Goal: Transaction & Acquisition: Purchase product/service

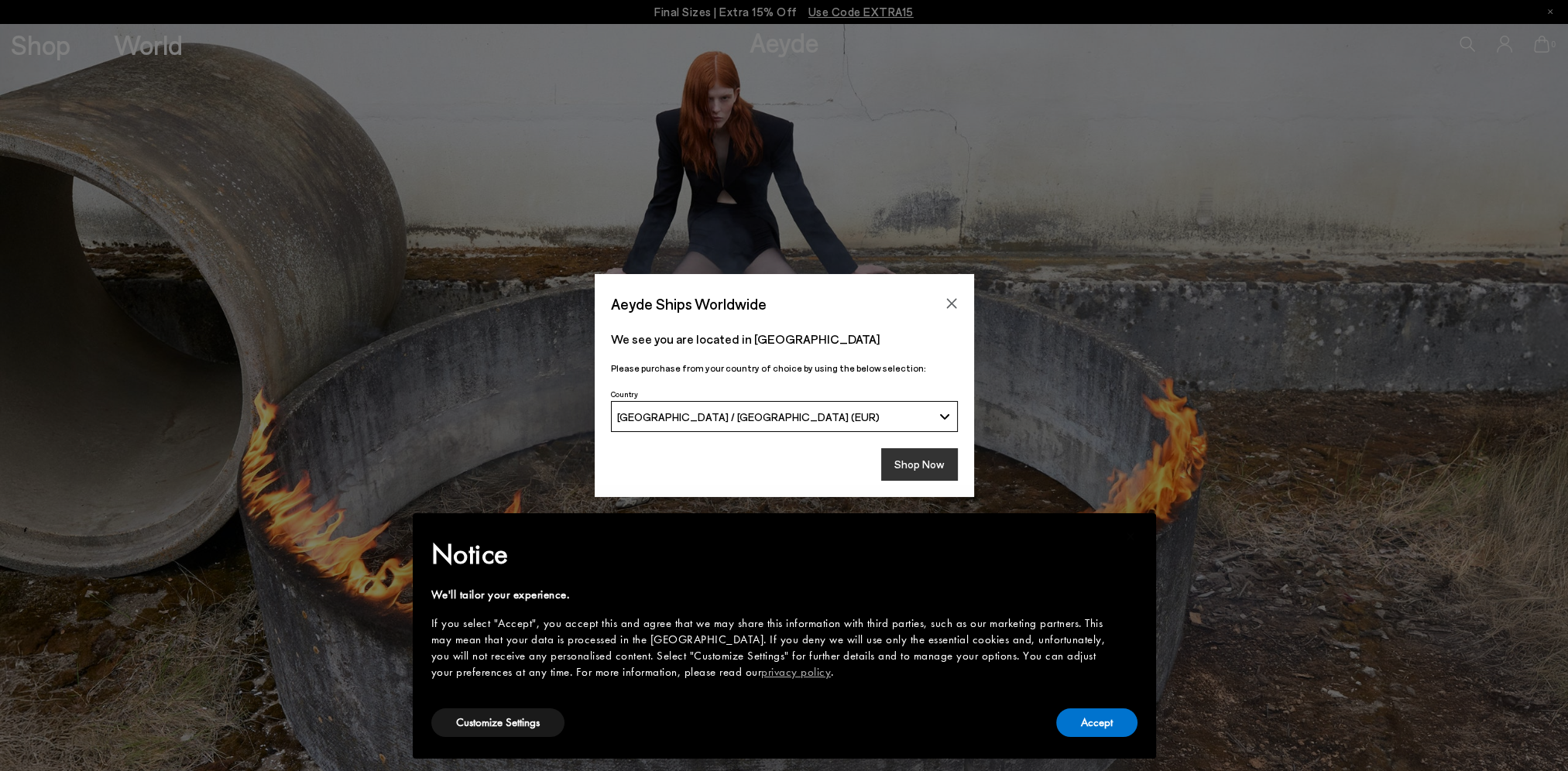
click at [914, 466] on button "Shop Now" at bounding box center [919, 464] width 77 height 32
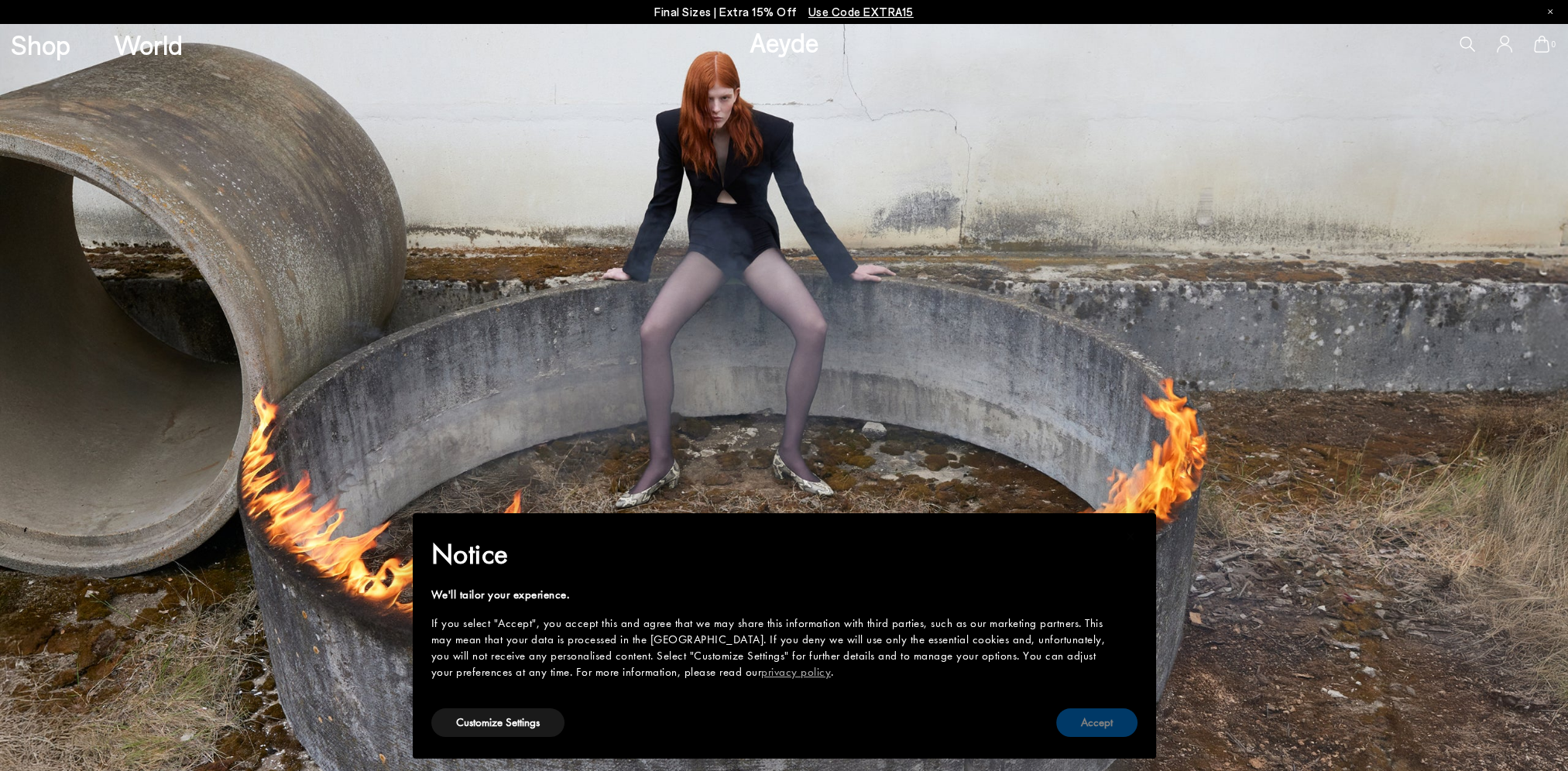
click at [1089, 721] on button "Accept" at bounding box center [1096, 722] width 81 height 29
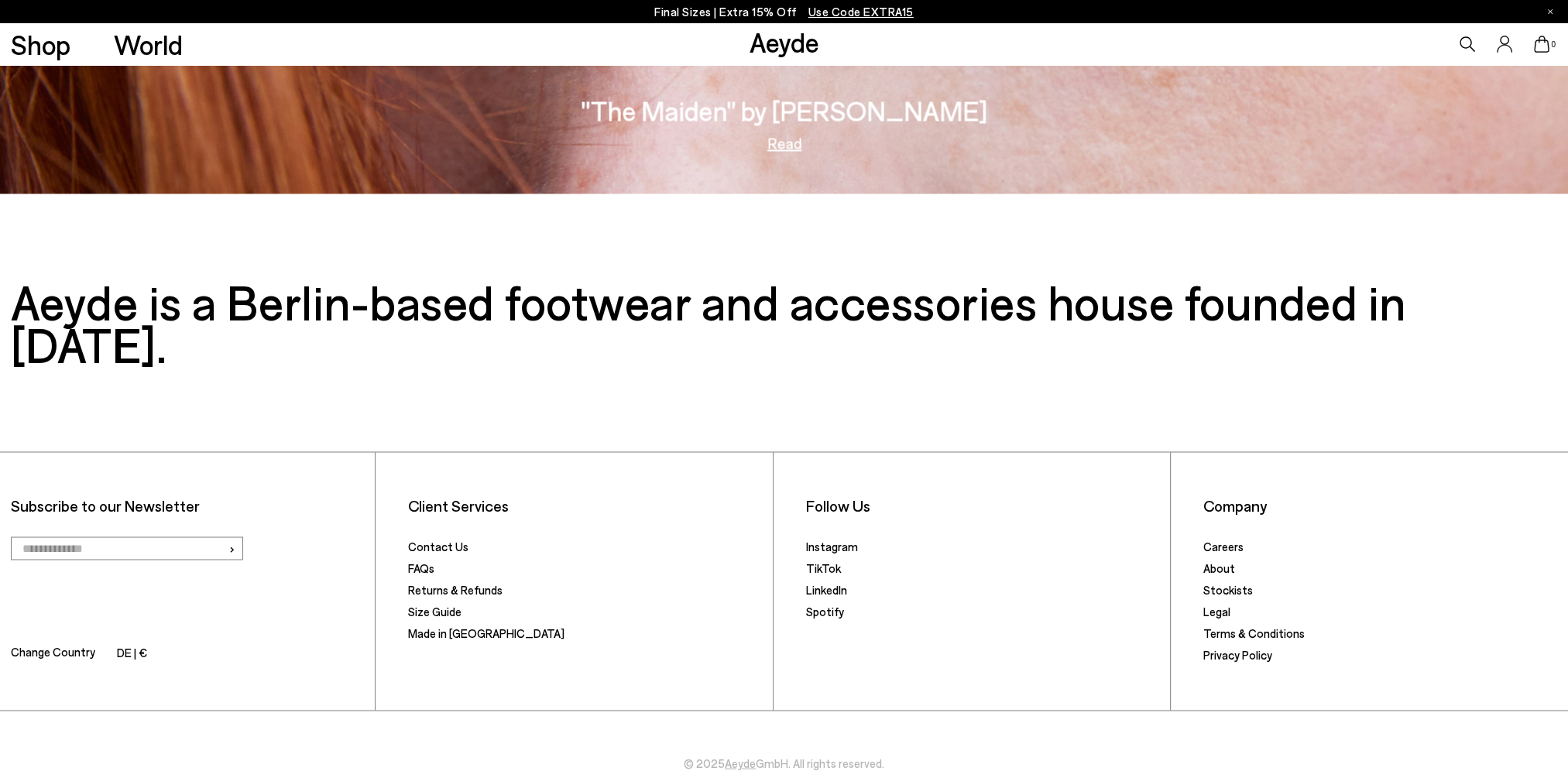
scroll to position [2982, 0]
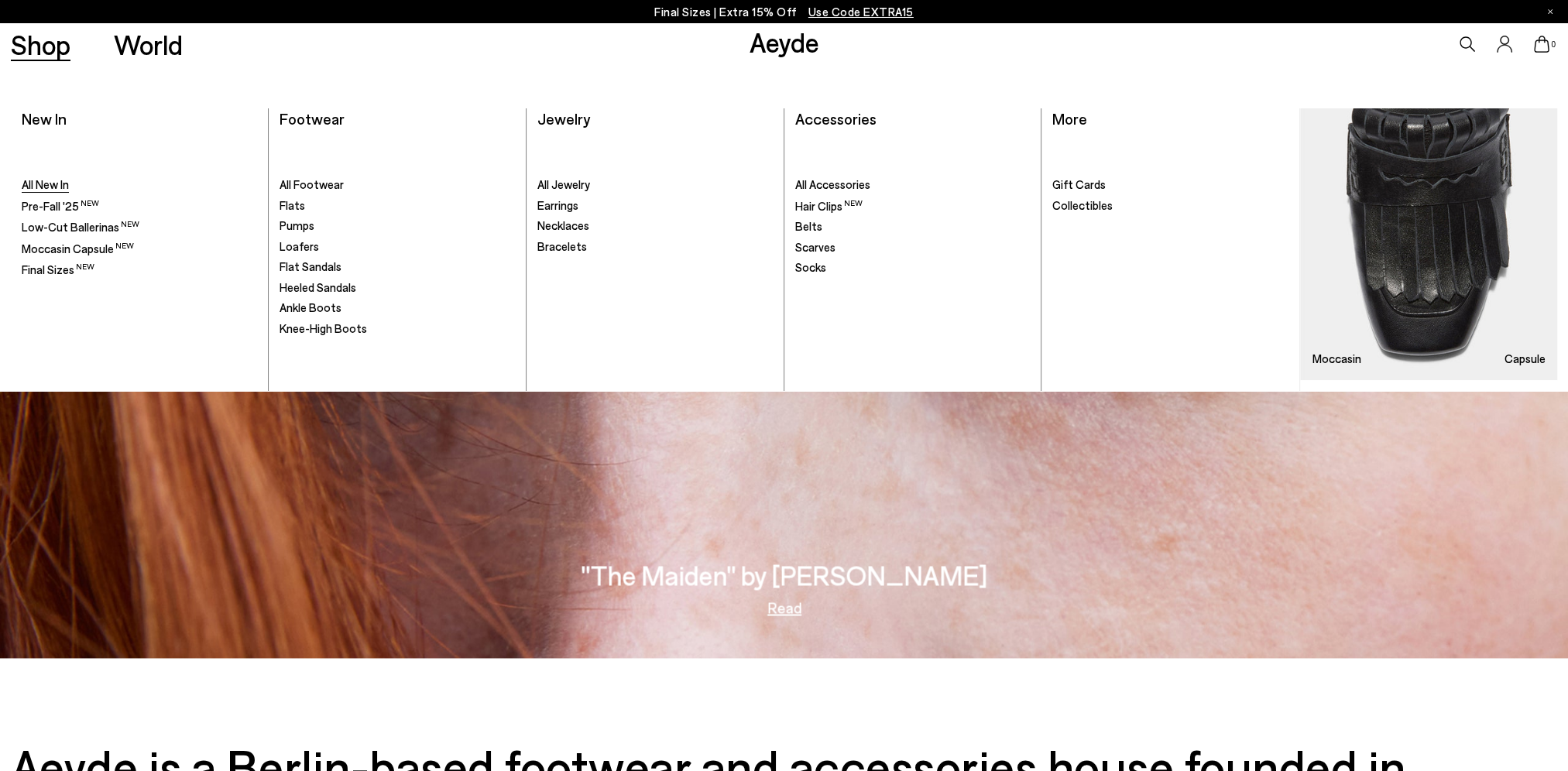
click at [50, 186] on span "All New In" at bounding box center [45, 184] width 47 height 14
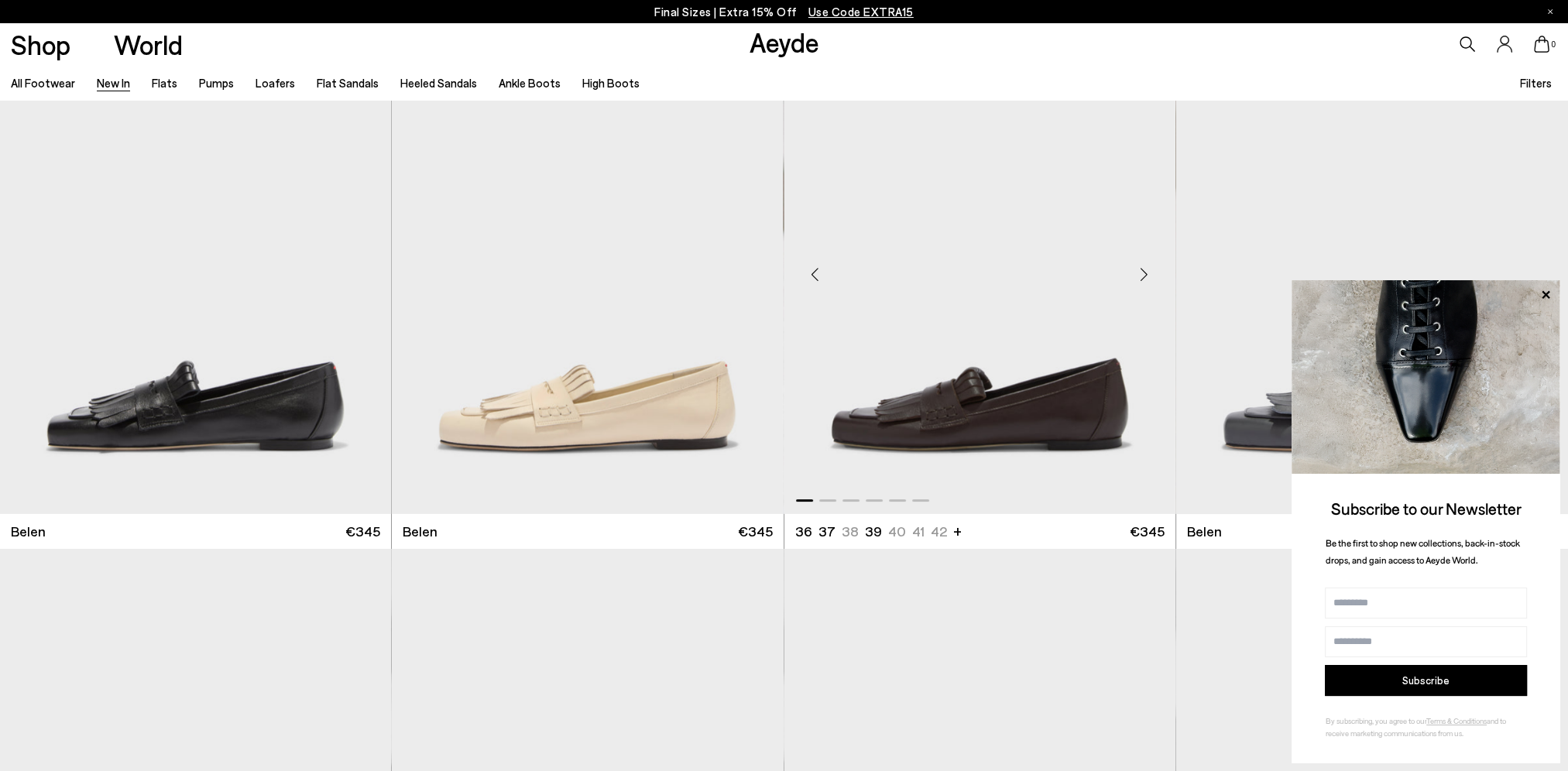
scroll to position [155, 0]
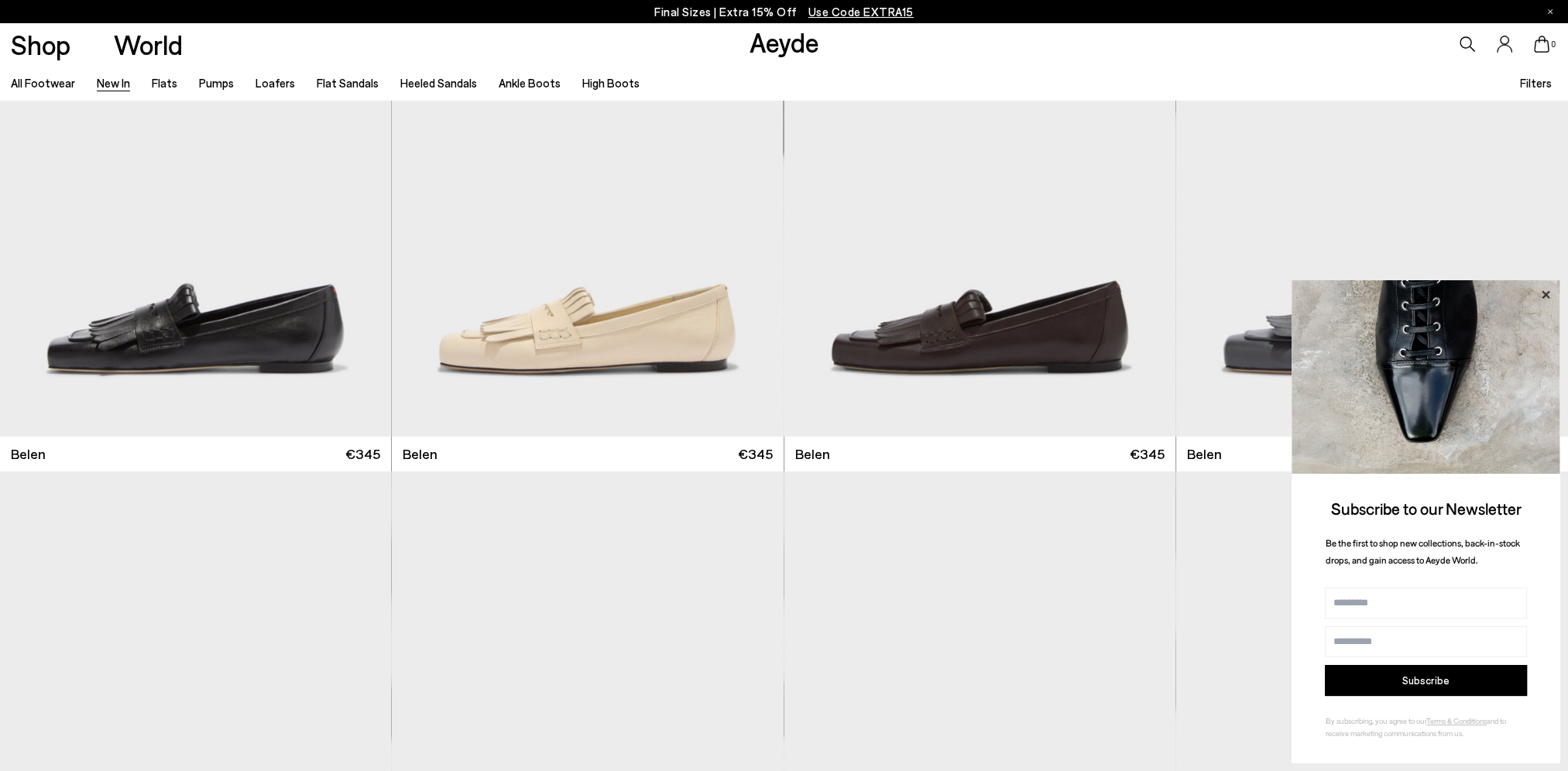
click at [1541, 292] on icon at bounding box center [1545, 294] width 20 height 20
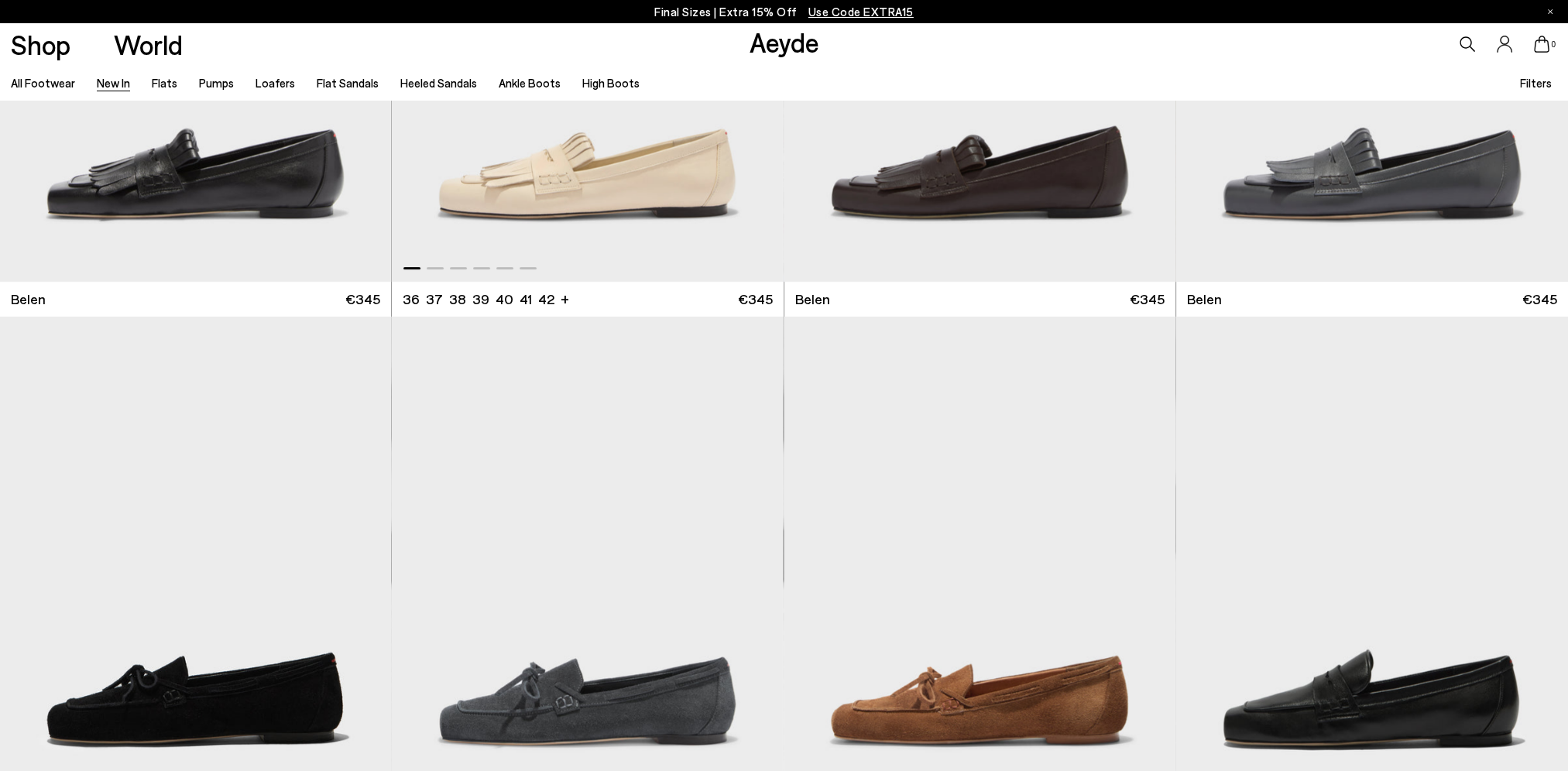
scroll to position [77, 0]
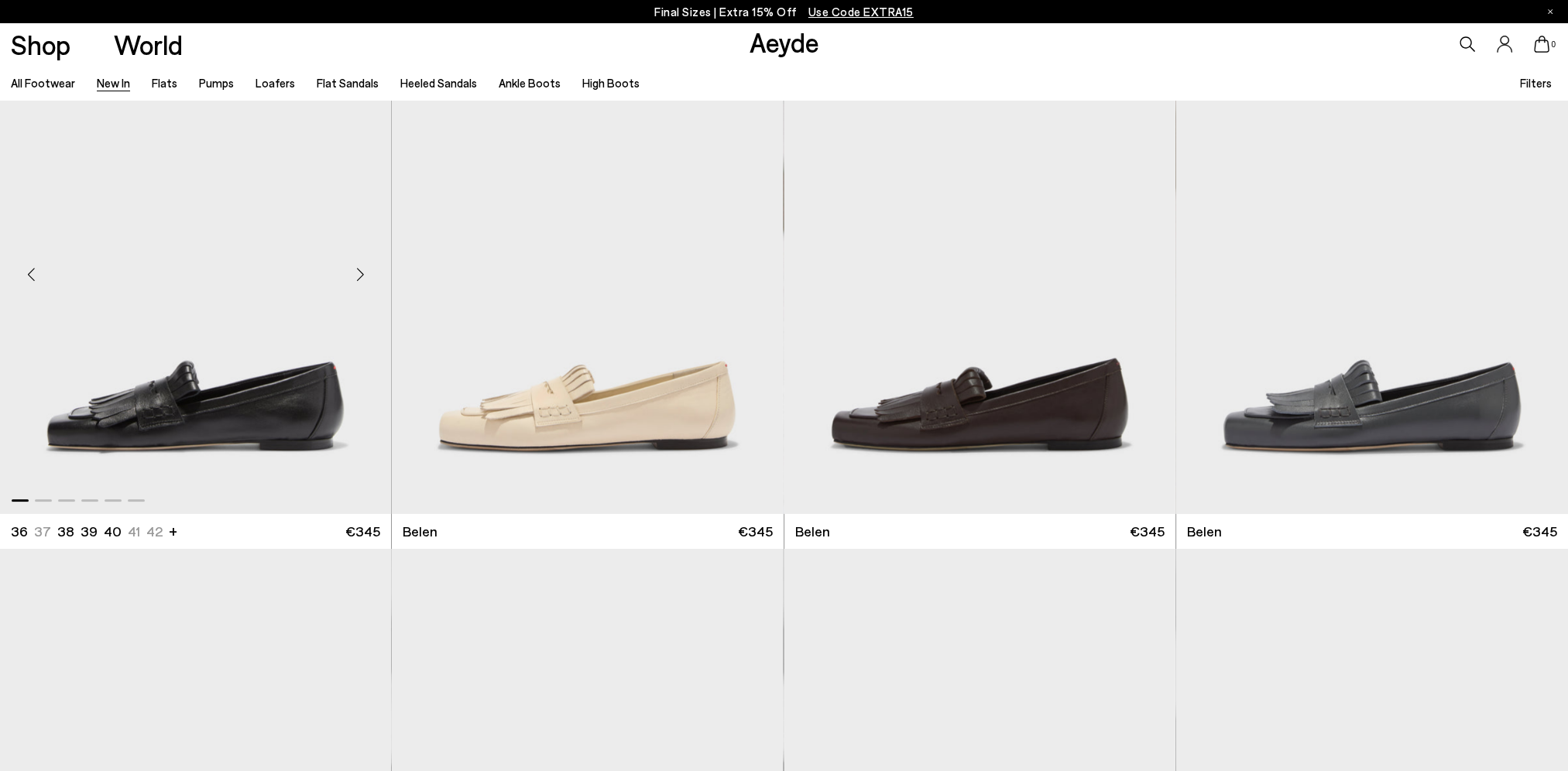
click at [359, 273] on div "Next slide" at bounding box center [360, 274] width 46 height 46
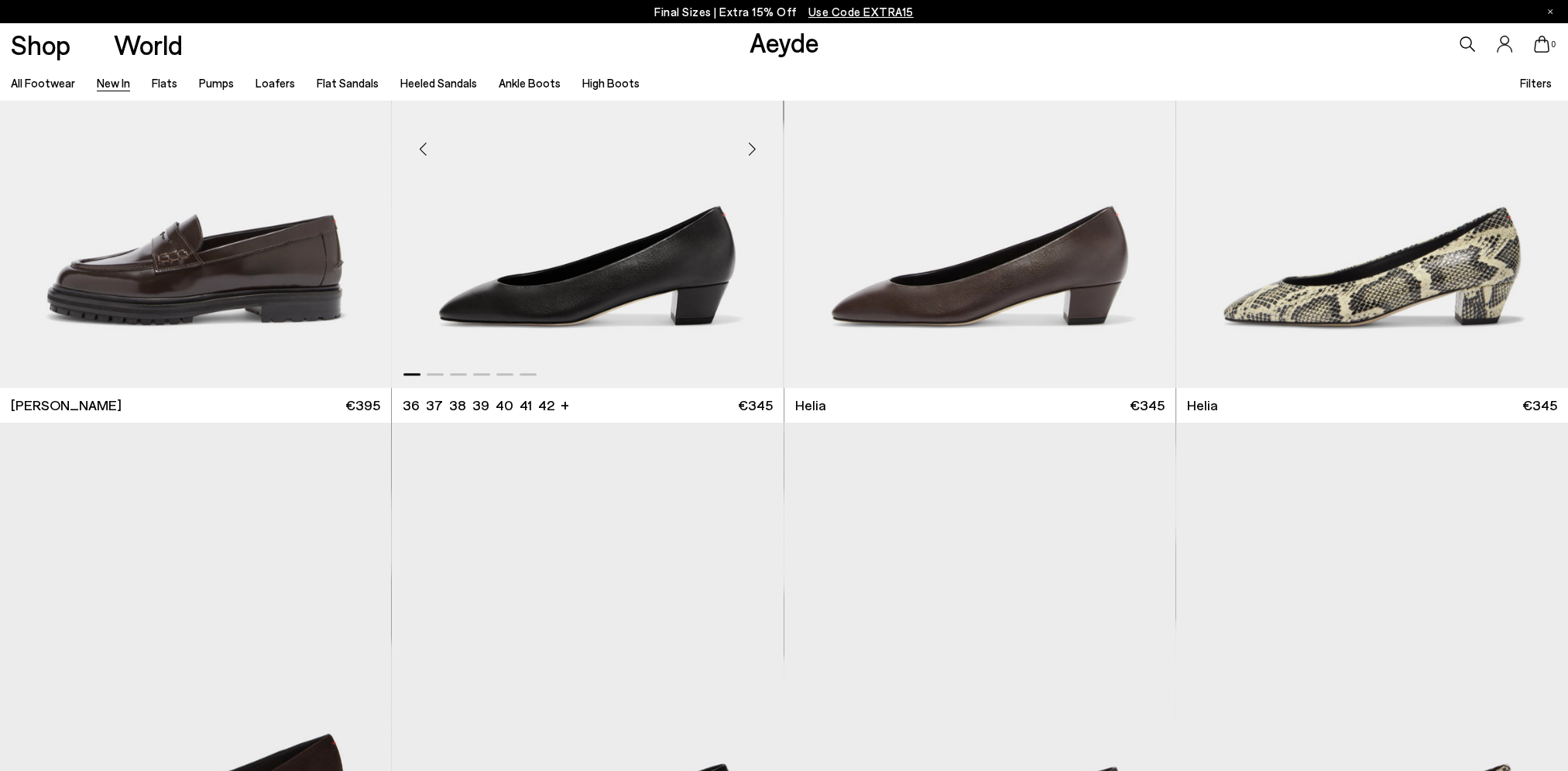
scroll to position [1703, 0]
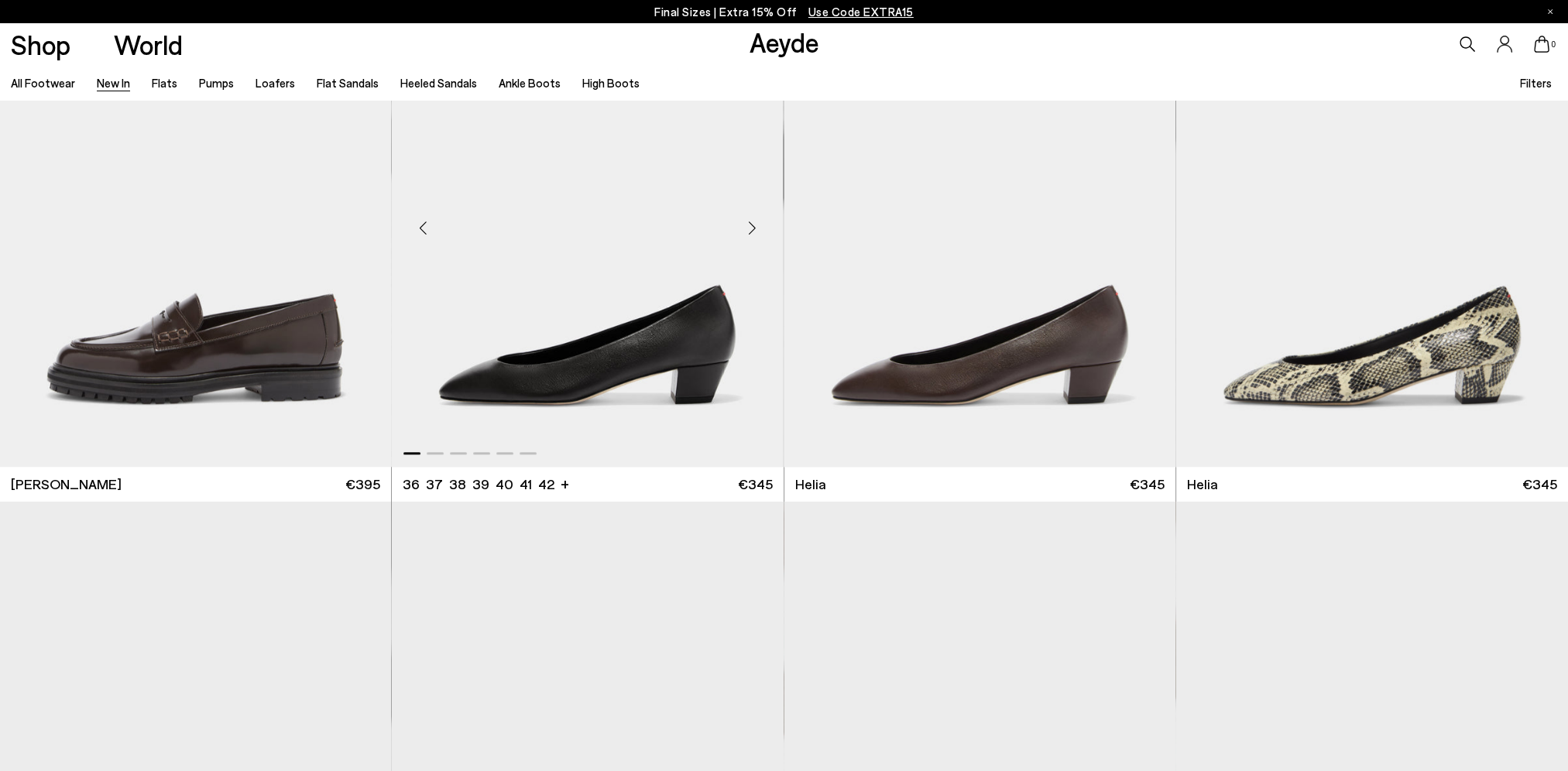
click at [750, 221] on div "Next slide" at bounding box center [752, 227] width 46 height 46
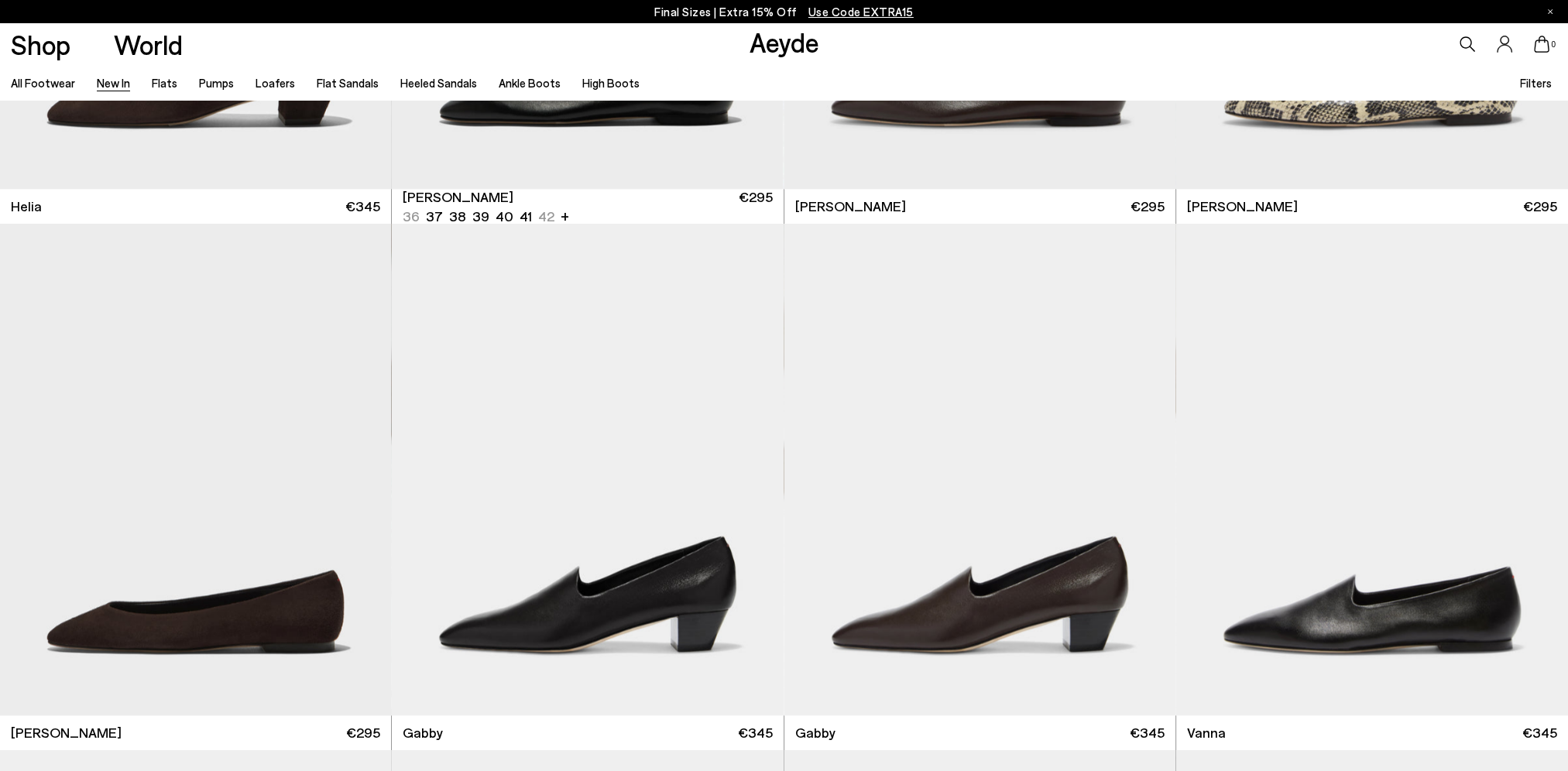
scroll to position [2787, 0]
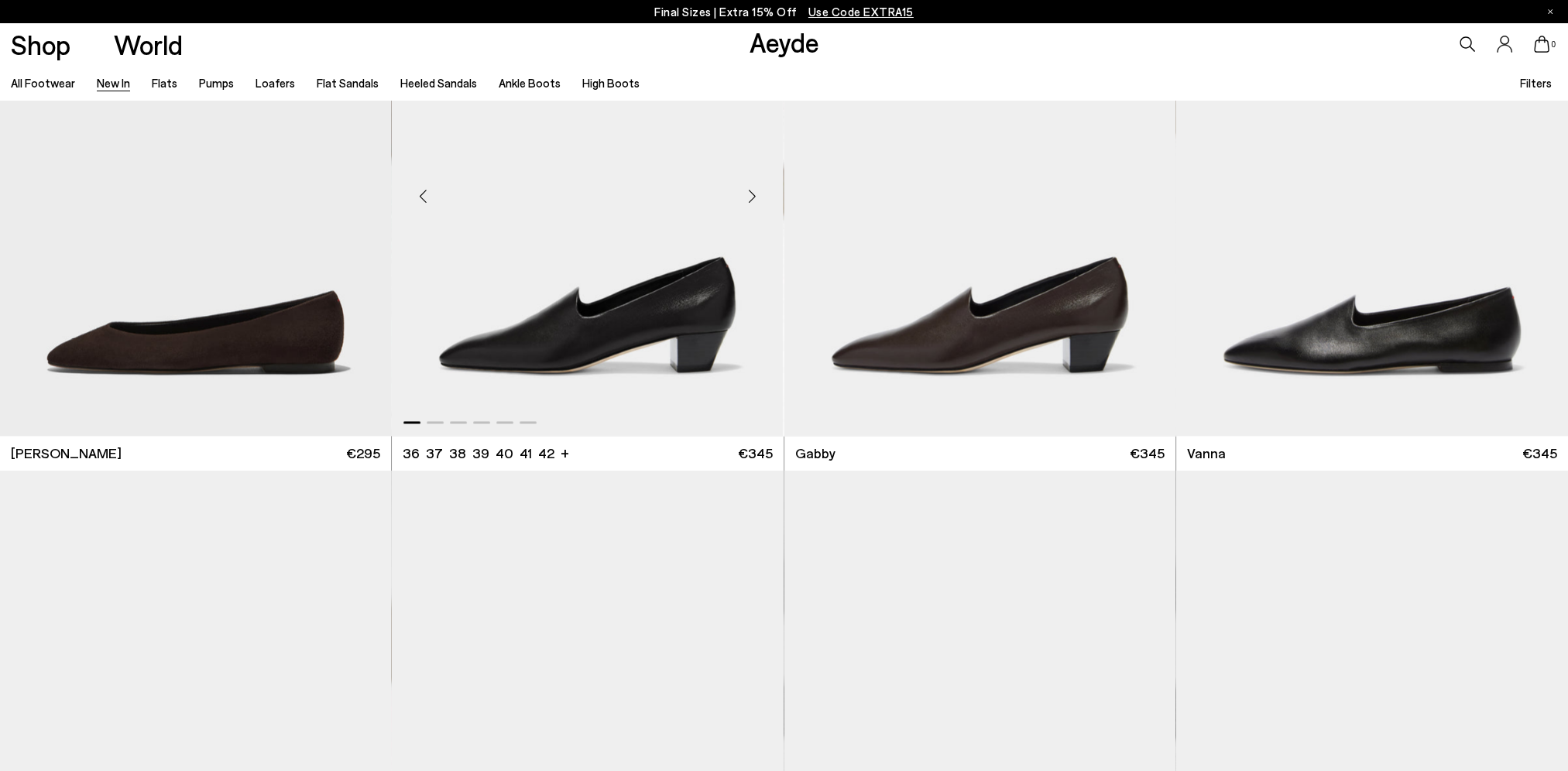
click at [753, 195] on div "Next slide" at bounding box center [752, 196] width 46 height 46
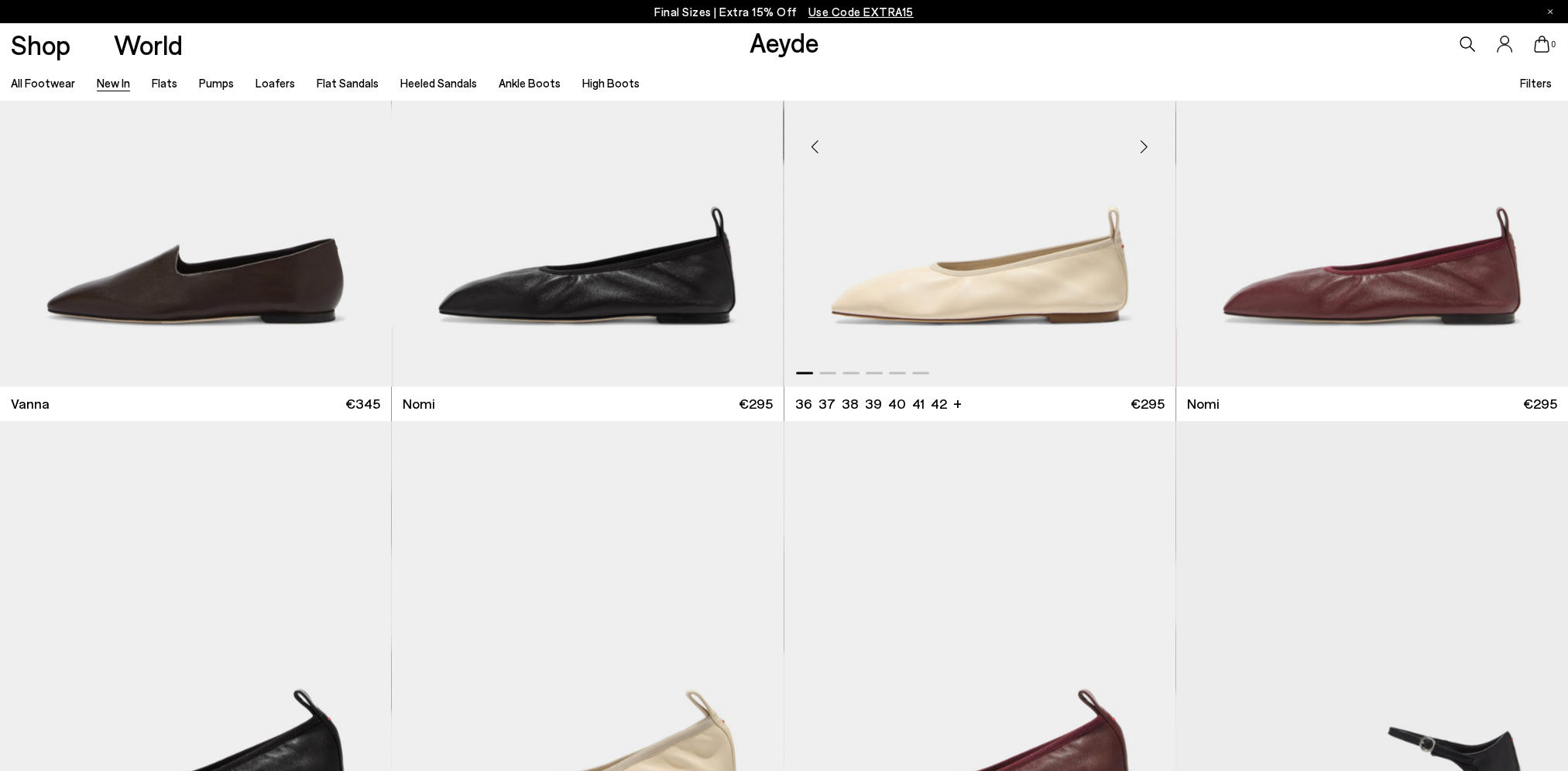
scroll to position [3329, 0]
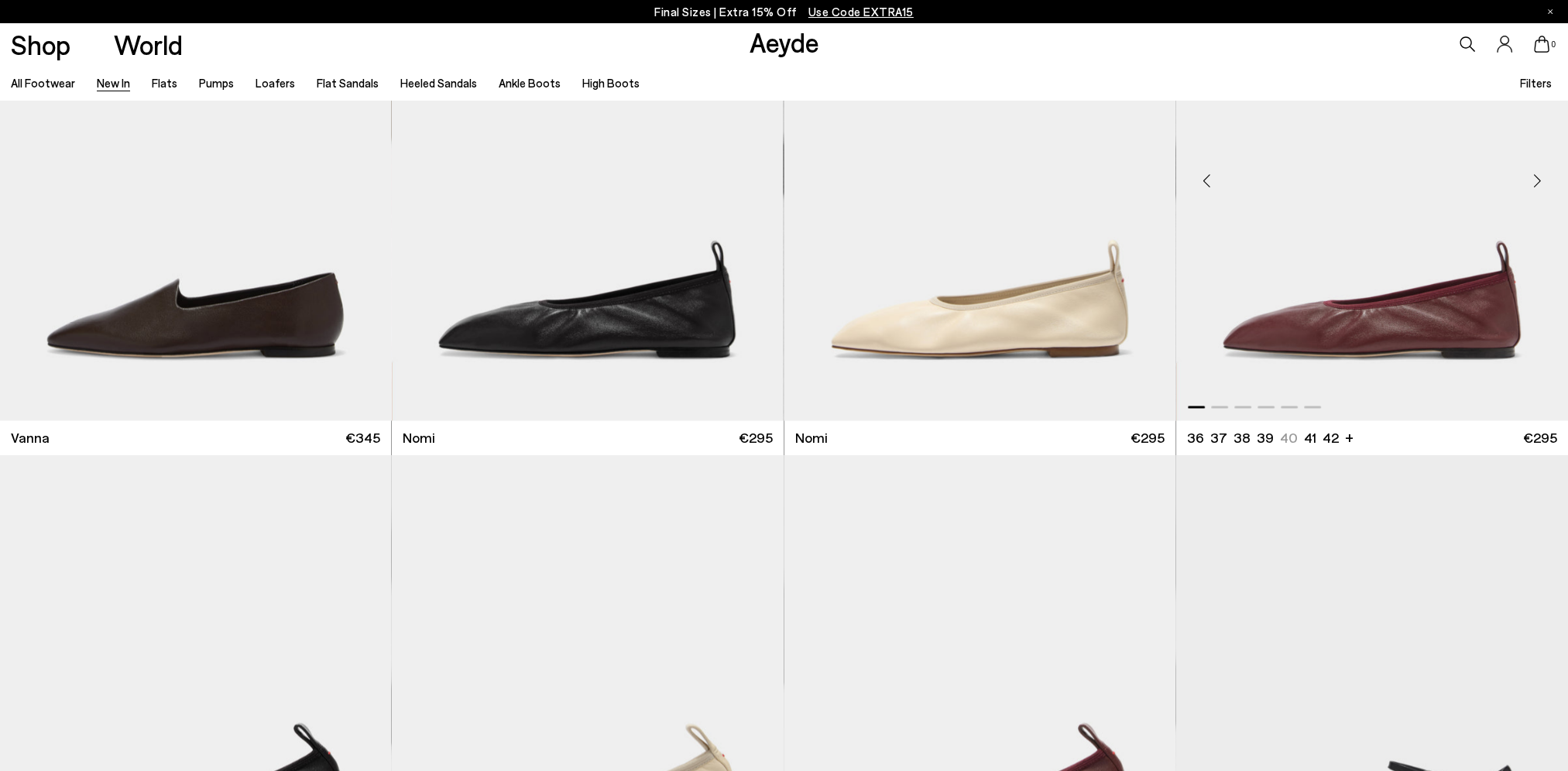
click at [1539, 177] on div "Next slide" at bounding box center [1537, 180] width 46 height 46
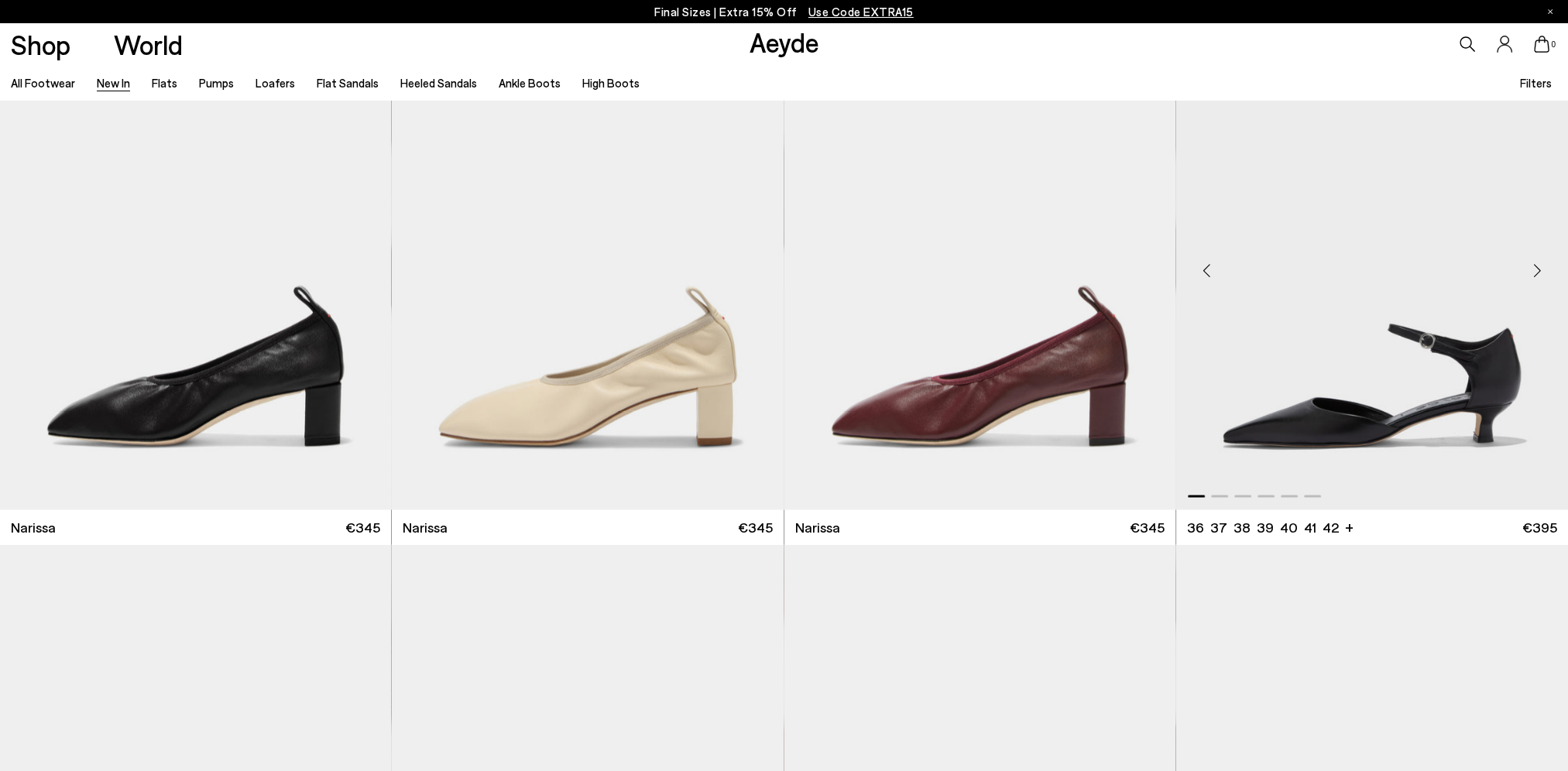
scroll to position [3793, 0]
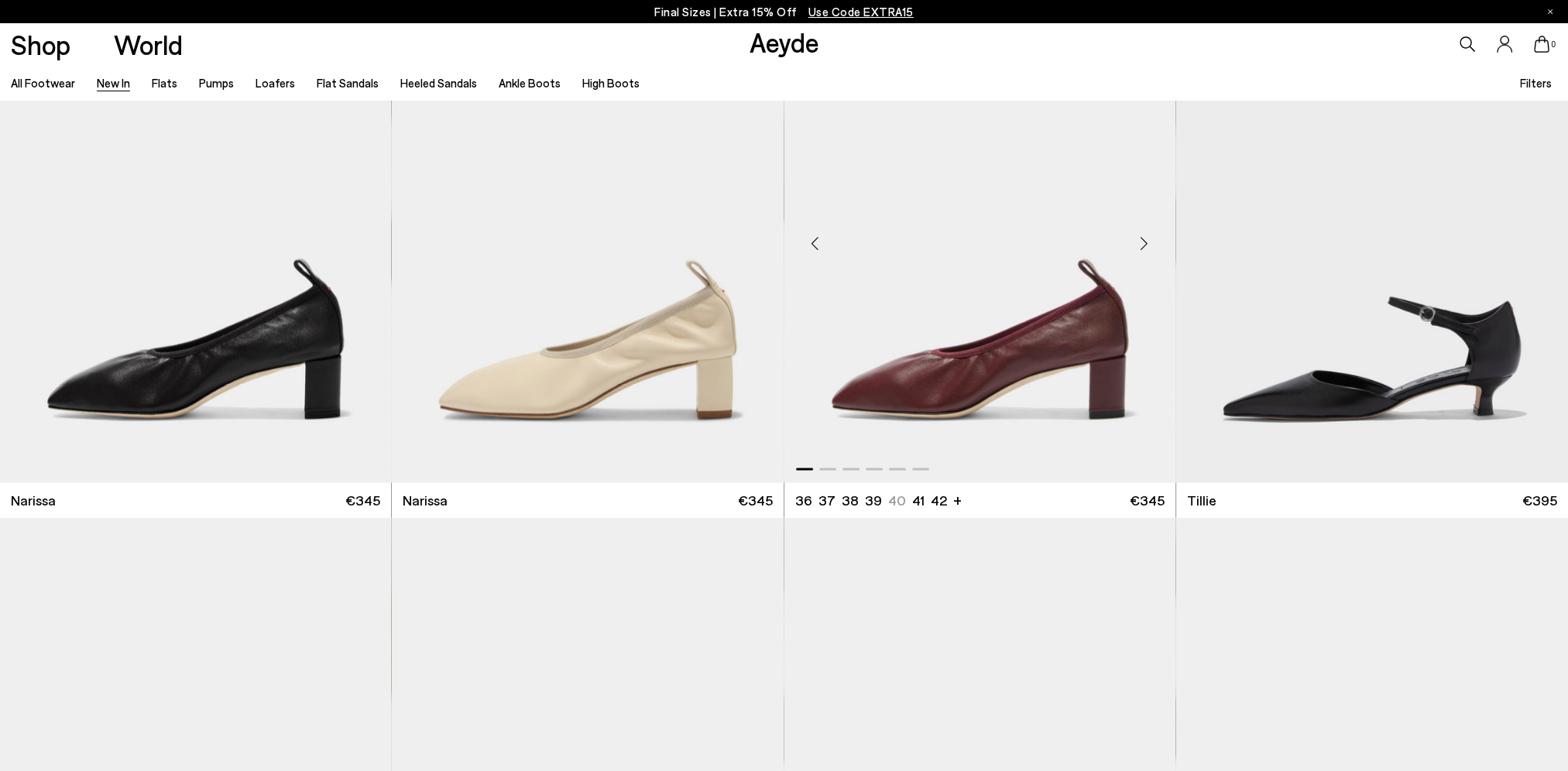
click at [1141, 242] on div "Next slide" at bounding box center [1144, 242] width 46 height 46
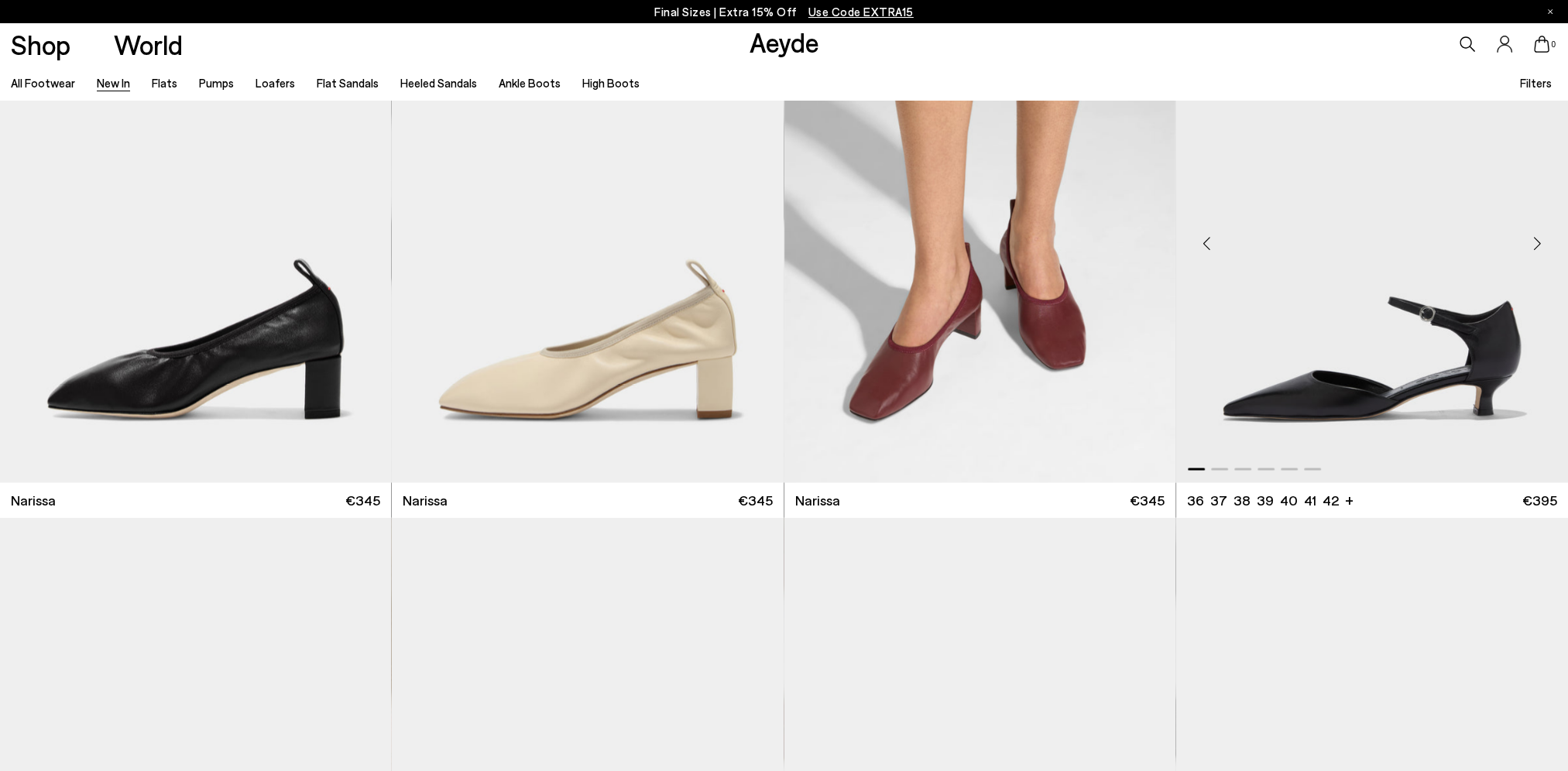
click at [1534, 245] on div "Next slide" at bounding box center [1537, 242] width 46 height 46
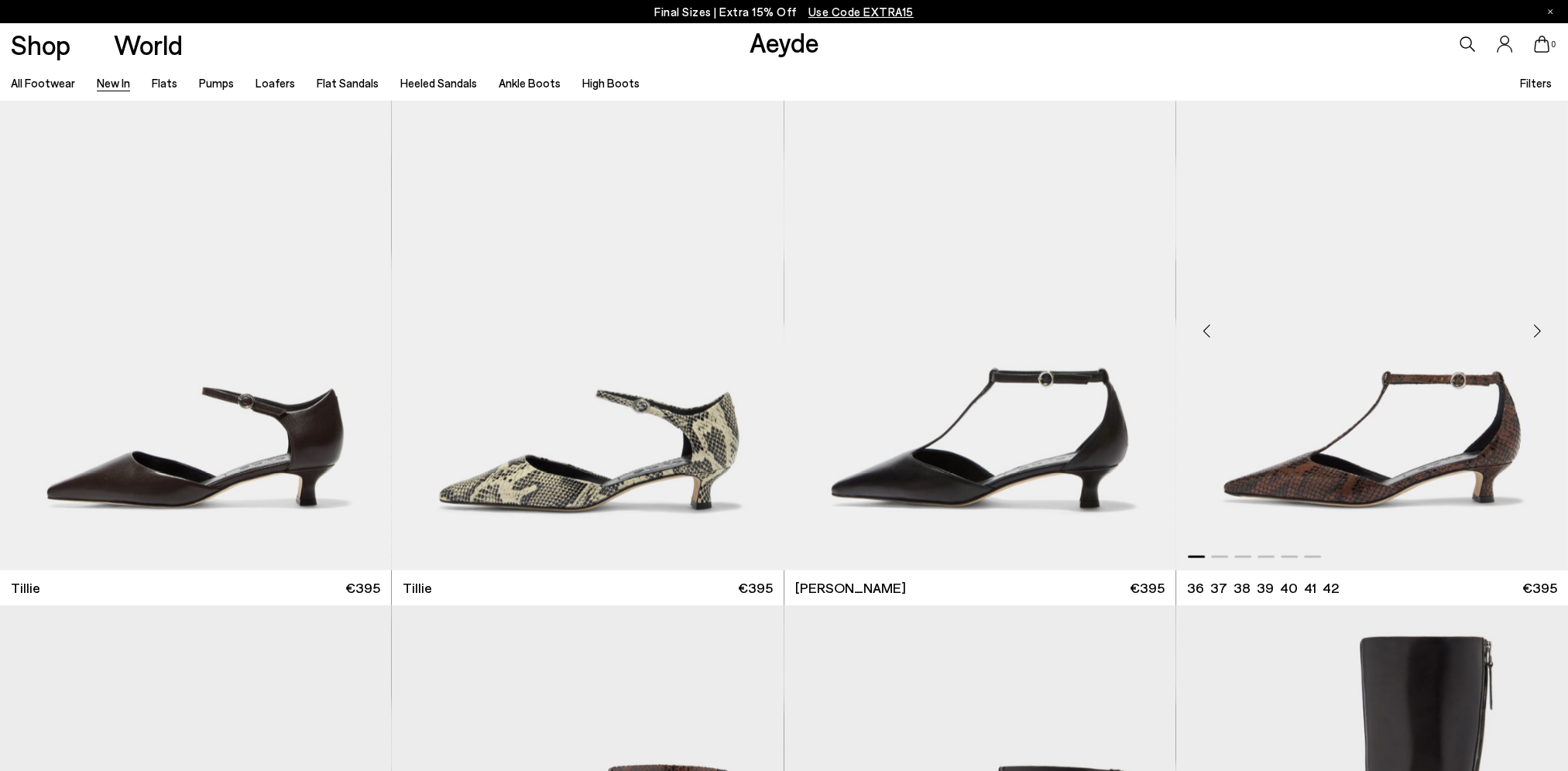
scroll to position [4258, 0]
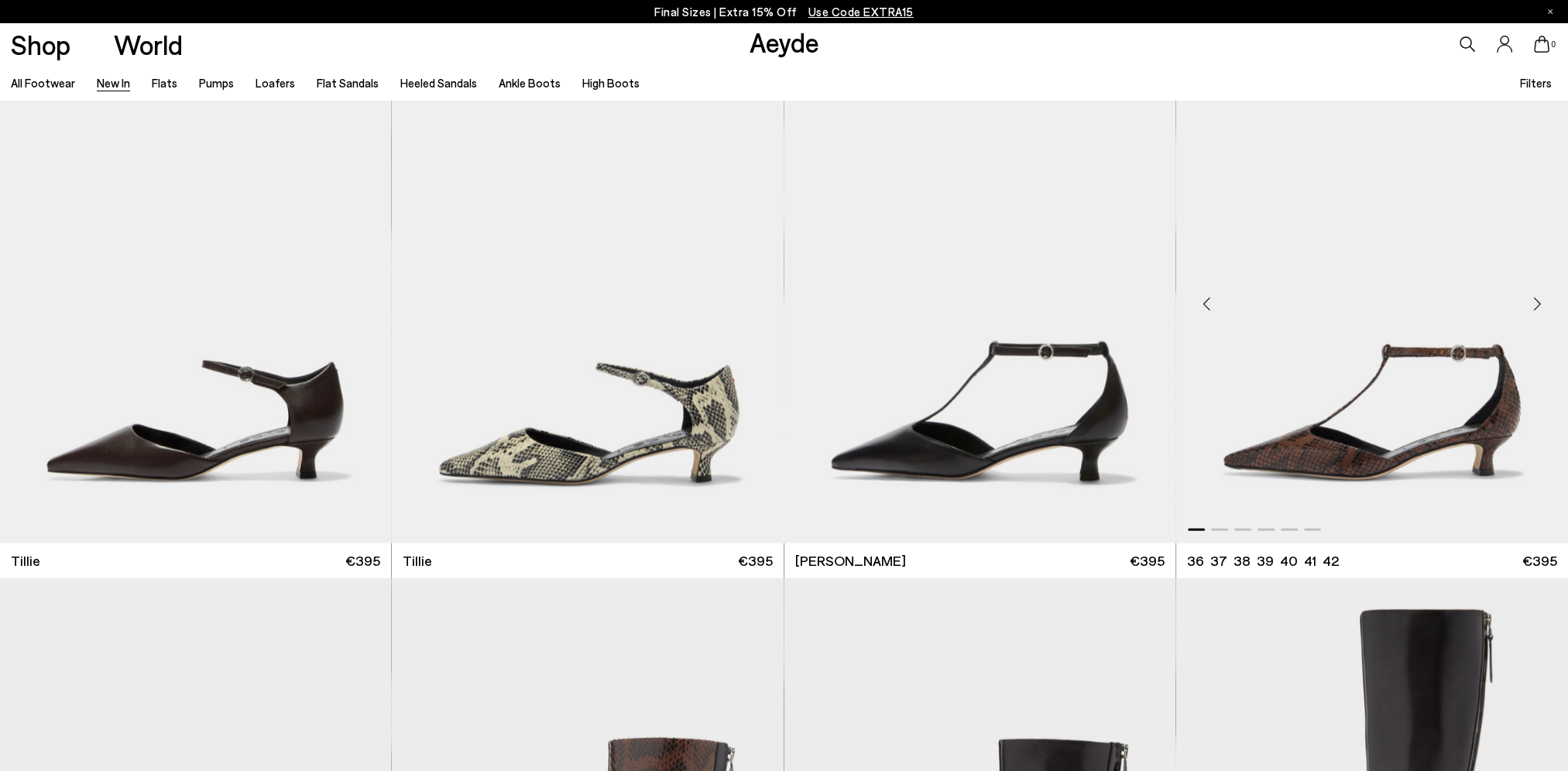
click at [1533, 304] on div "Next slide" at bounding box center [1537, 304] width 46 height 46
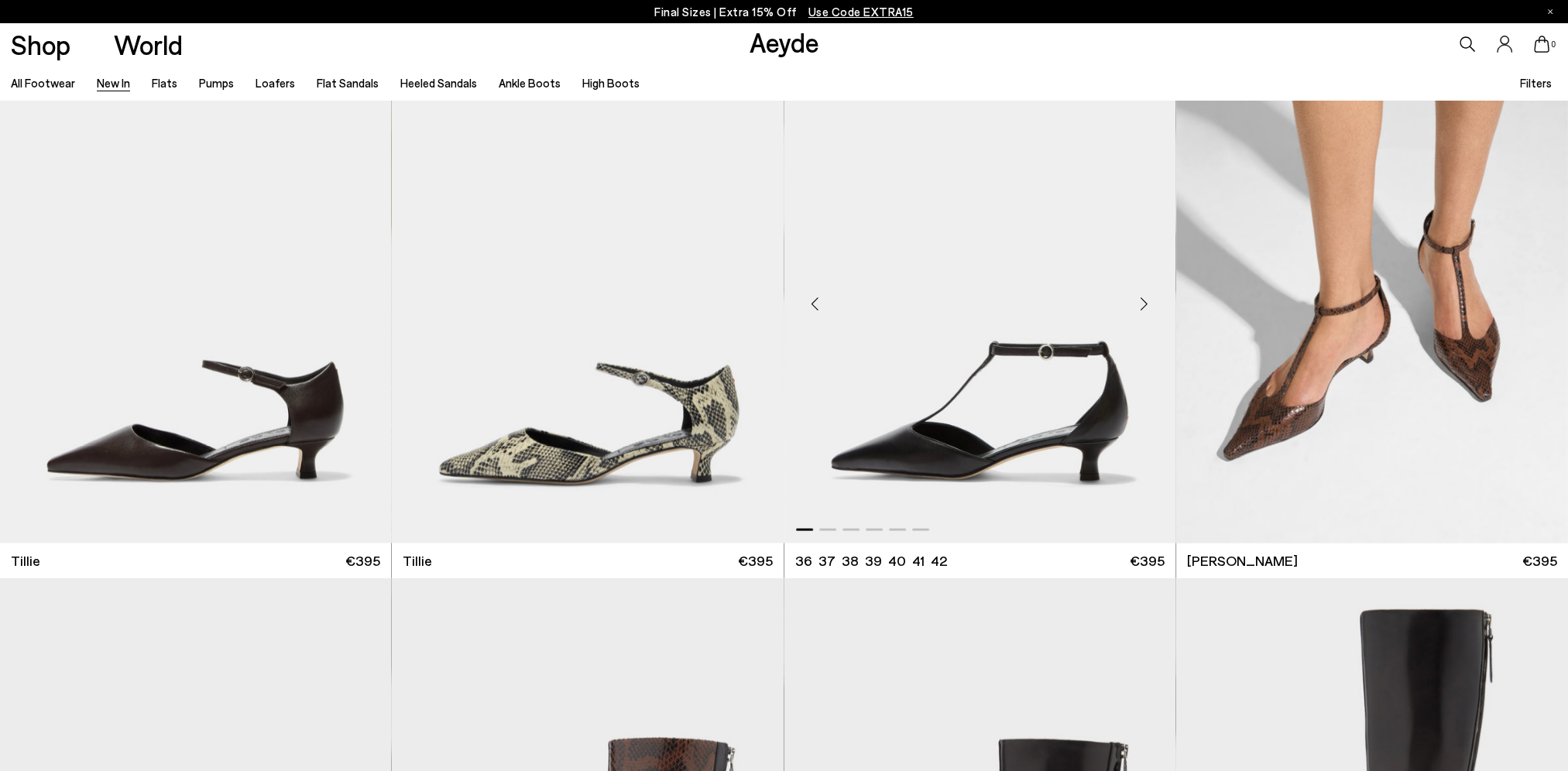
click at [1142, 304] on div "Next slide" at bounding box center [1144, 304] width 46 height 46
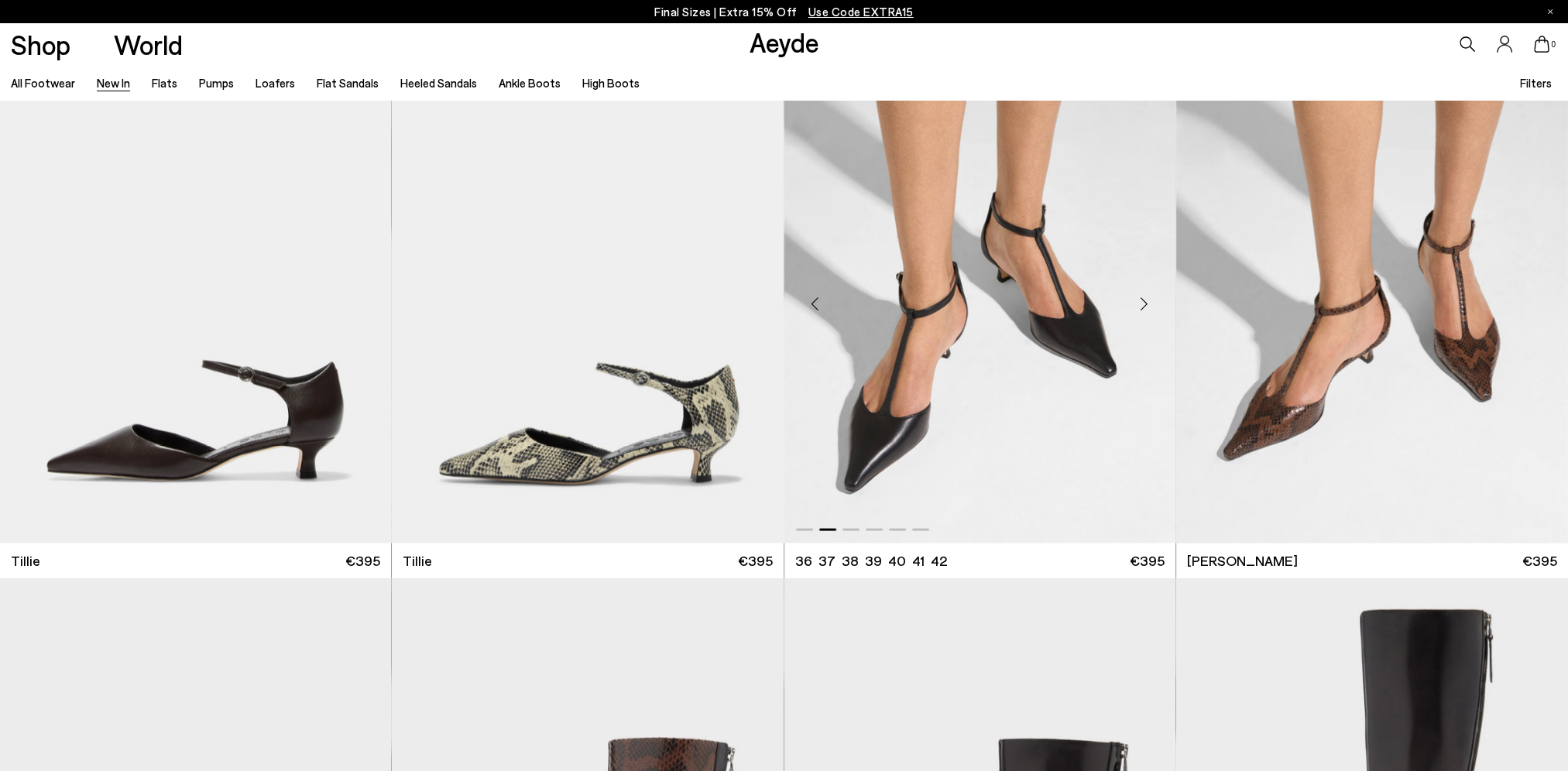
click at [1143, 302] on div "Next slide" at bounding box center [1144, 304] width 46 height 46
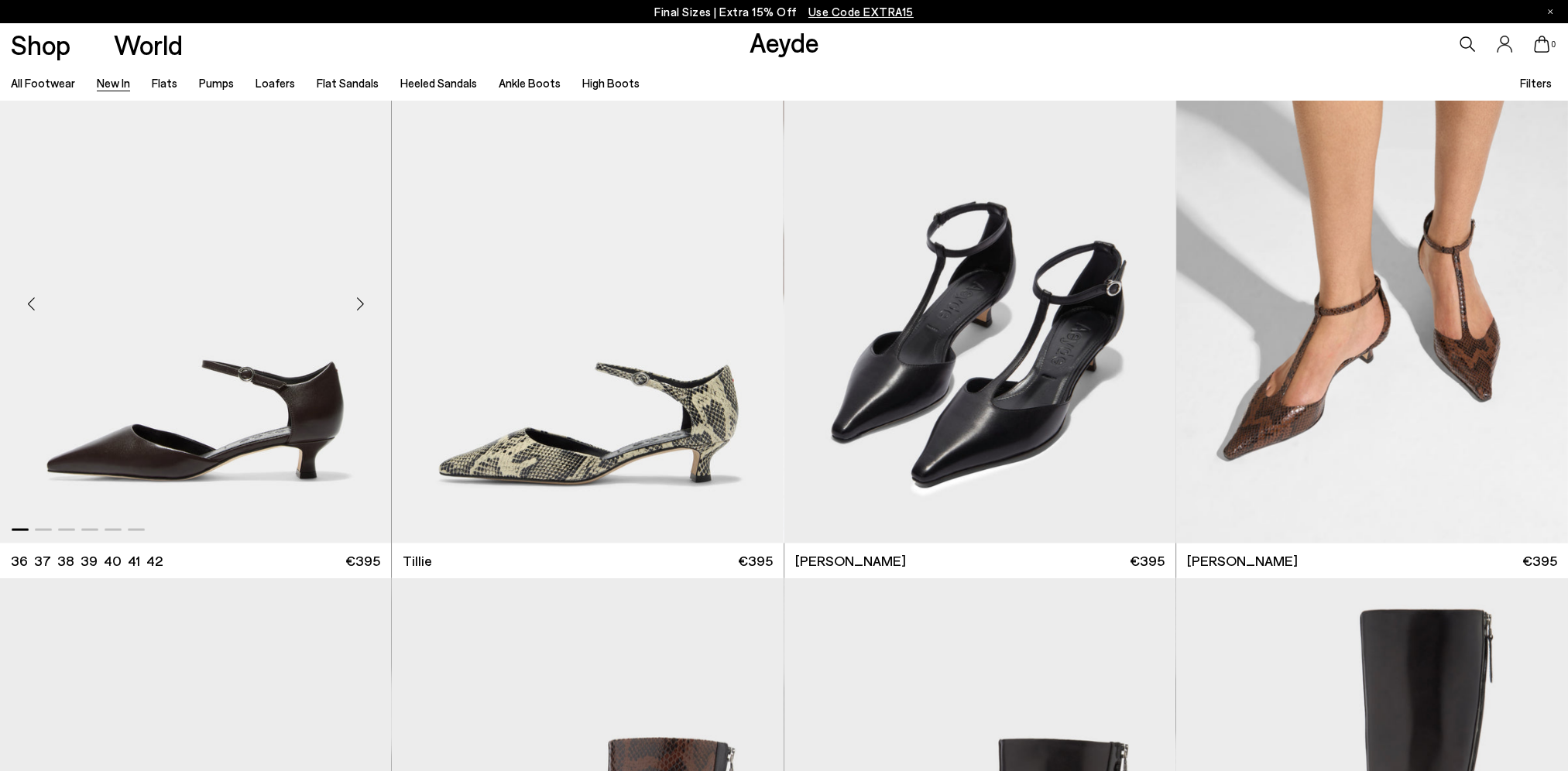
click at [356, 298] on div "Next slide" at bounding box center [360, 304] width 46 height 46
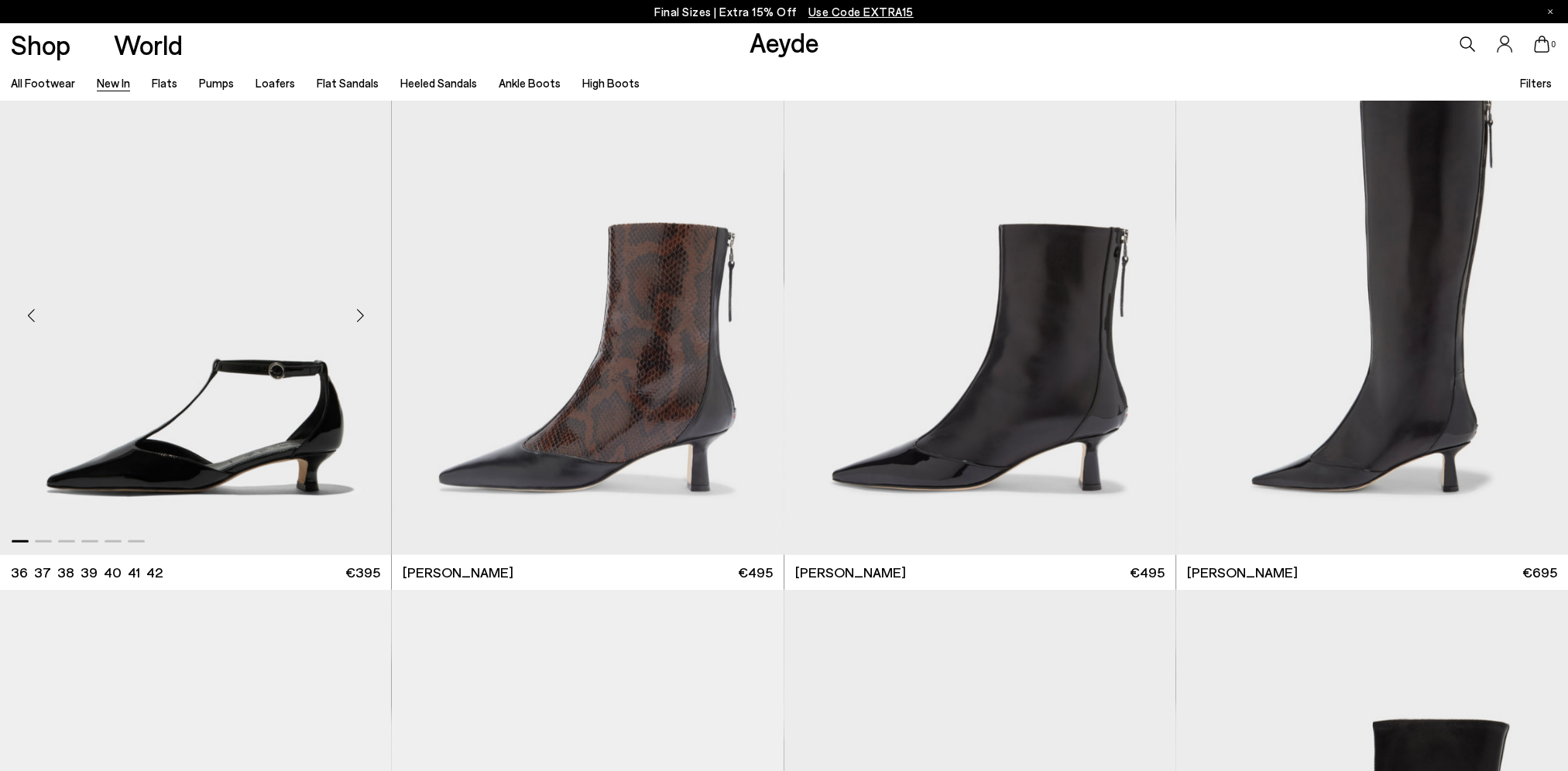
scroll to position [4800, 0]
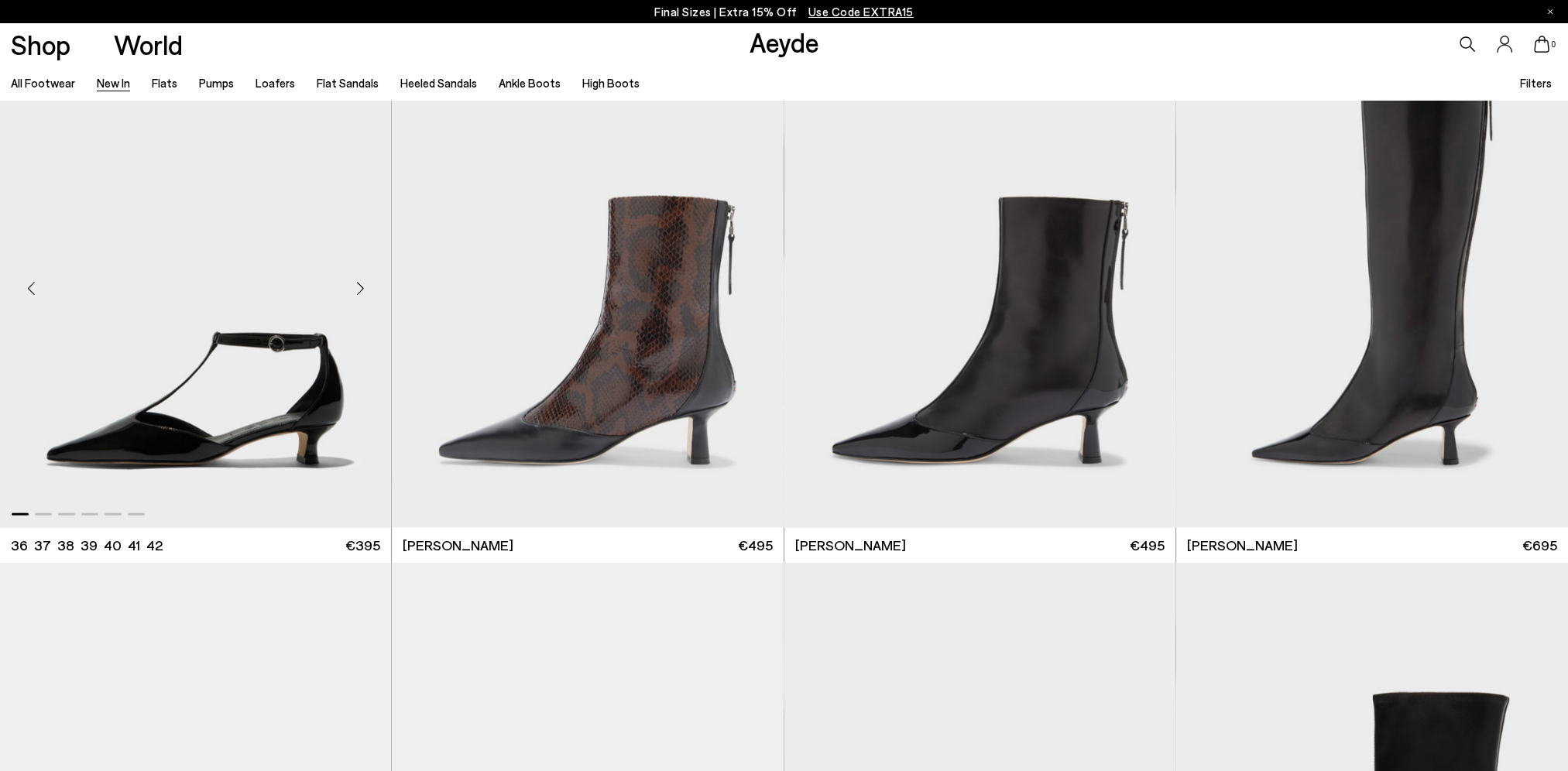
click at [362, 288] on div "Next slide" at bounding box center [360, 288] width 46 height 46
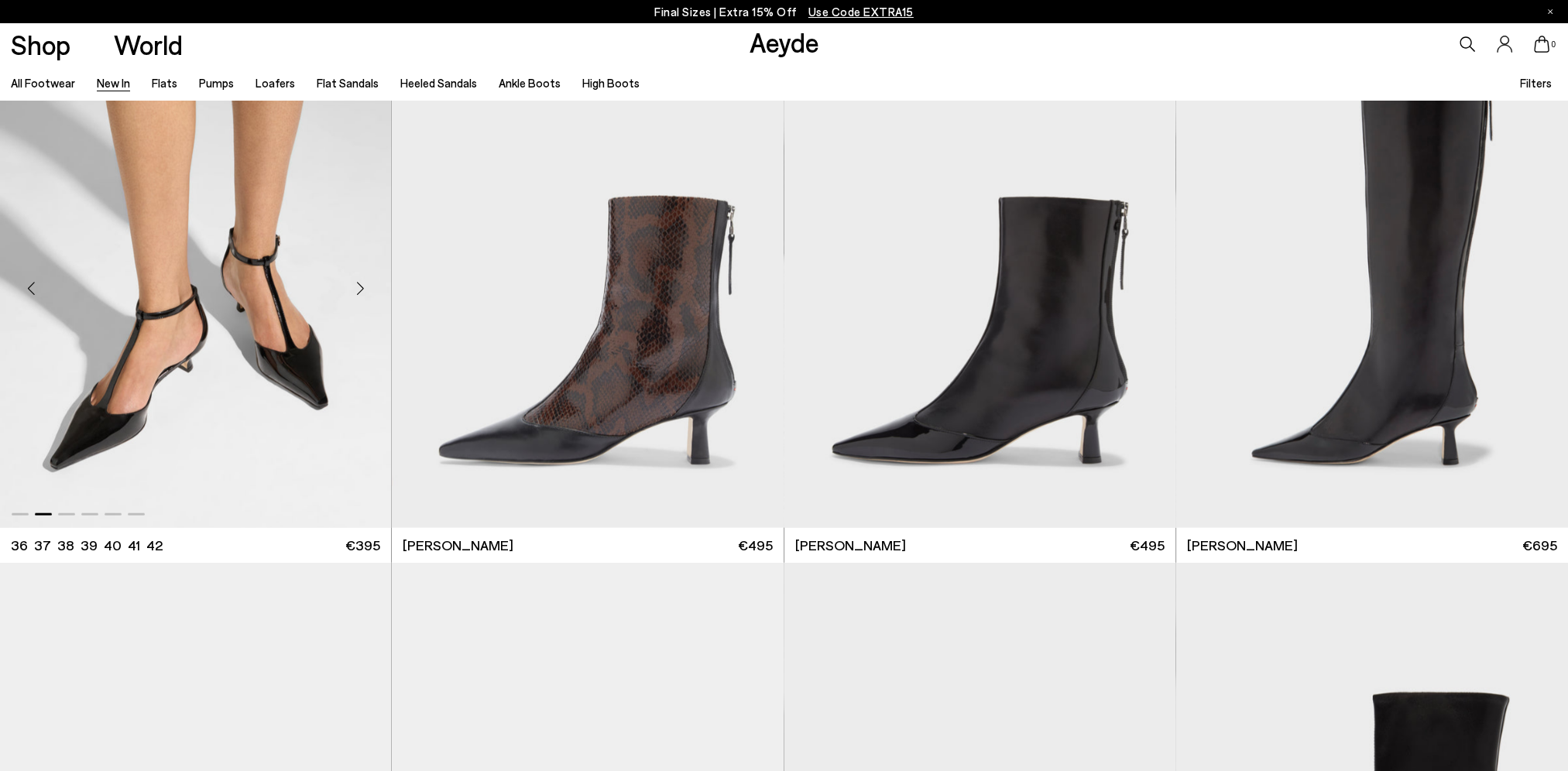
click at [362, 288] on div "Next slide" at bounding box center [360, 288] width 46 height 46
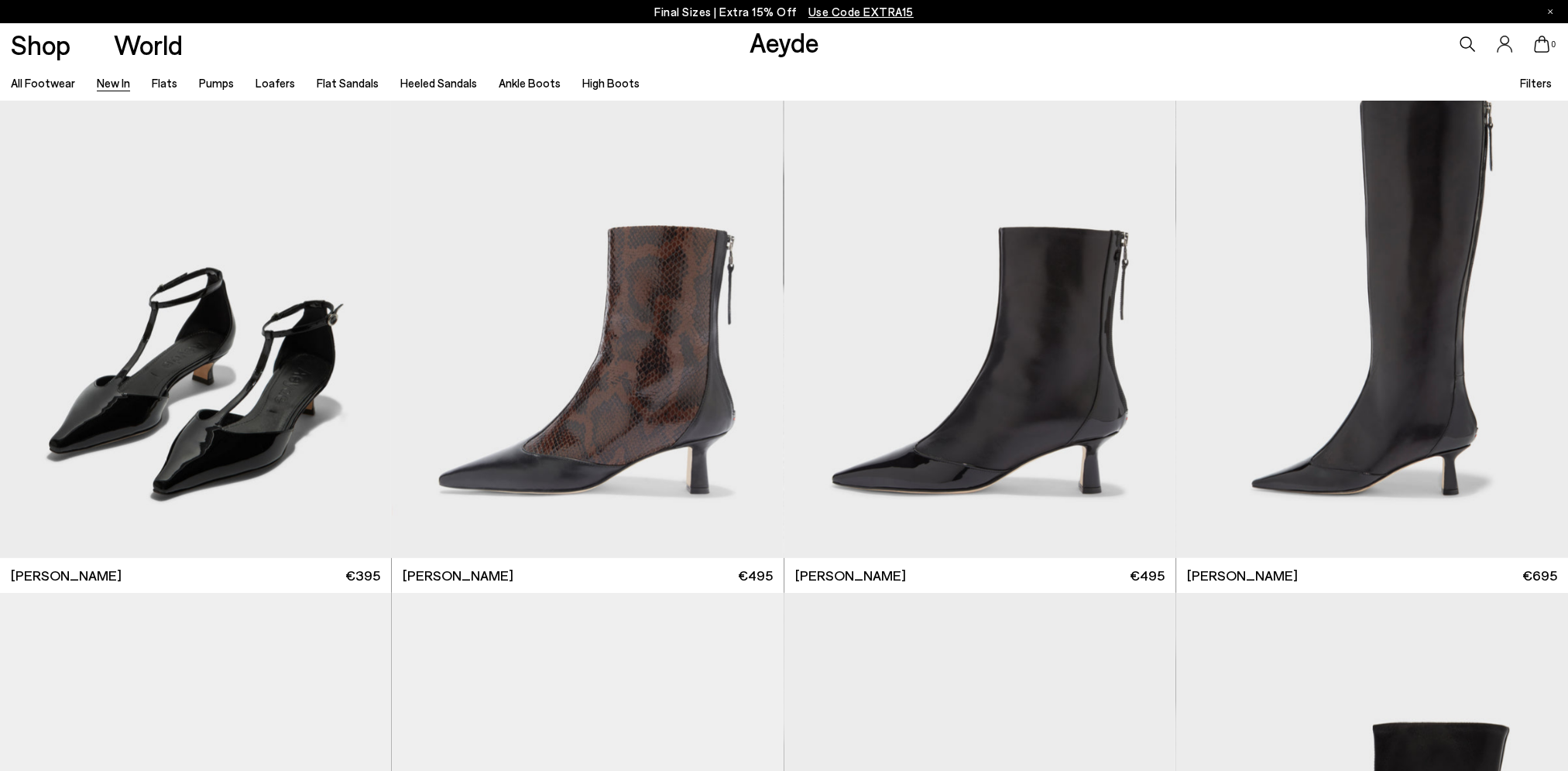
scroll to position [4723, 0]
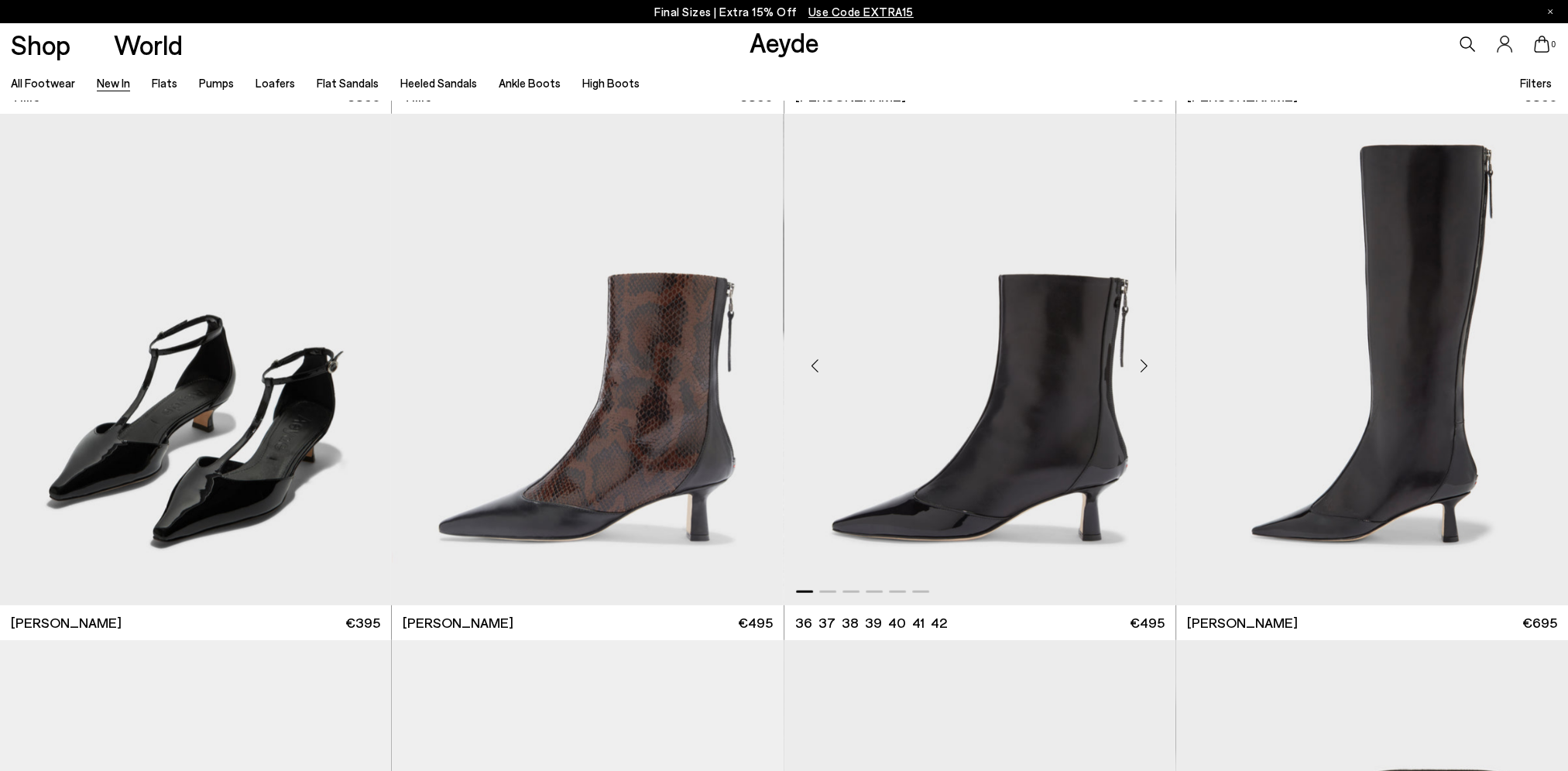
click at [1147, 367] on div "Next slide" at bounding box center [1144, 365] width 46 height 46
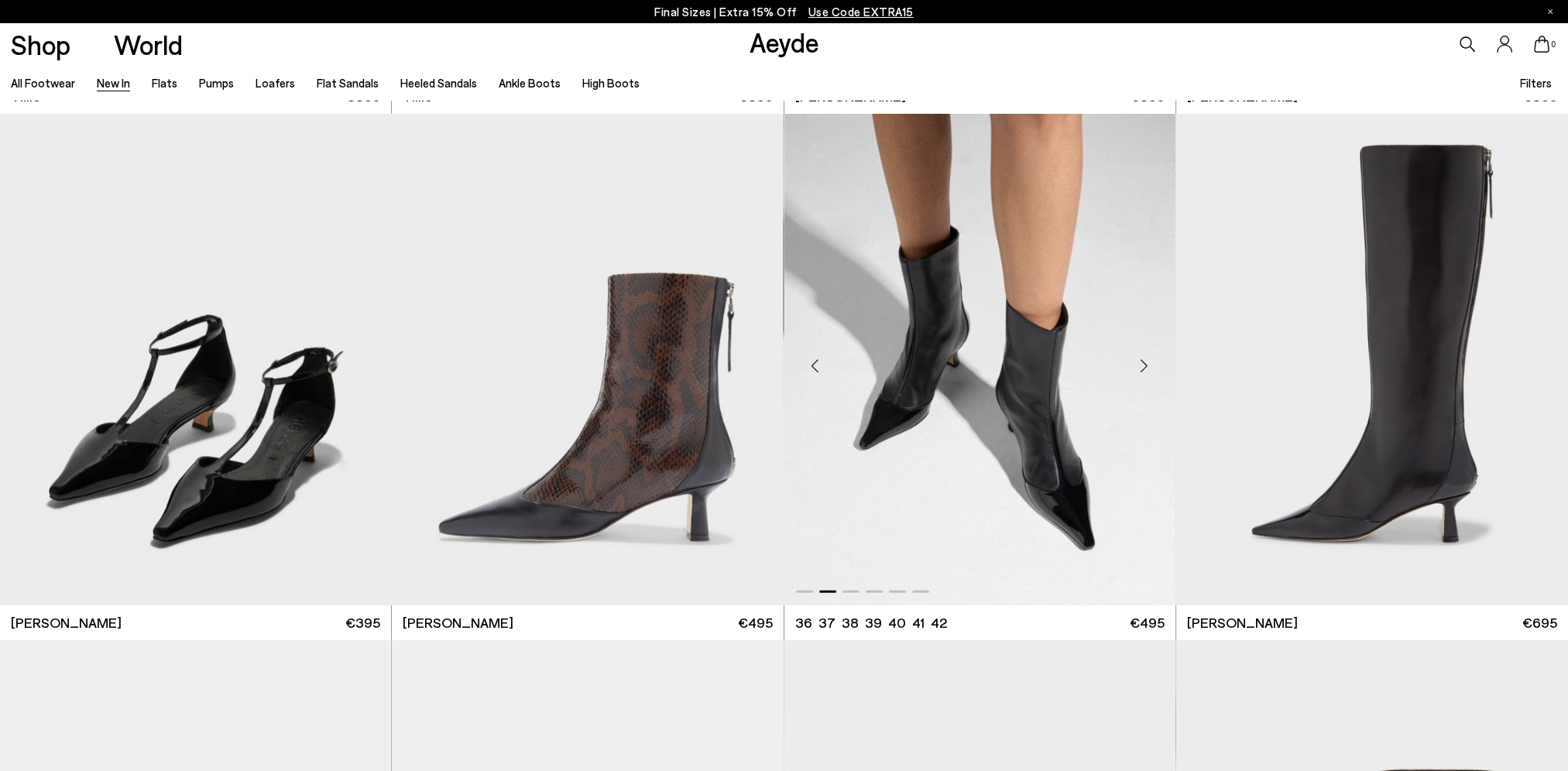
click at [1143, 362] on div "Next slide" at bounding box center [1144, 365] width 46 height 46
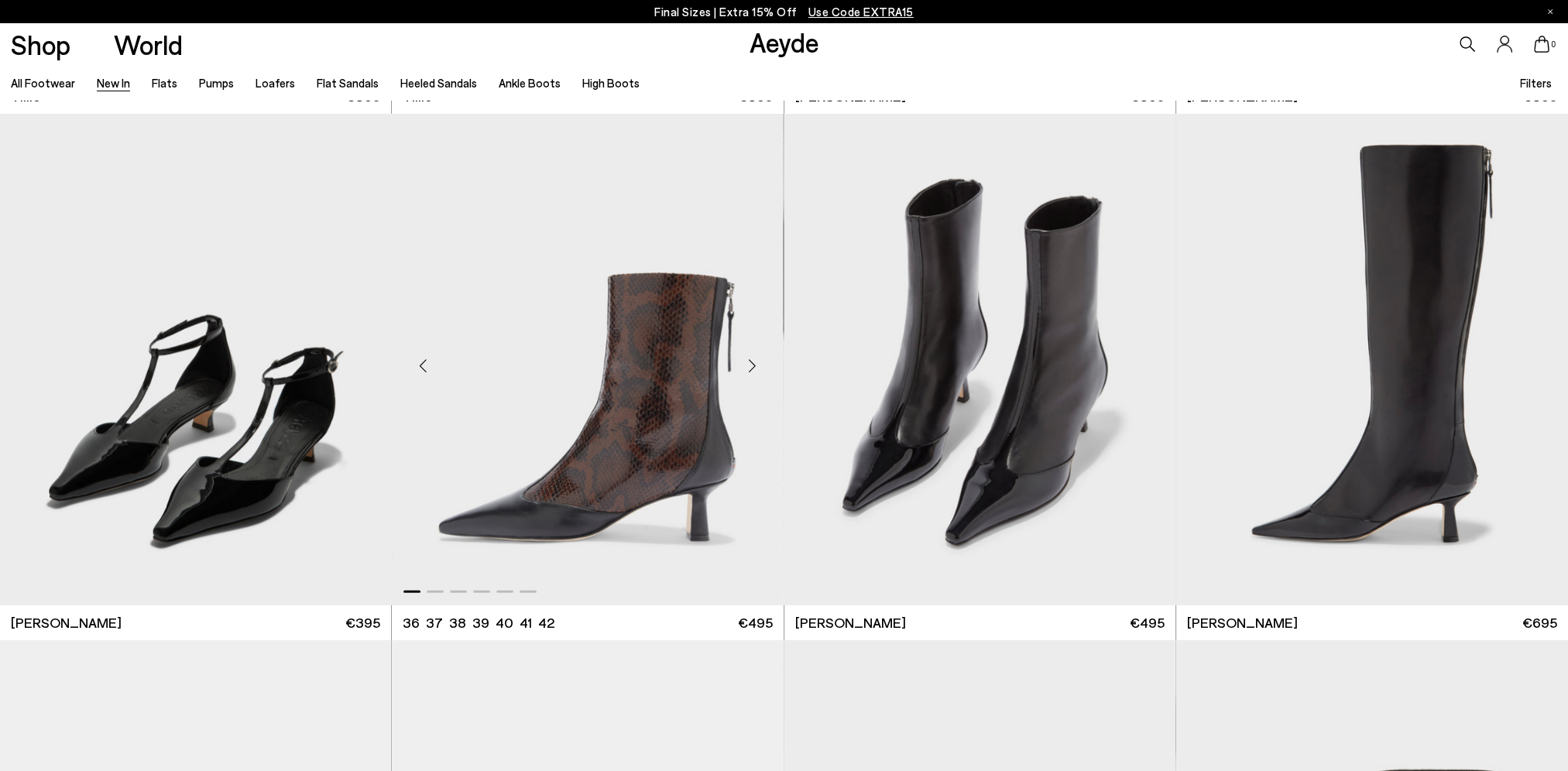
click at [745, 368] on div "Next slide" at bounding box center [752, 365] width 46 height 46
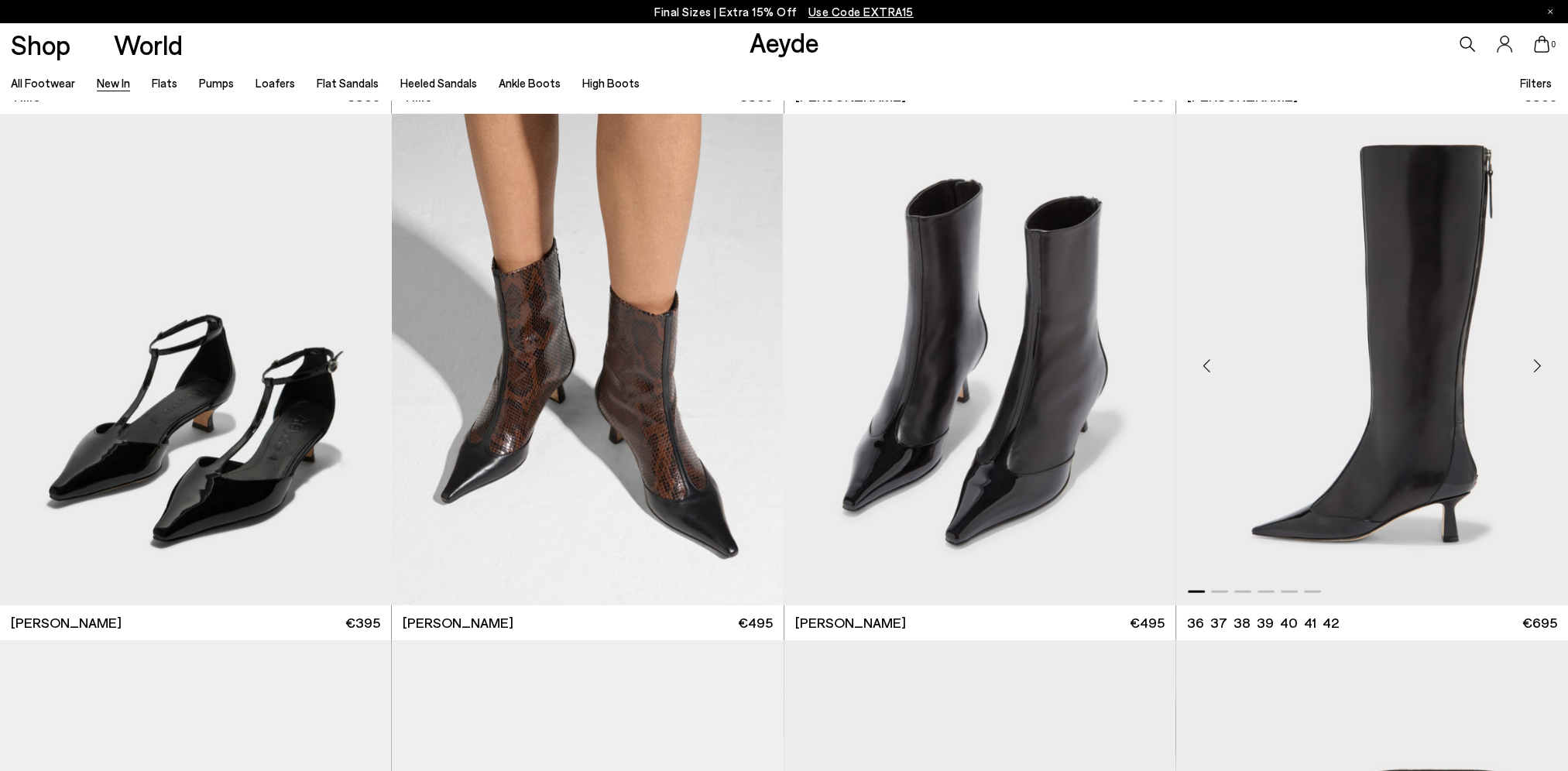
click at [1539, 366] on div "Next slide" at bounding box center [1537, 365] width 46 height 46
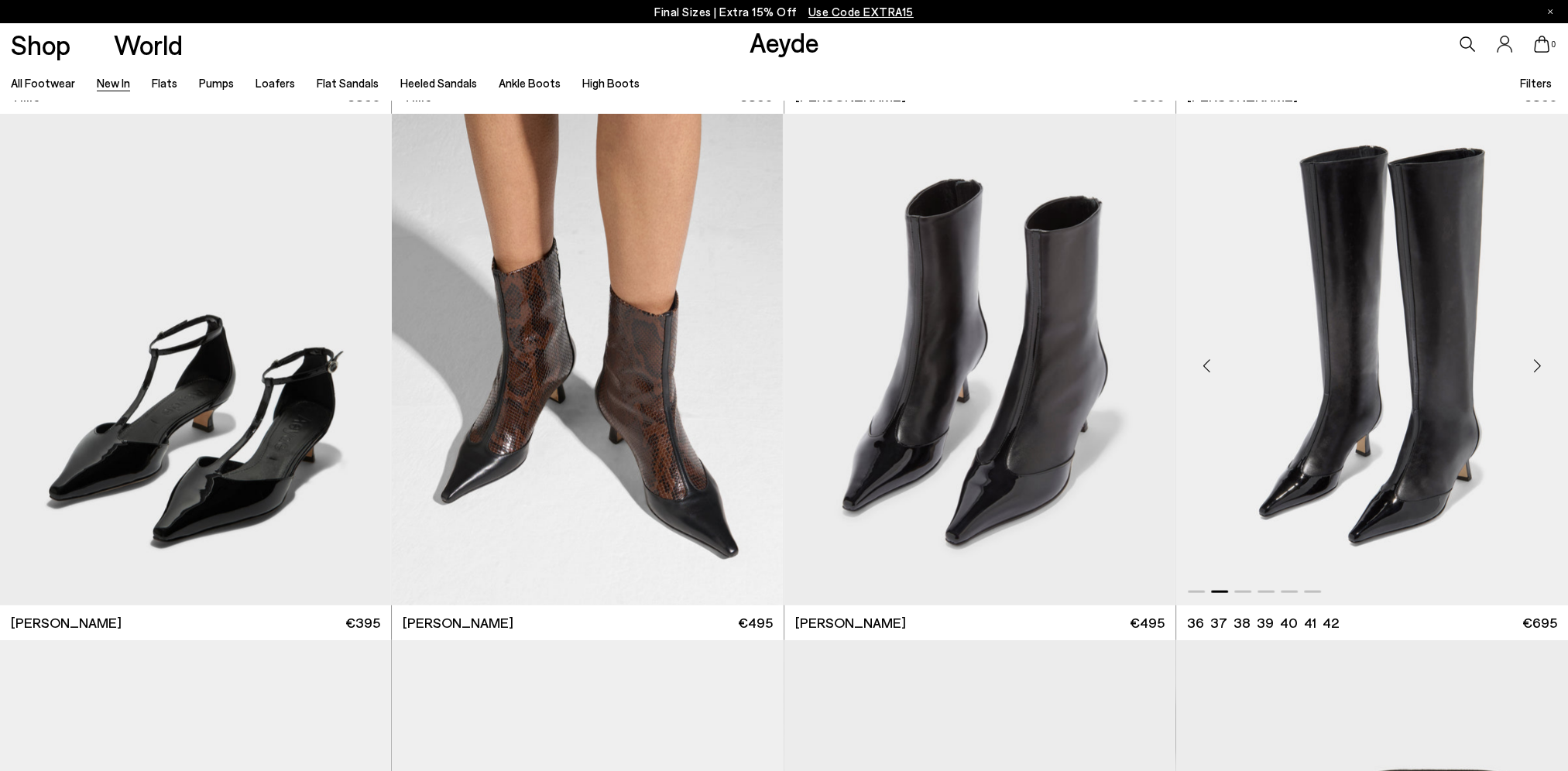
click at [1539, 366] on div "Next slide" at bounding box center [1537, 365] width 46 height 46
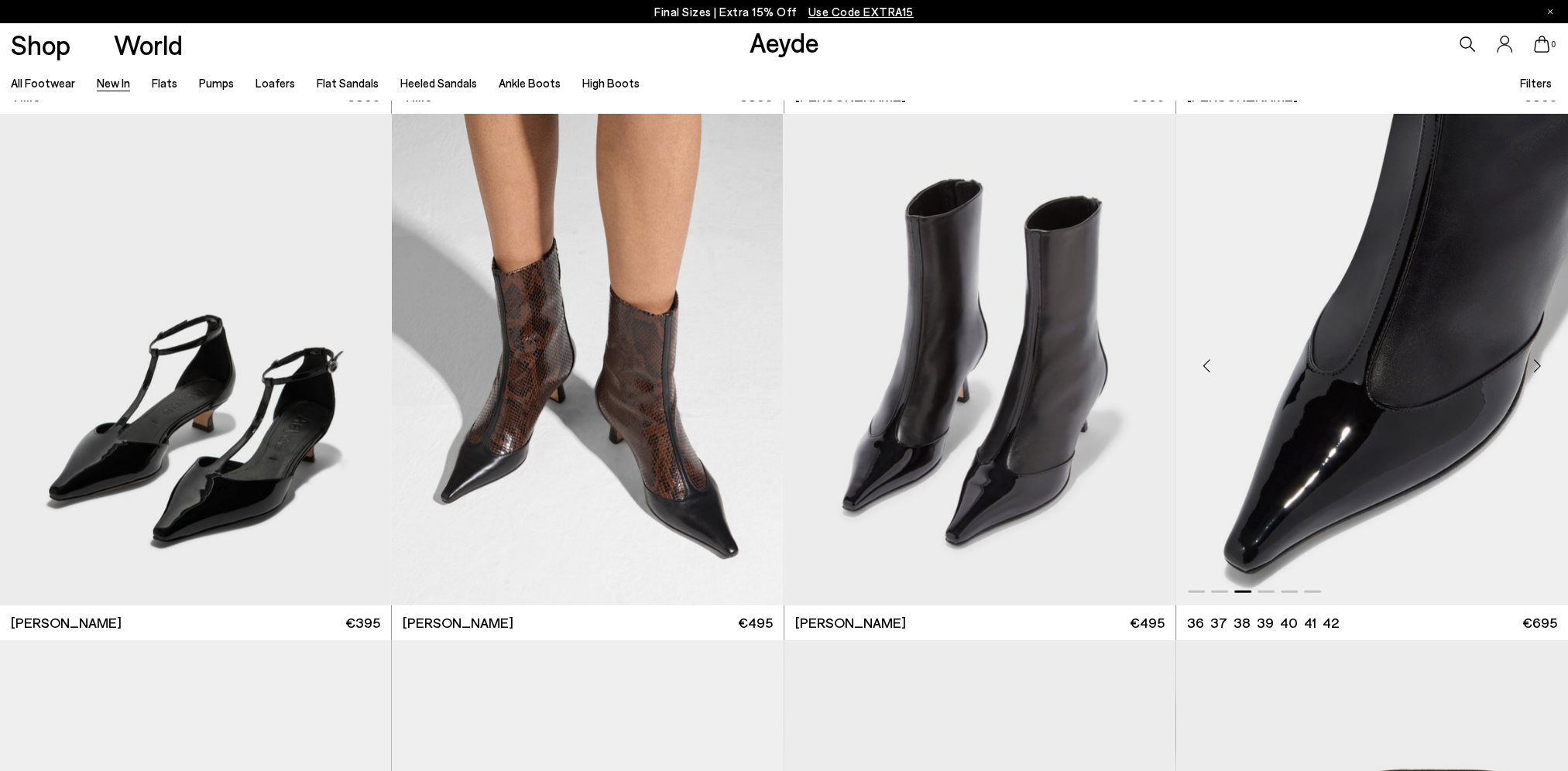
click at [1539, 366] on div "Next slide" at bounding box center [1537, 365] width 46 height 46
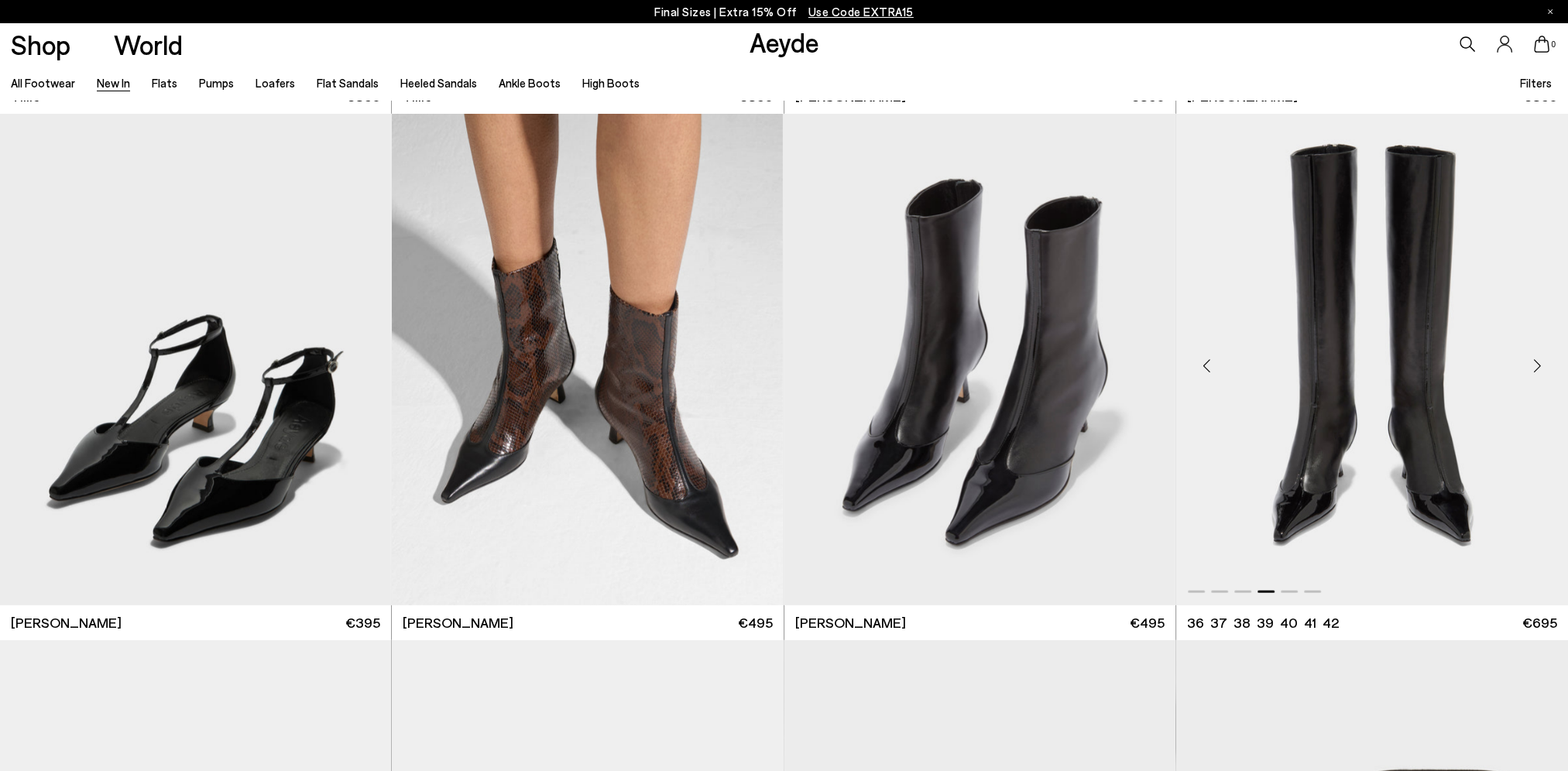
click at [1539, 366] on div "Next slide" at bounding box center [1537, 365] width 46 height 46
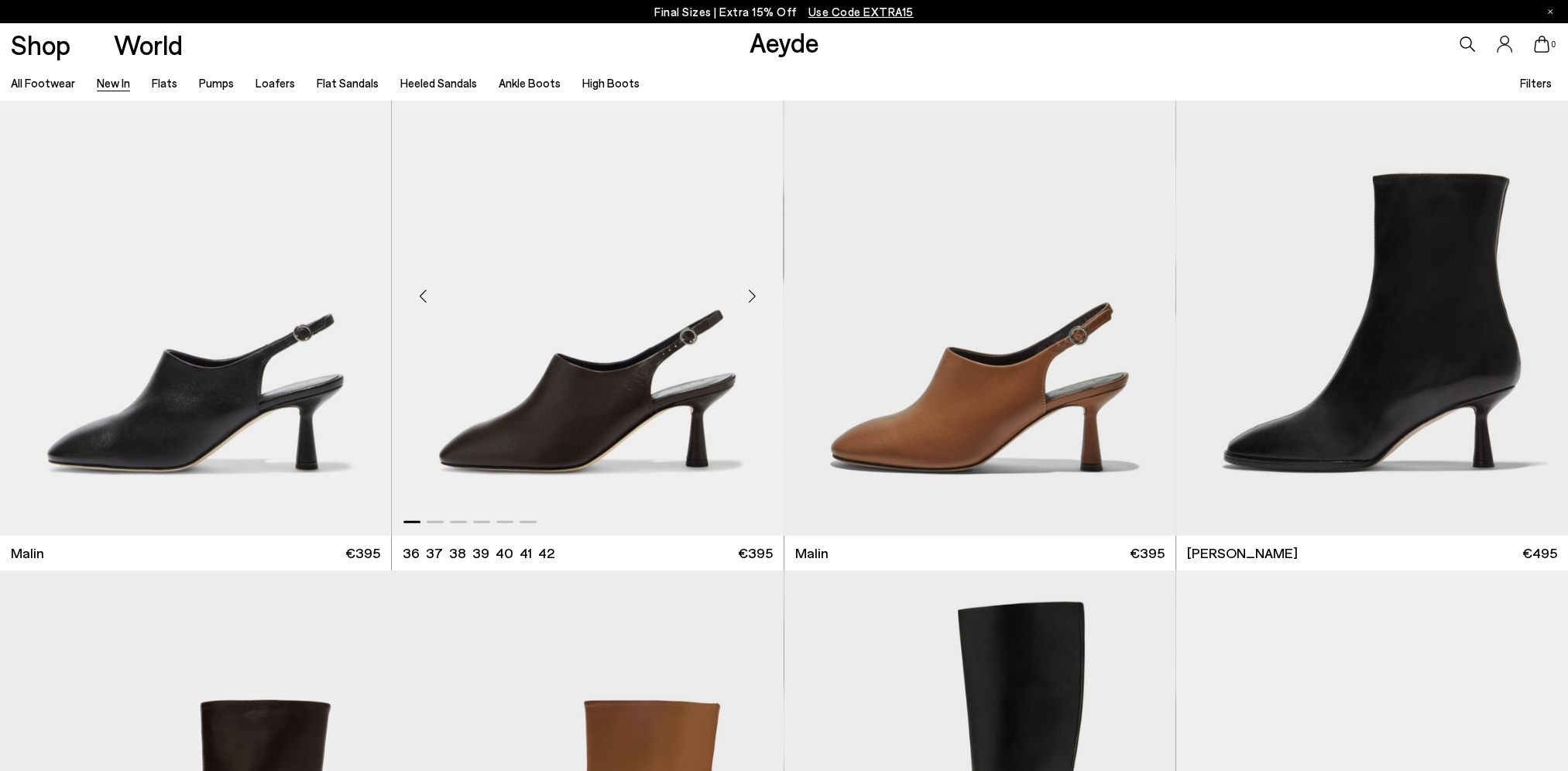
scroll to position [5341, 0]
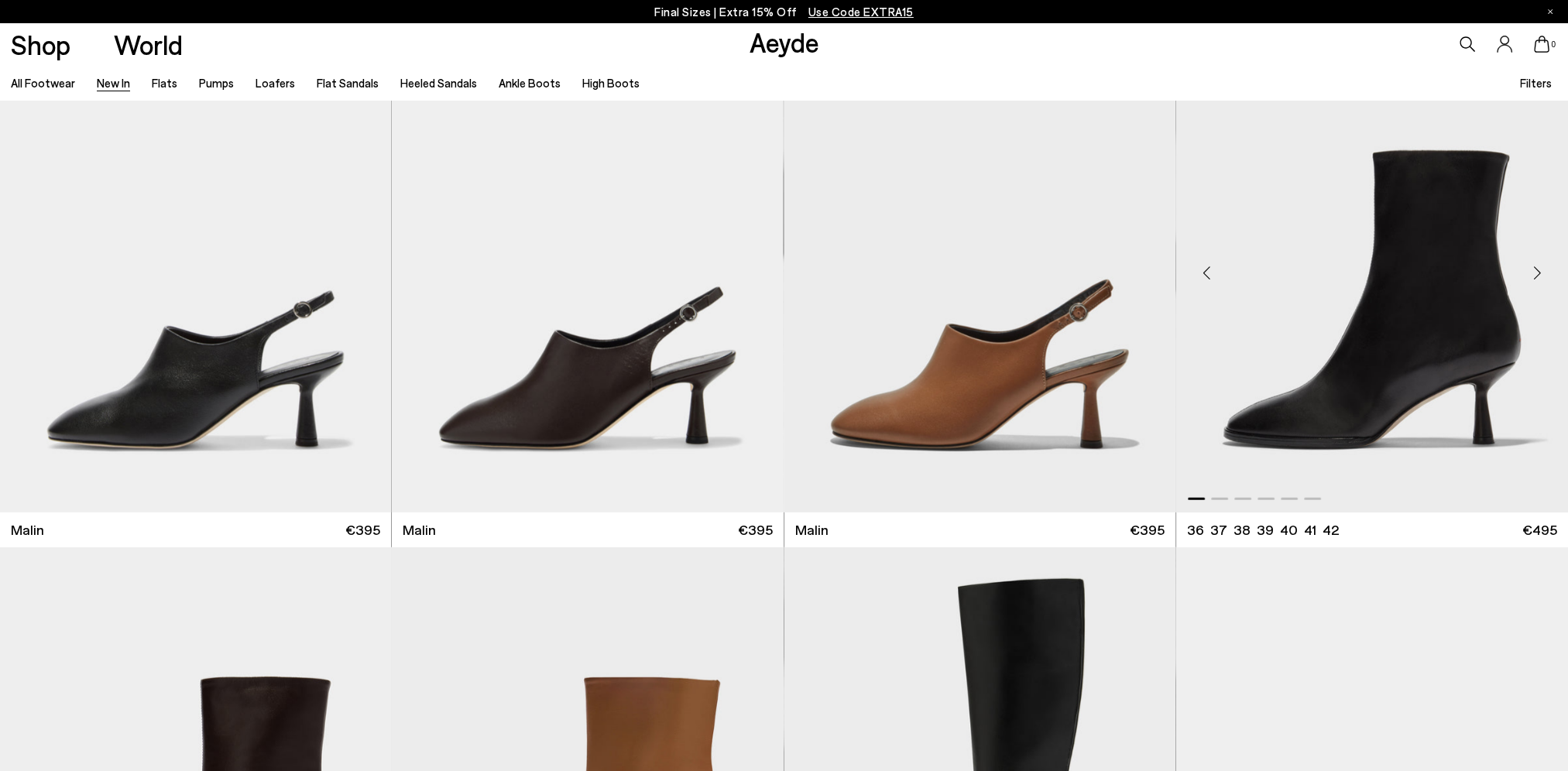
click at [1540, 277] on div "Next slide" at bounding box center [1537, 272] width 46 height 46
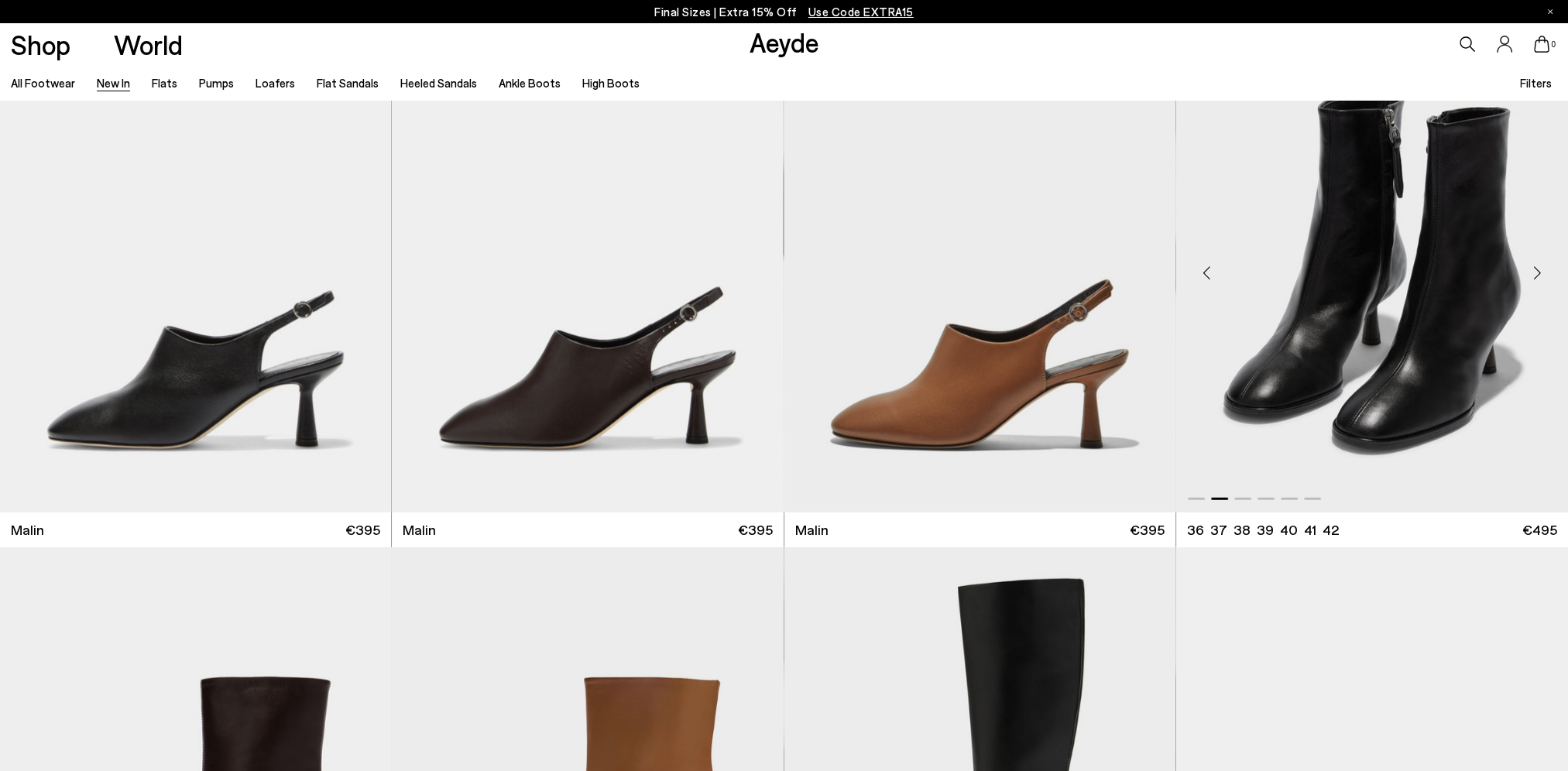
click at [1540, 277] on div "Next slide" at bounding box center [1537, 272] width 46 height 46
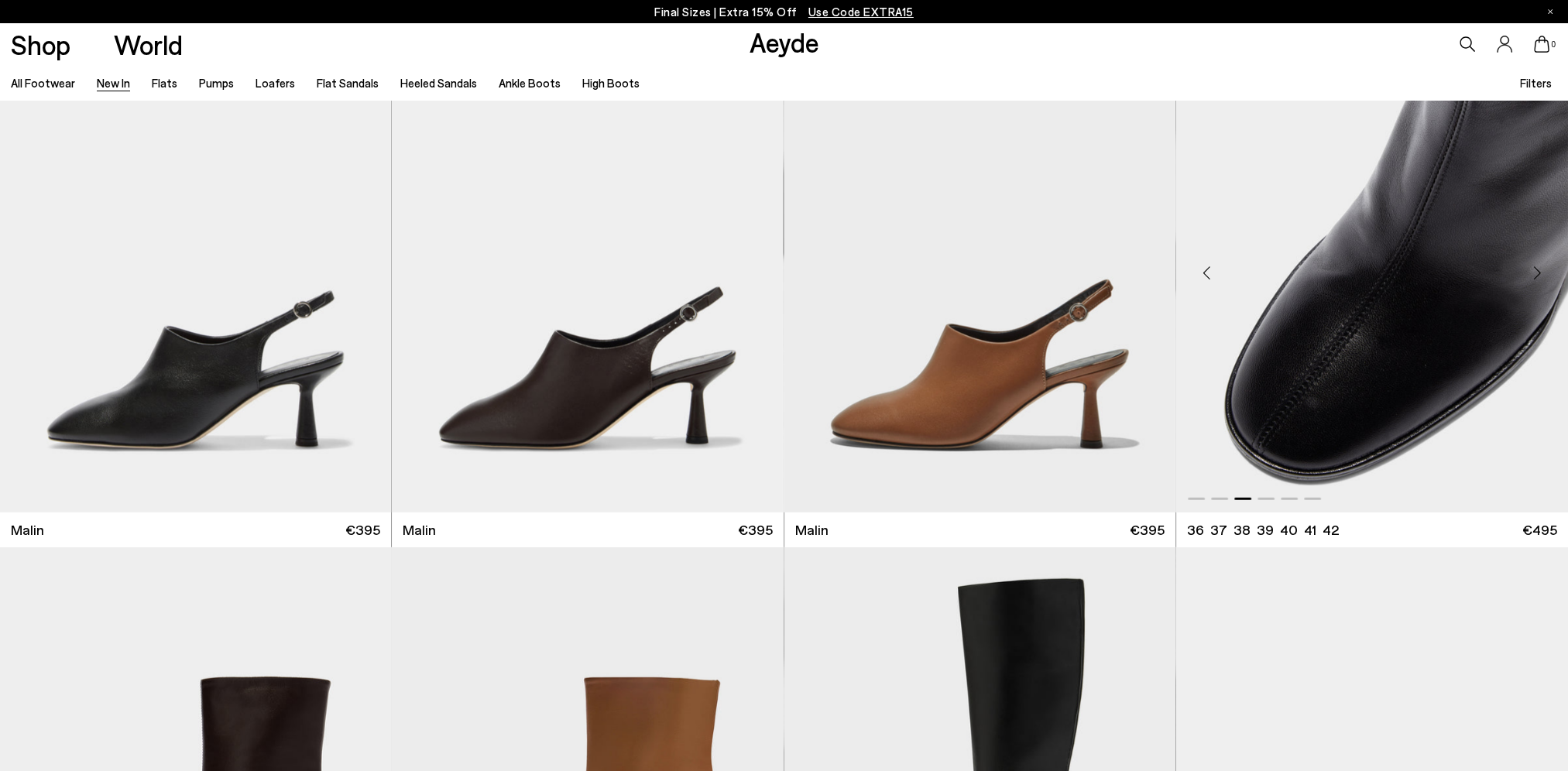
click at [1540, 277] on div "Next slide" at bounding box center [1537, 272] width 46 height 46
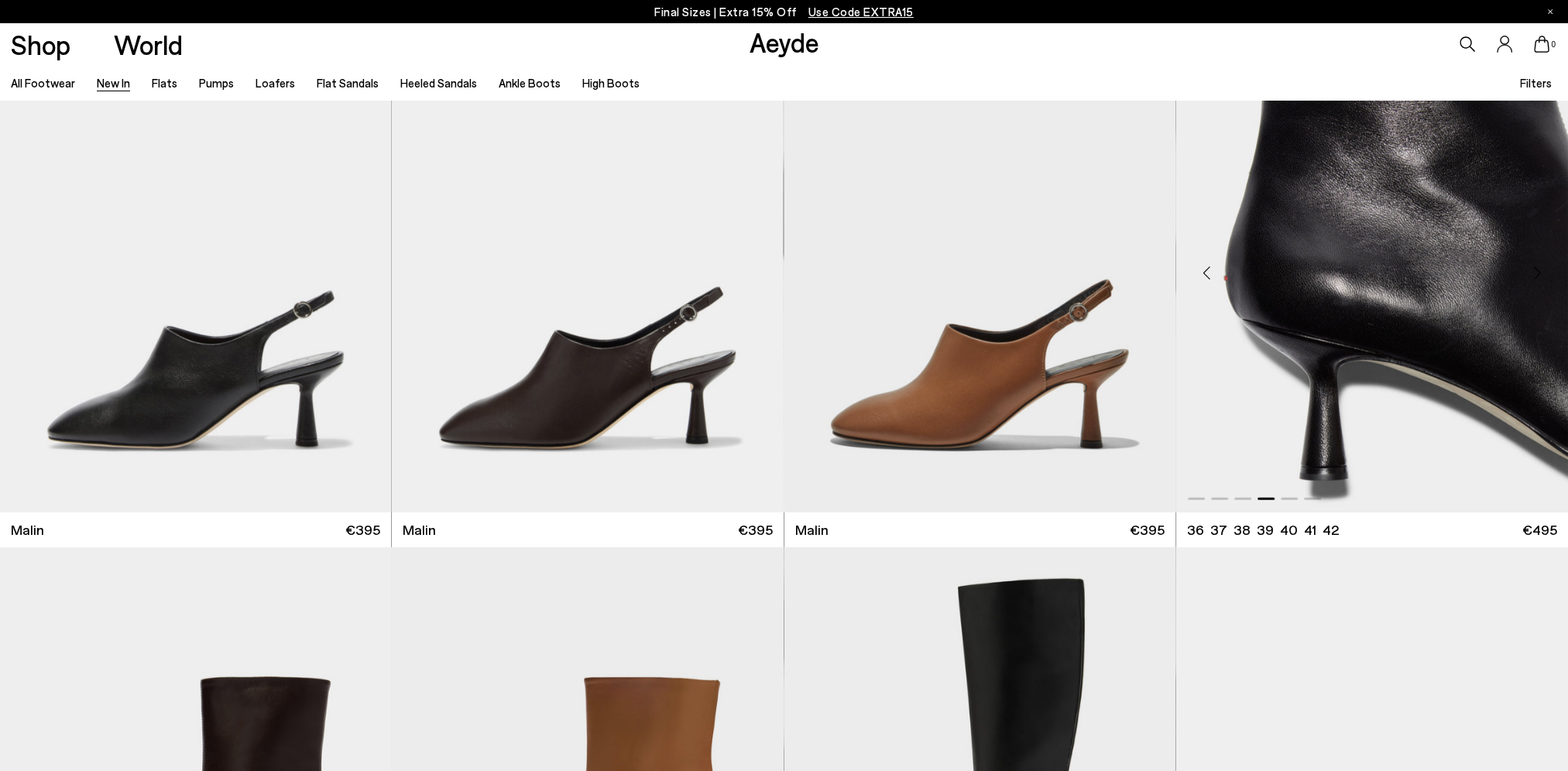
click at [1540, 277] on div "Next slide" at bounding box center [1537, 272] width 46 height 46
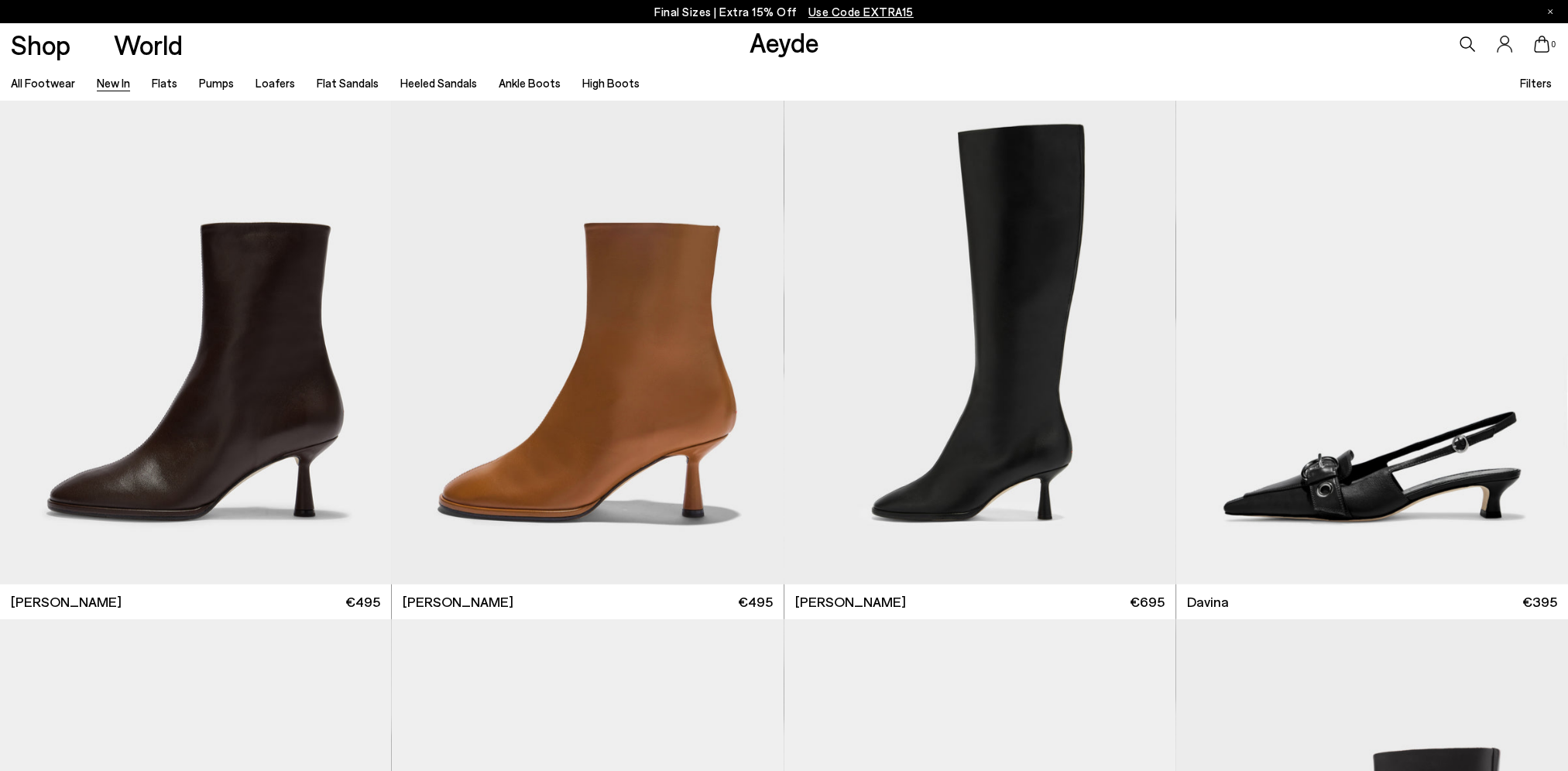
scroll to position [5806, 0]
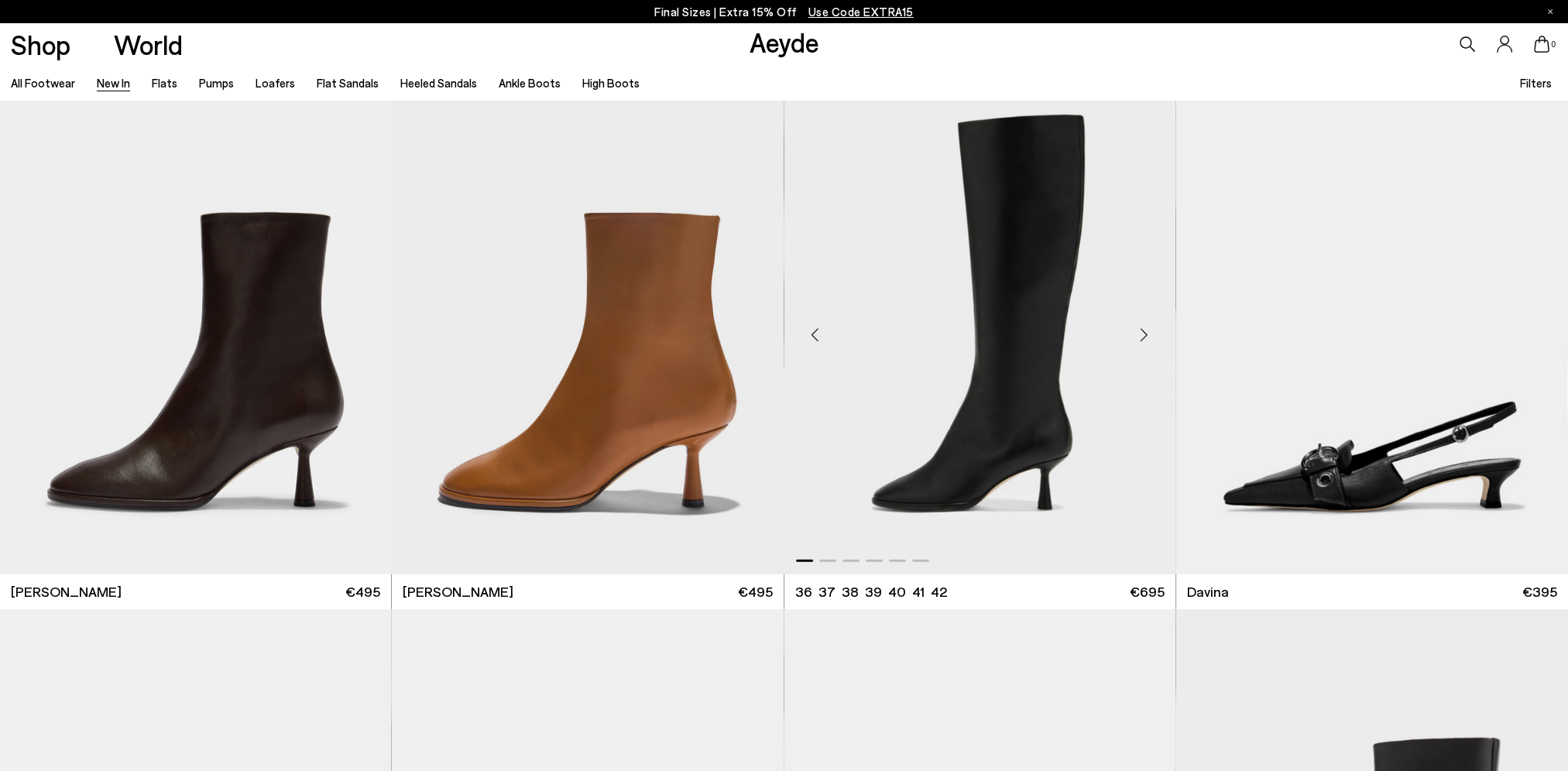
click at [1143, 336] on div "Next slide" at bounding box center [1144, 334] width 46 height 46
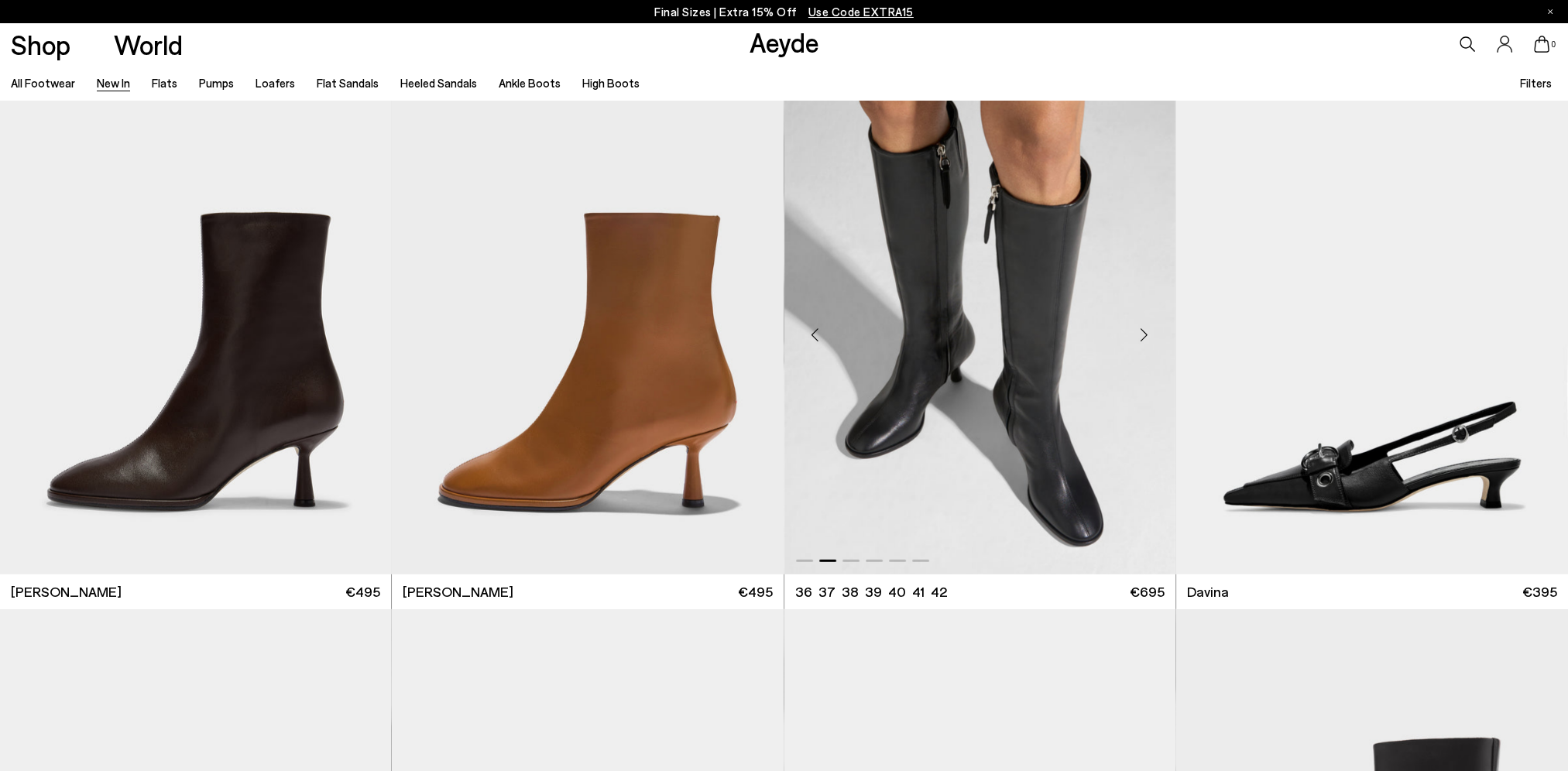
click at [1143, 336] on div "Next slide" at bounding box center [1144, 334] width 46 height 46
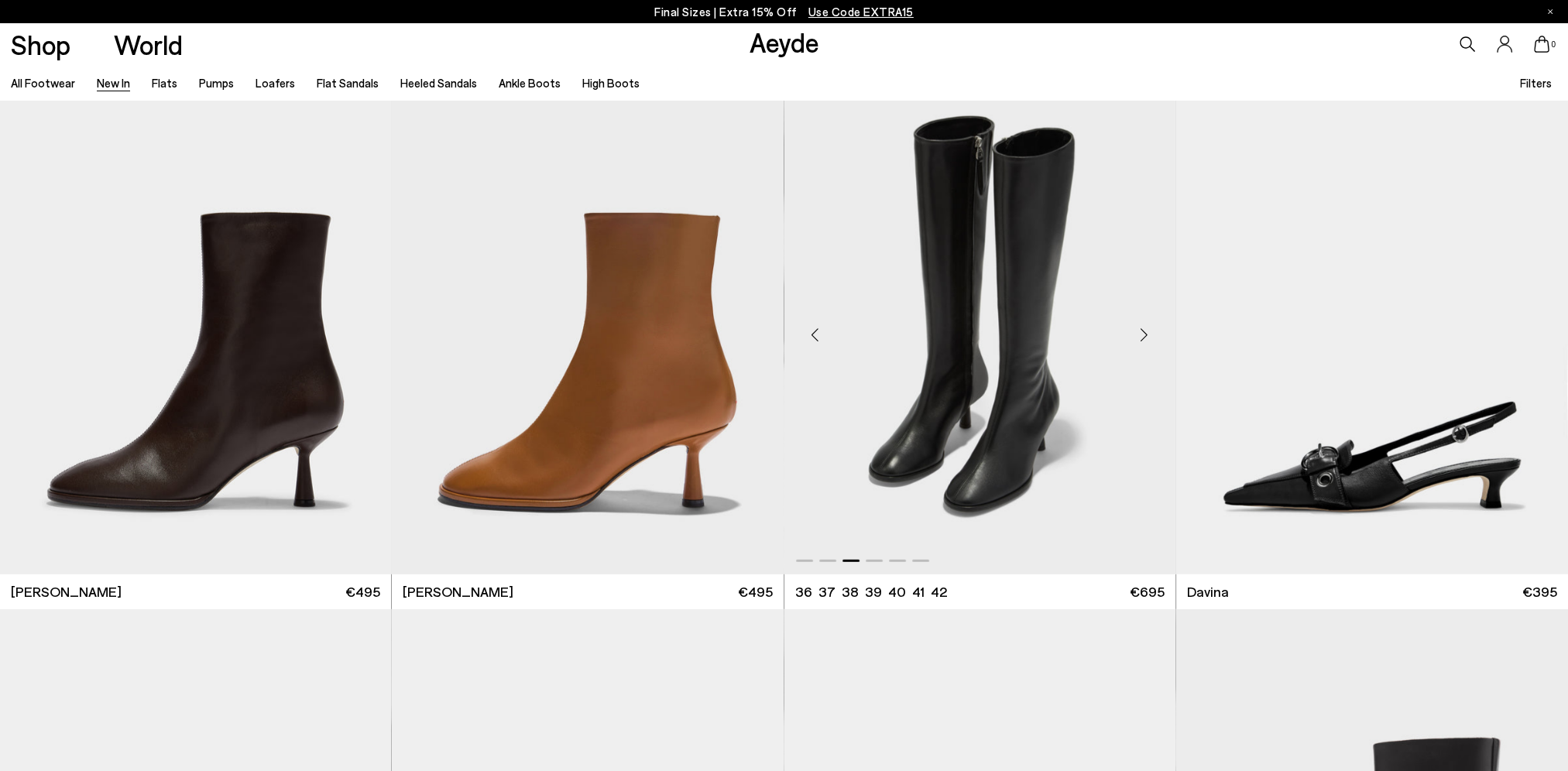
click at [811, 328] on div "Previous slide" at bounding box center [815, 334] width 46 height 46
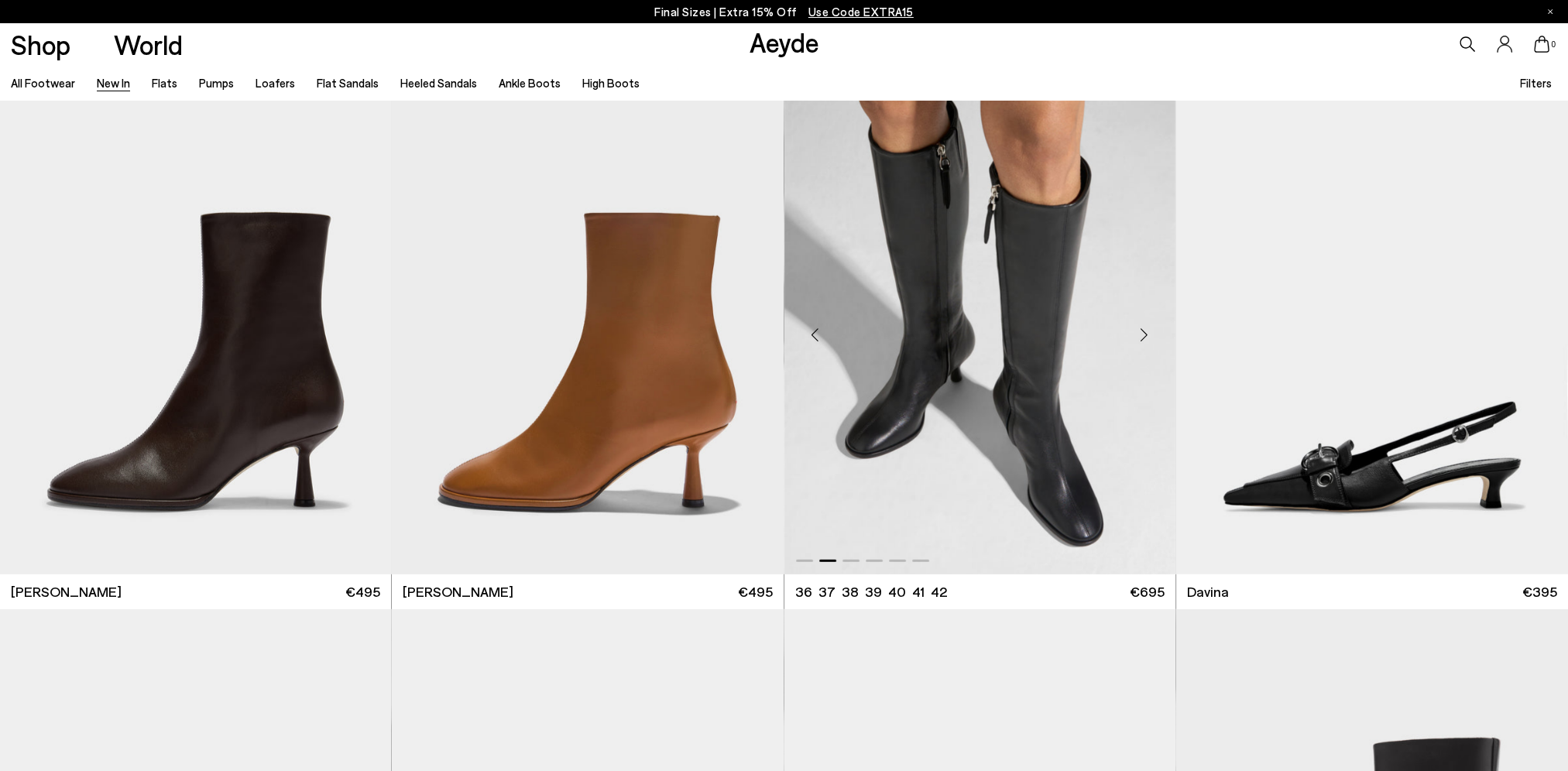
click at [953, 298] on img "2 / 6" at bounding box center [979, 328] width 391 height 492
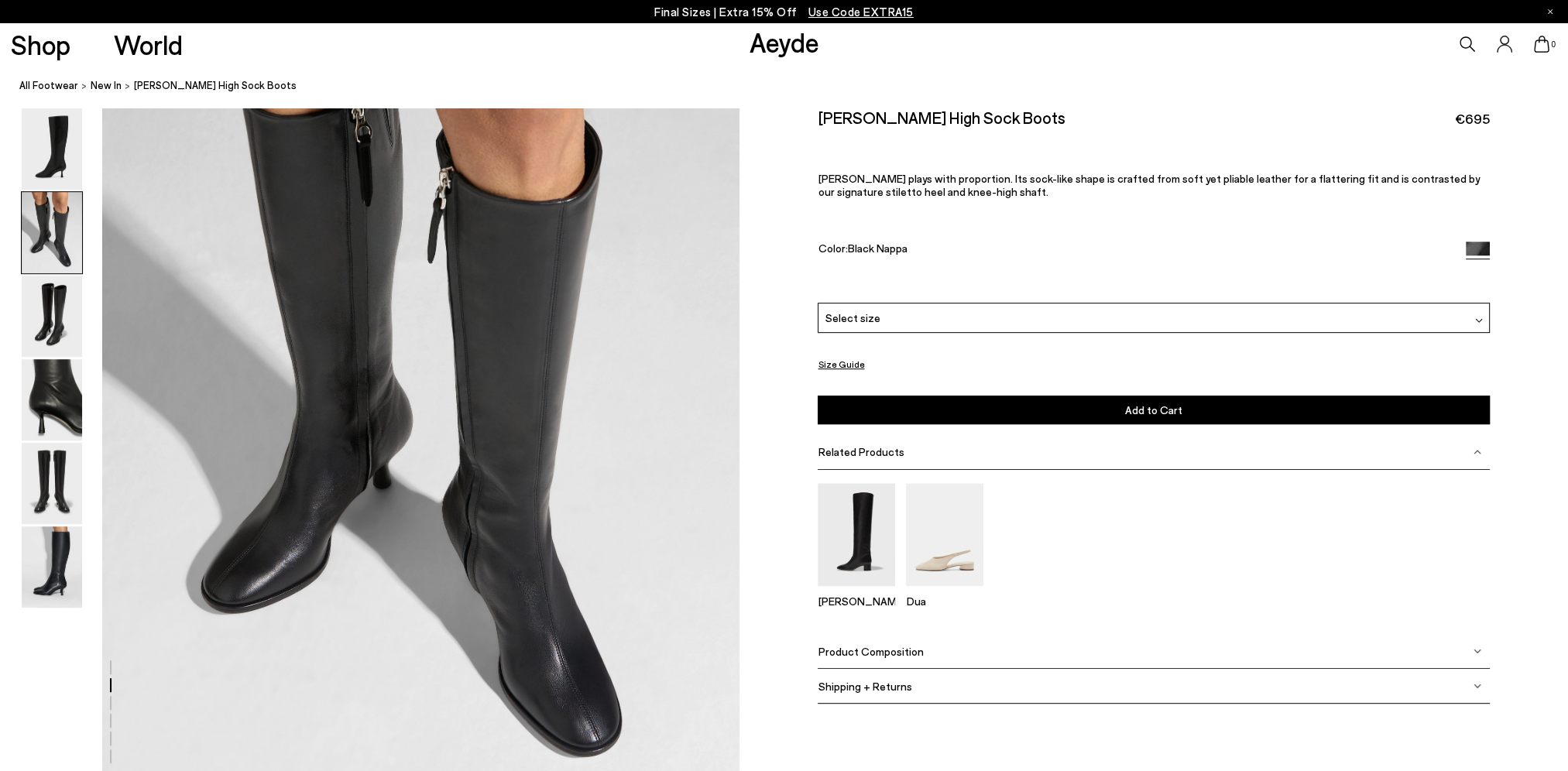
scroll to position [1007, 0]
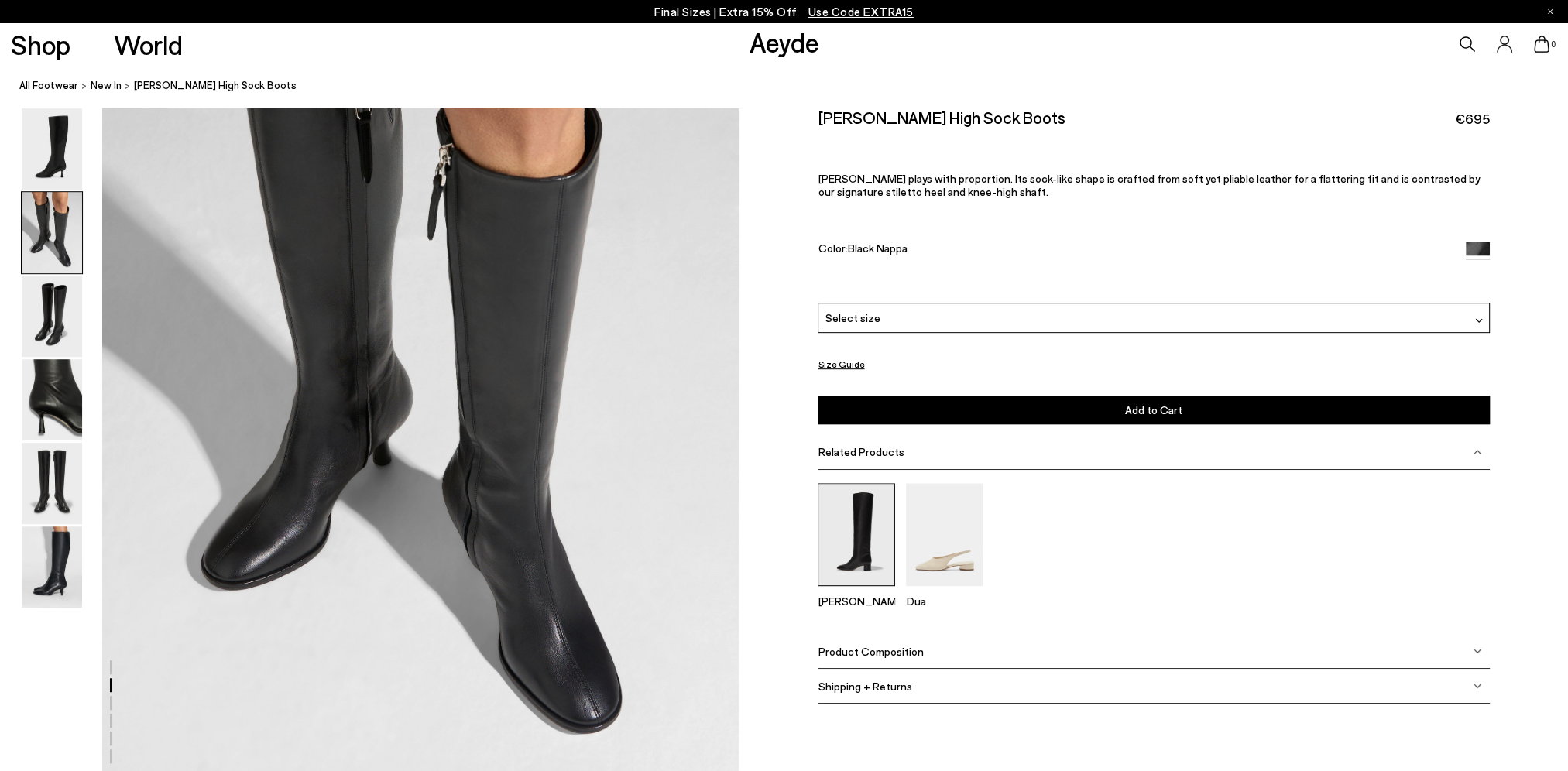
click at [851, 493] on img at bounding box center [856, 534] width 77 height 103
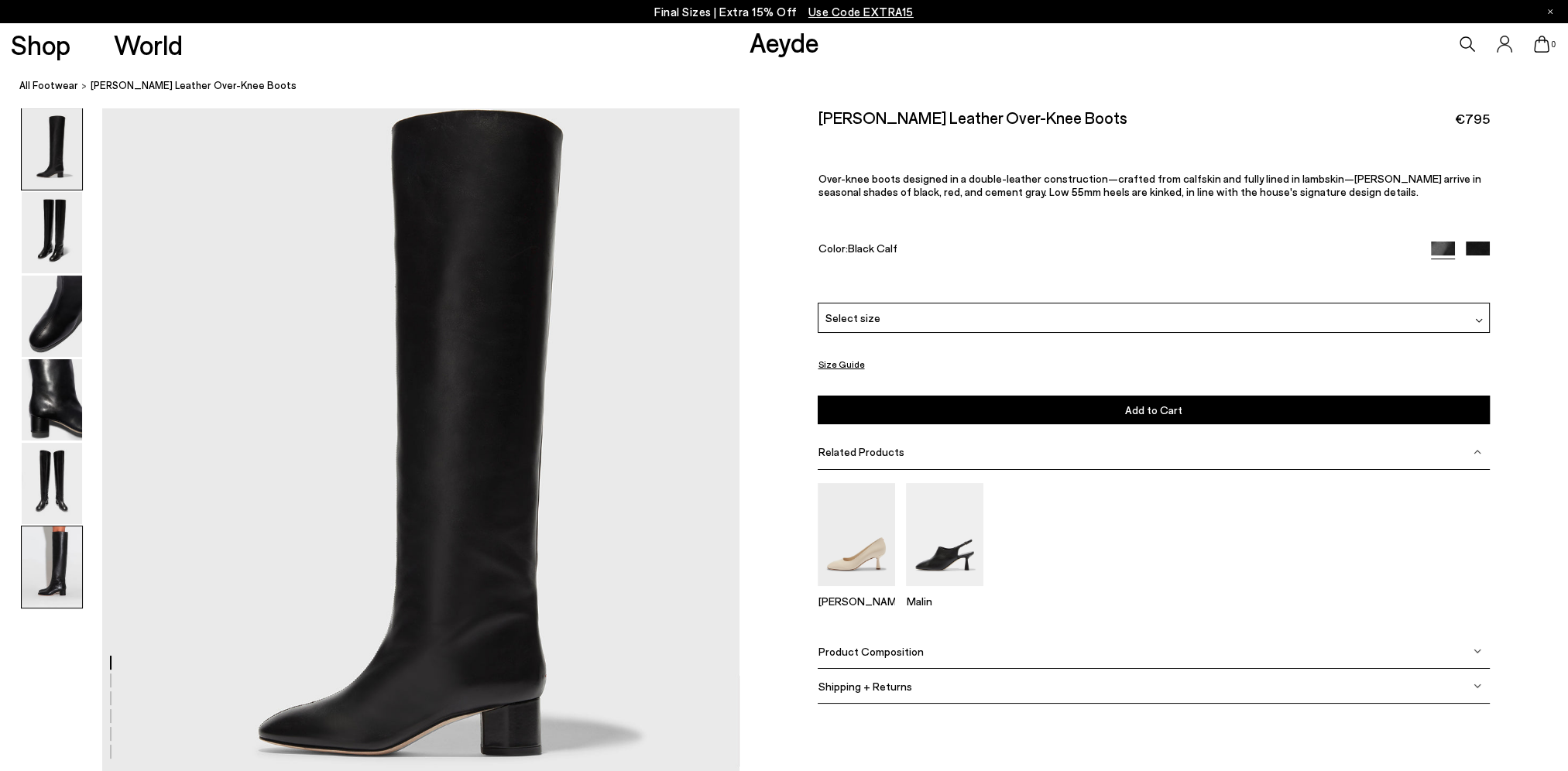
click at [45, 566] on img at bounding box center [51, 567] width 60 height 81
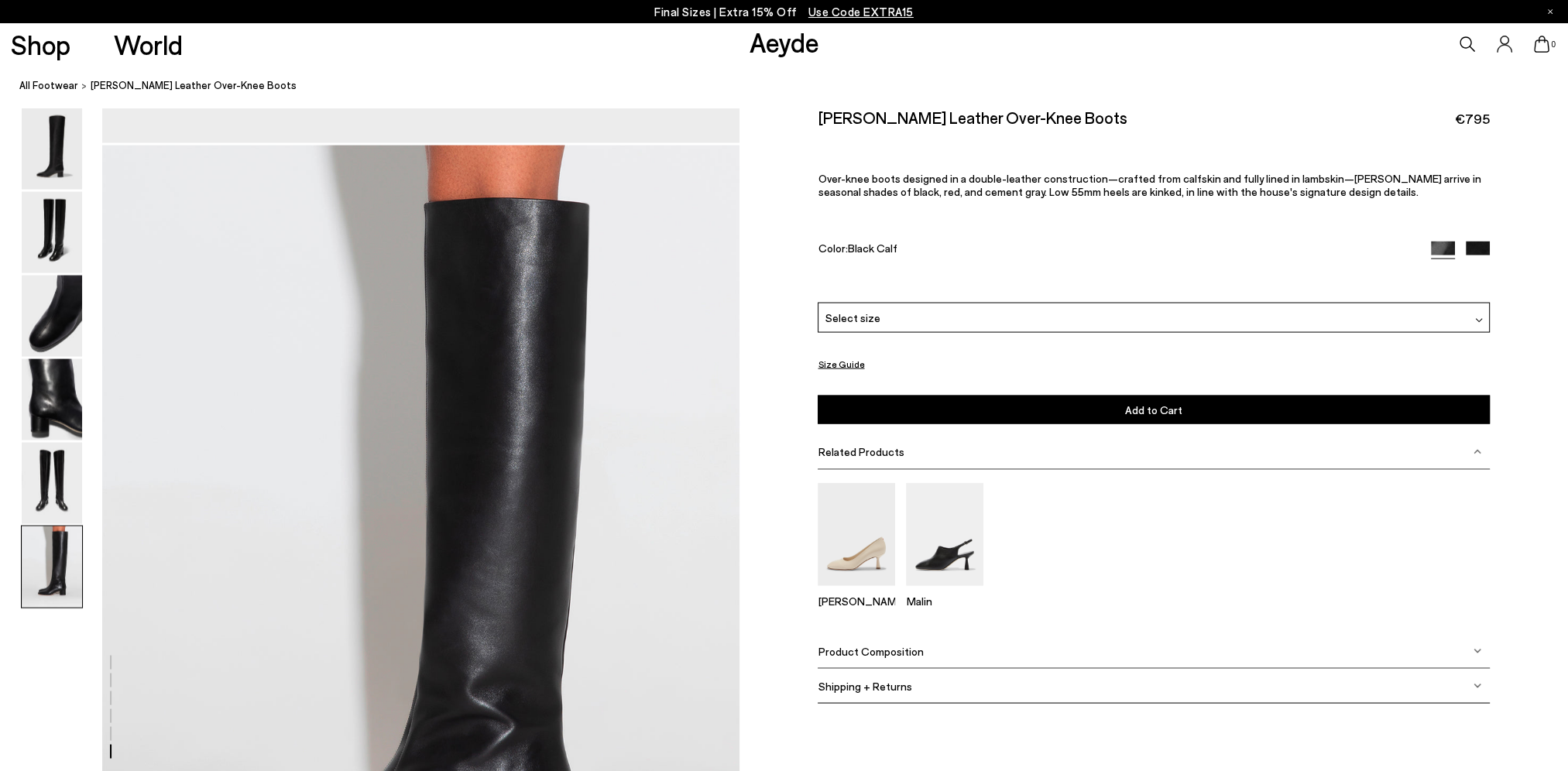
scroll to position [4026, 0]
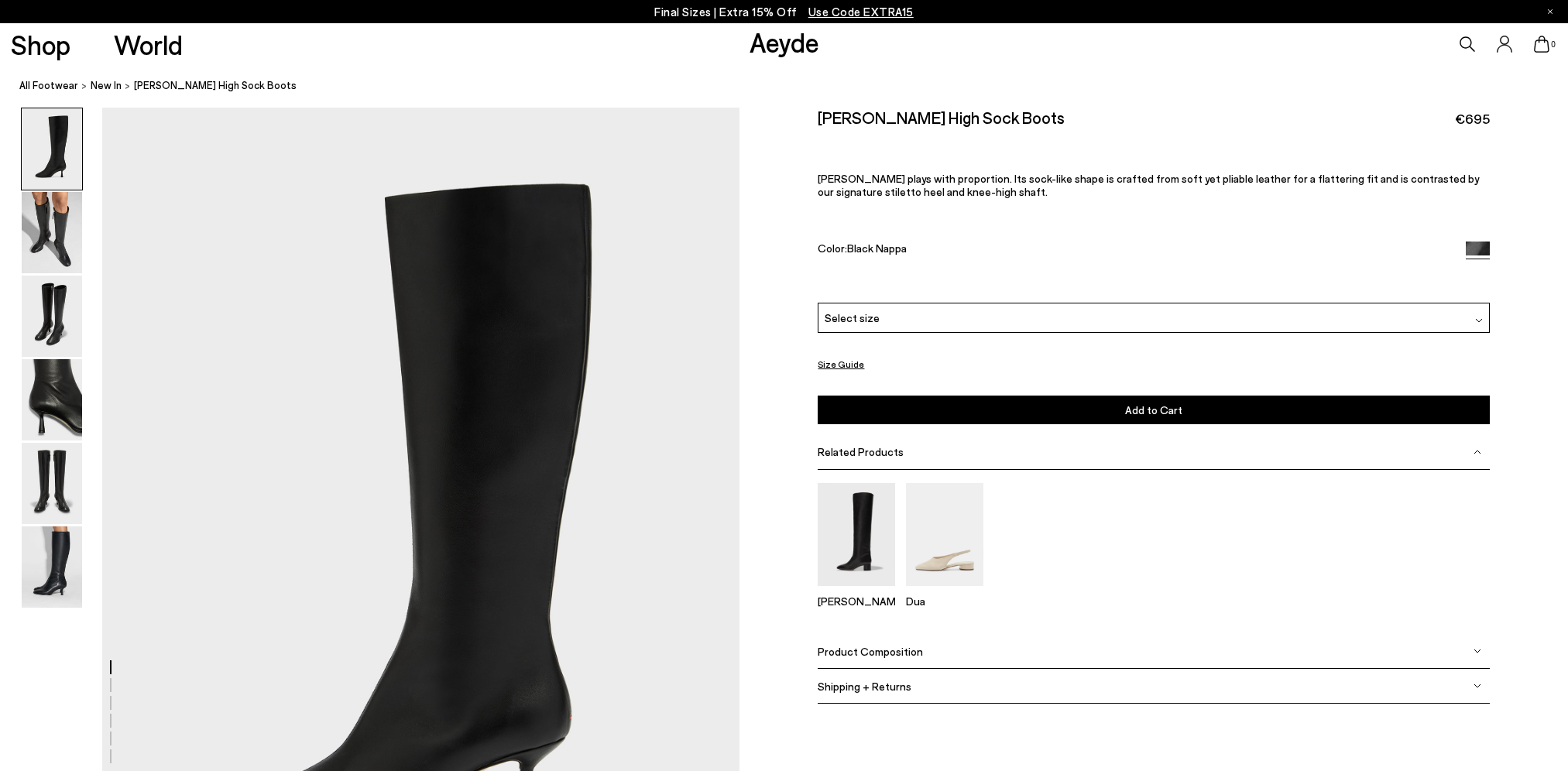
scroll to position [975, 0]
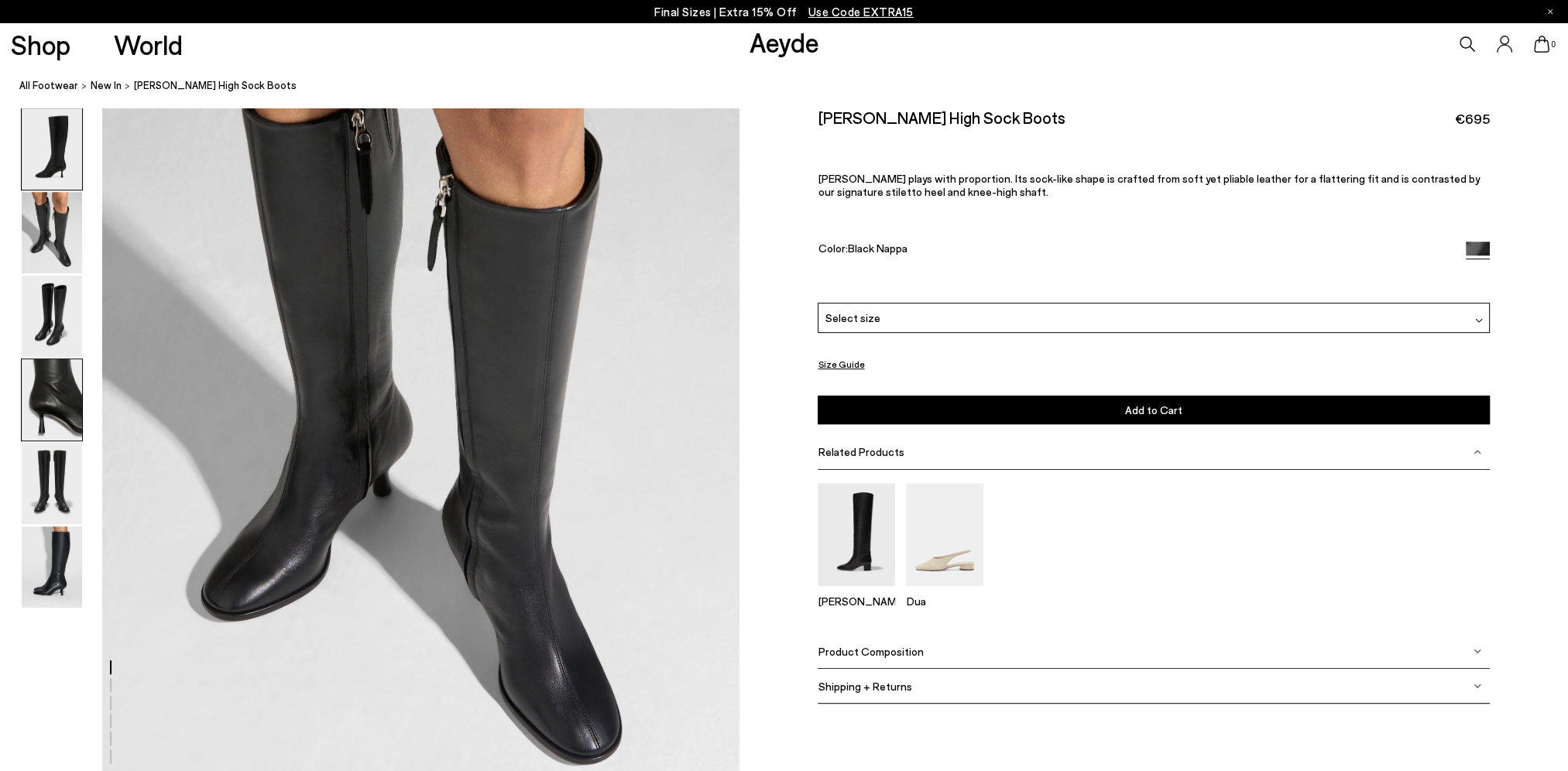
click at [43, 381] on img at bounding box center [51, 399] width 60 height 81
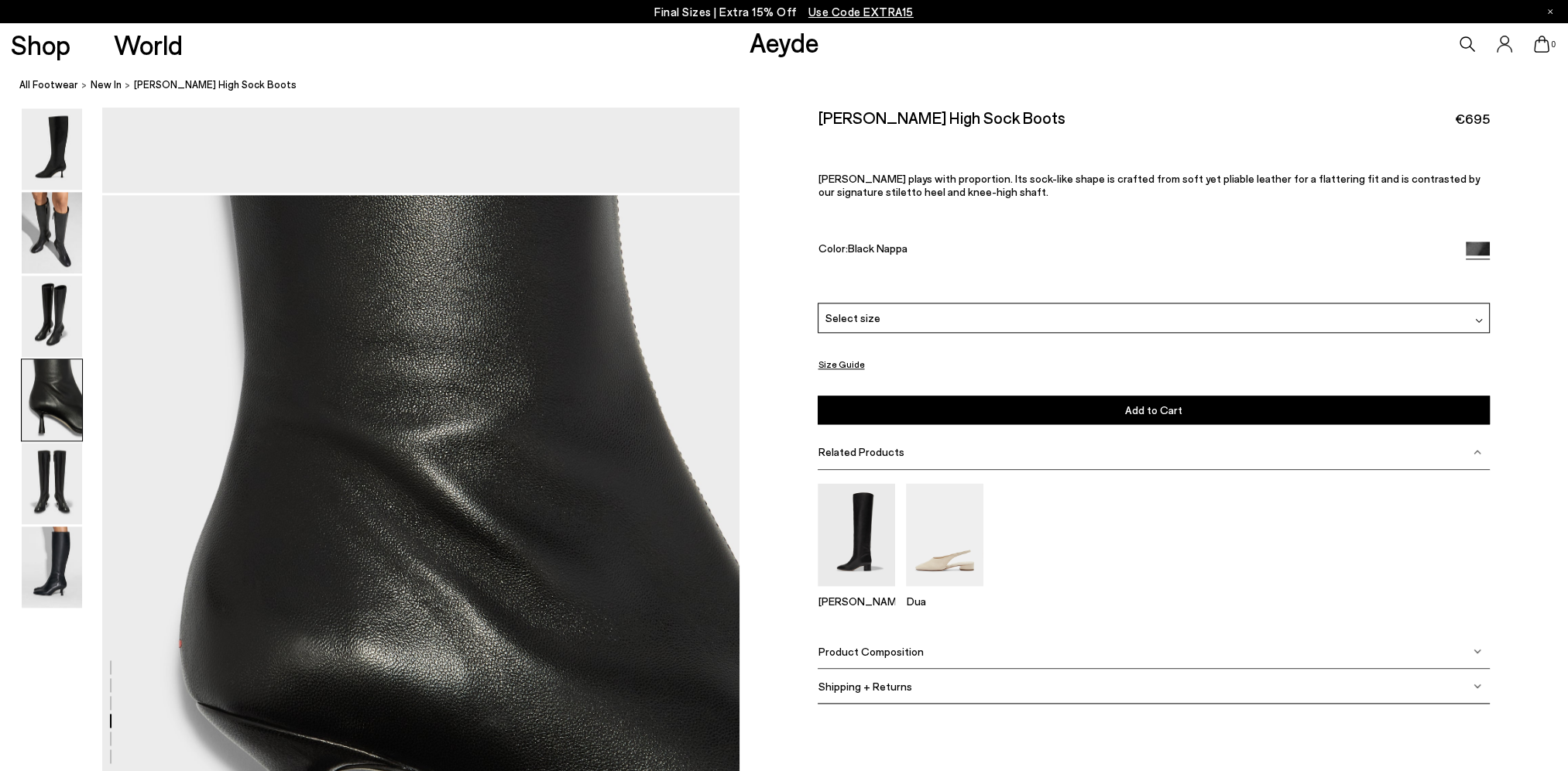
scroll to position [2557, 0]
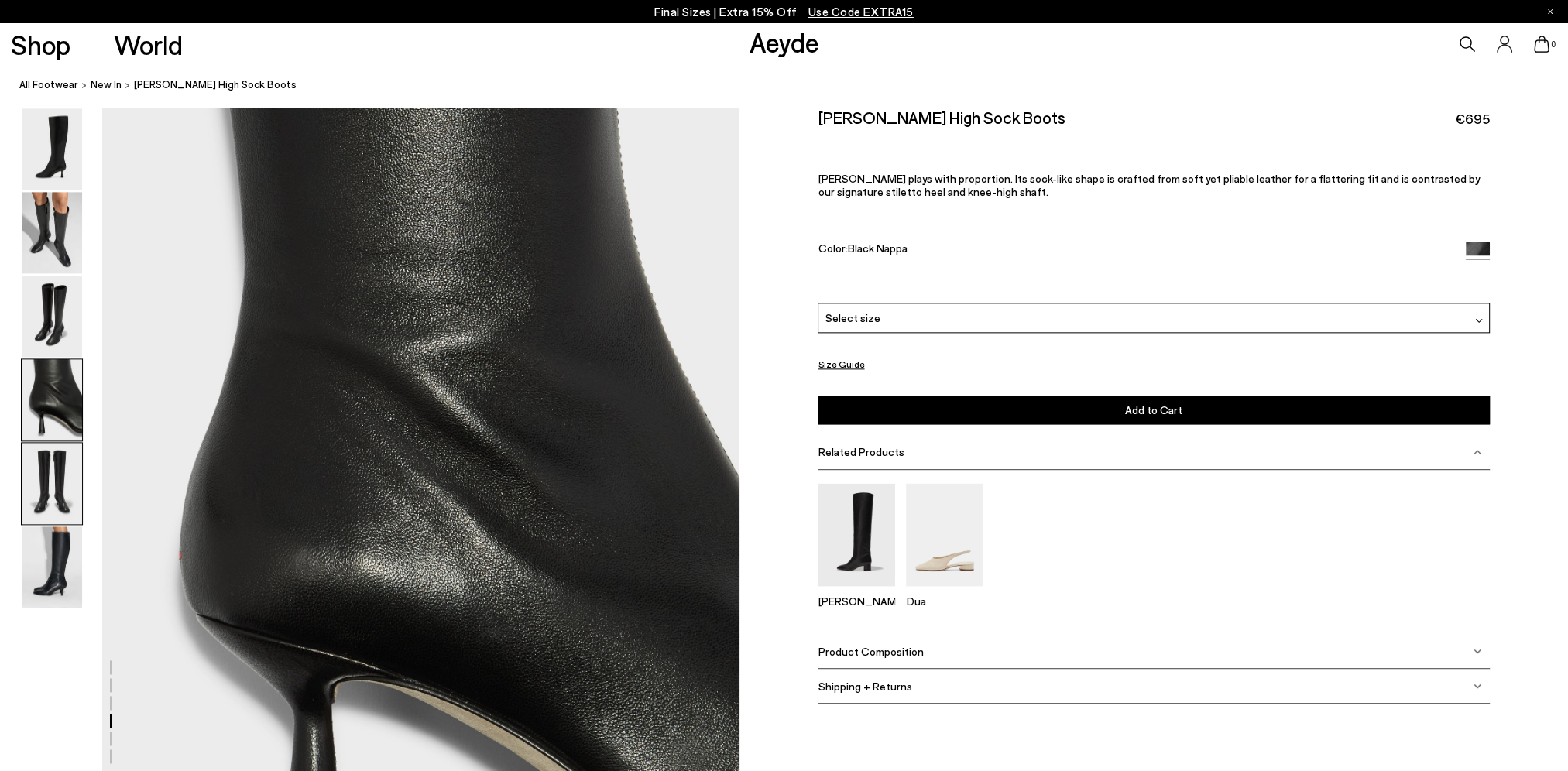
click at [57, 499] on img at bounding box center [51, 483] width 60 height 81
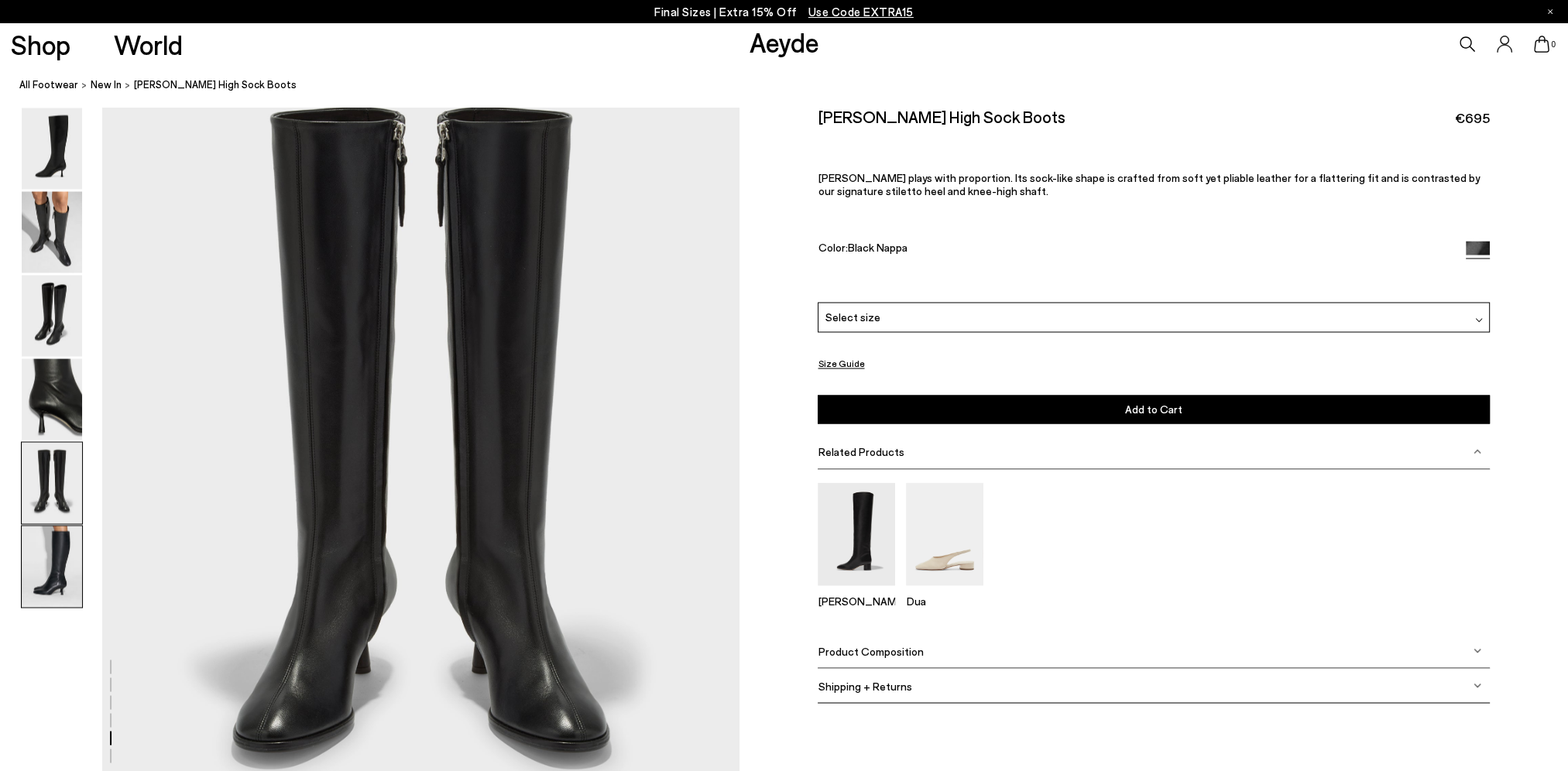
scroll to position [3487, 0]
click at [56, 565] on img at bounding box center [51, 567] width 60 height 81
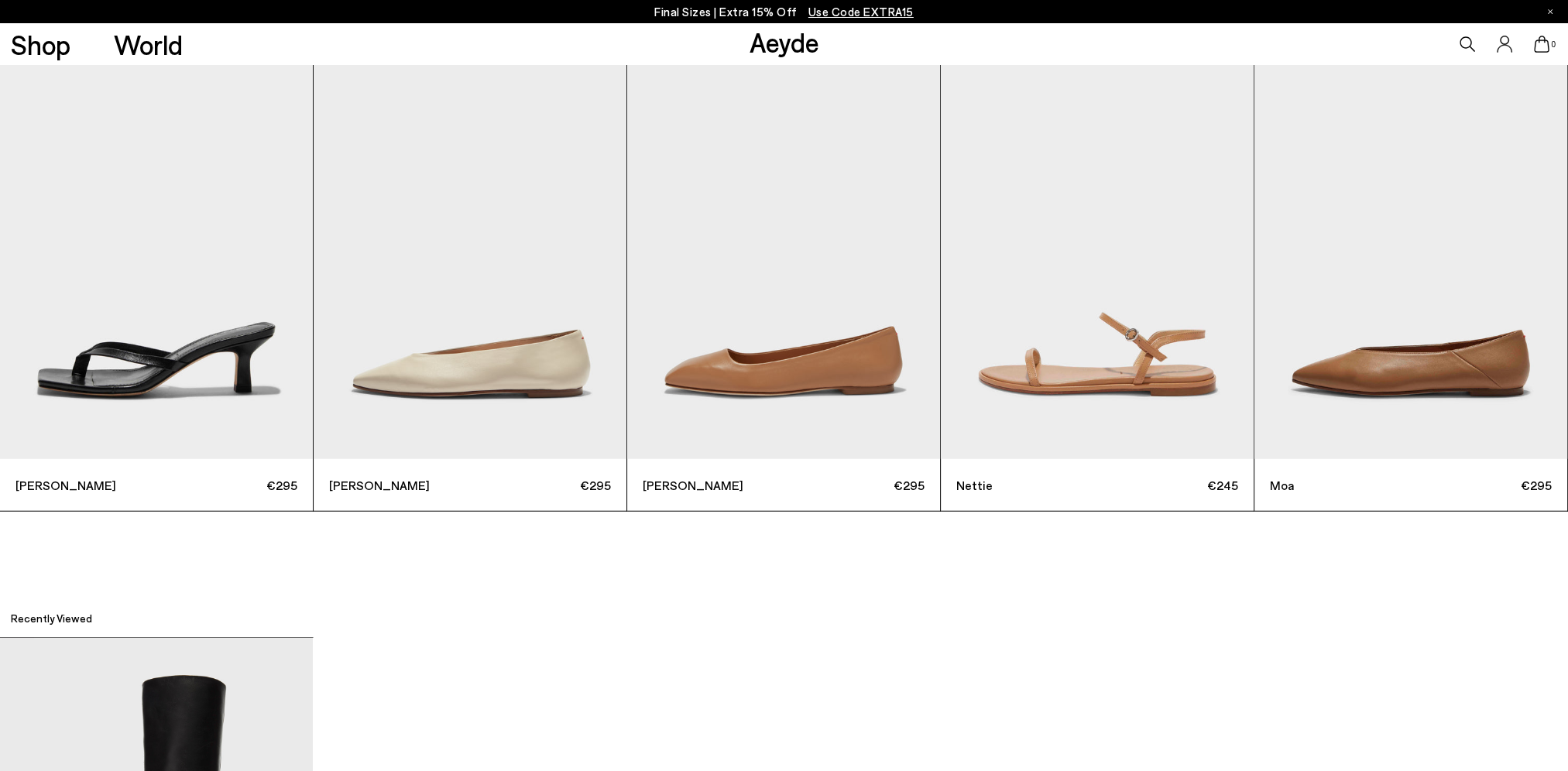
scroll to position [5064, 0]
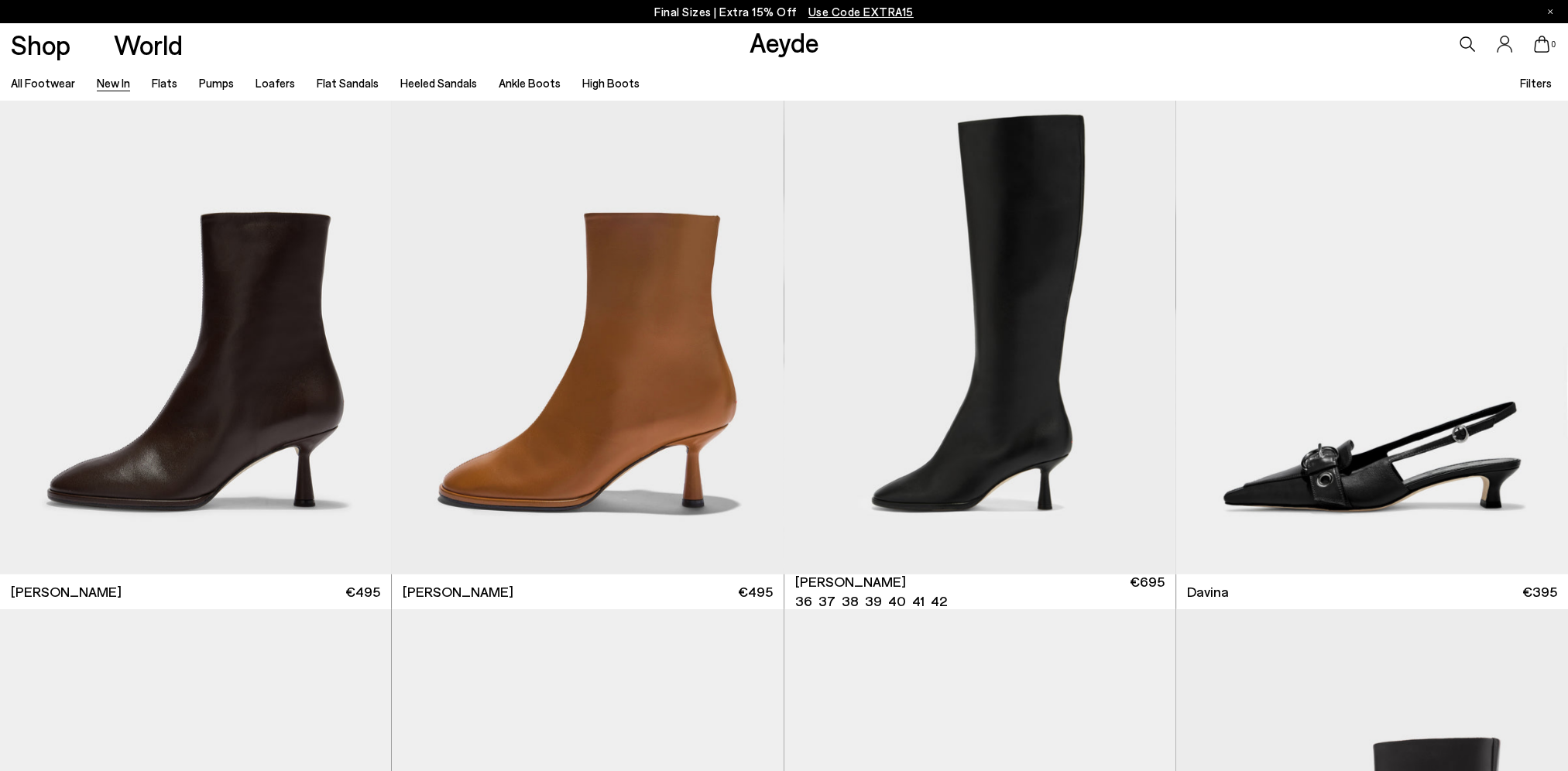
scroll to position [5806, 0]
click at [1141, 334] on div "Next slide" at bounding box center [1144, 334] width 46 height 46
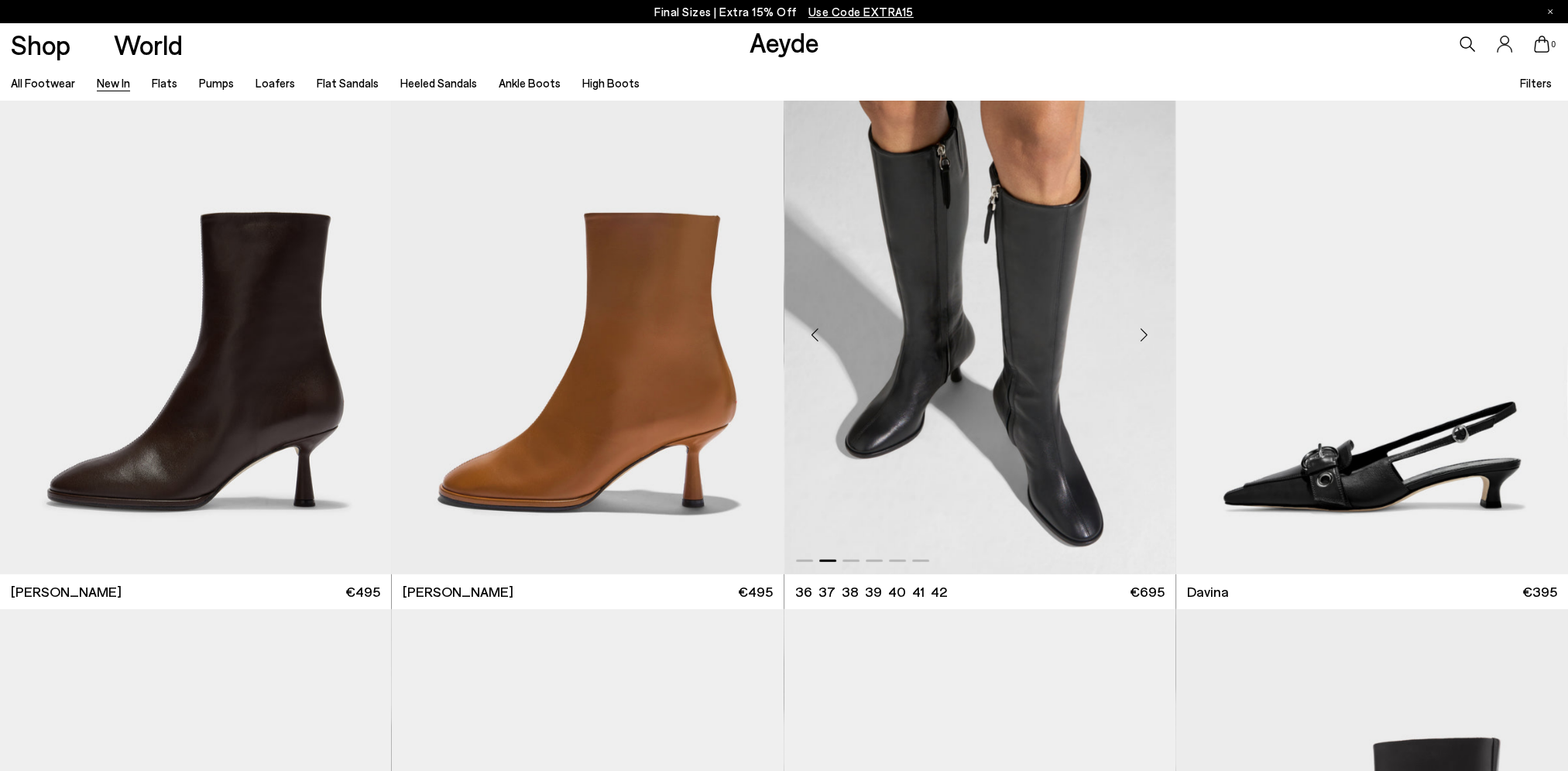
click at [1141, 334] on div "Next slide" at bounding box center [1144, 334] width 46 height 46
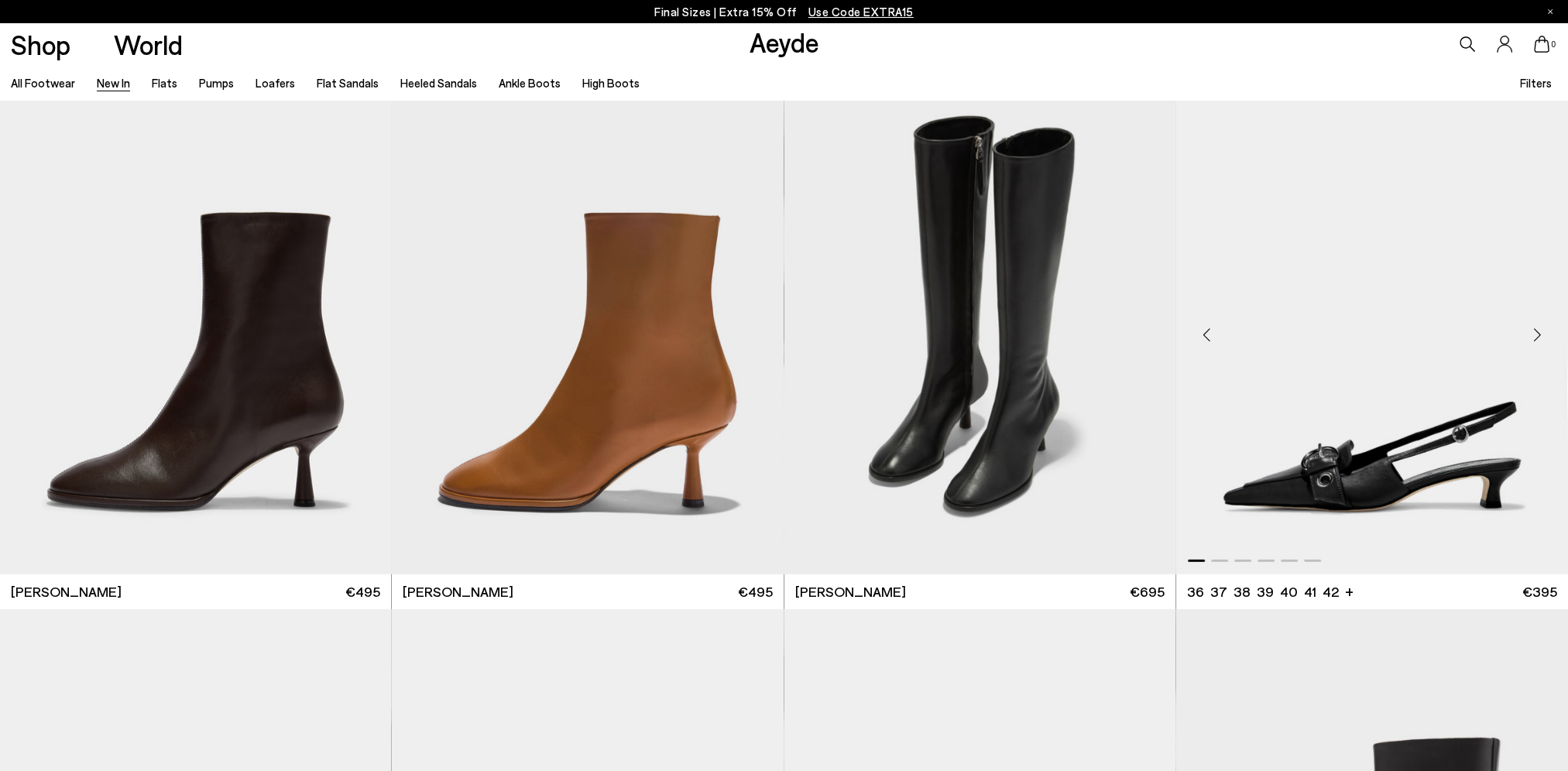
click at [1531, 338] on div "Next slide" at bounding box center [1537, 334] width 46 height 46
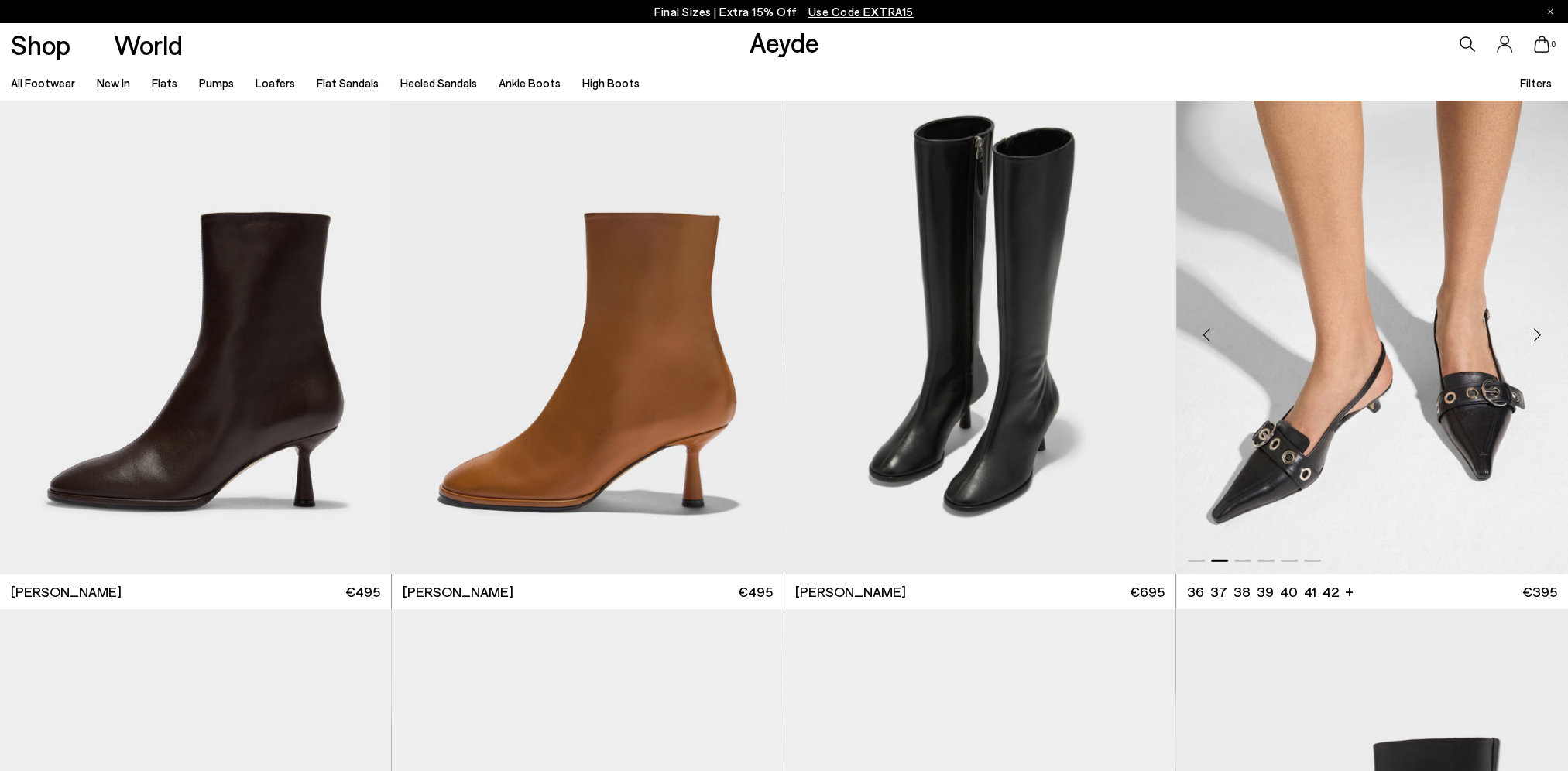
click at [1531, 338] on div "Next slide" at bounding box center [1537, 334] width 46 height 46
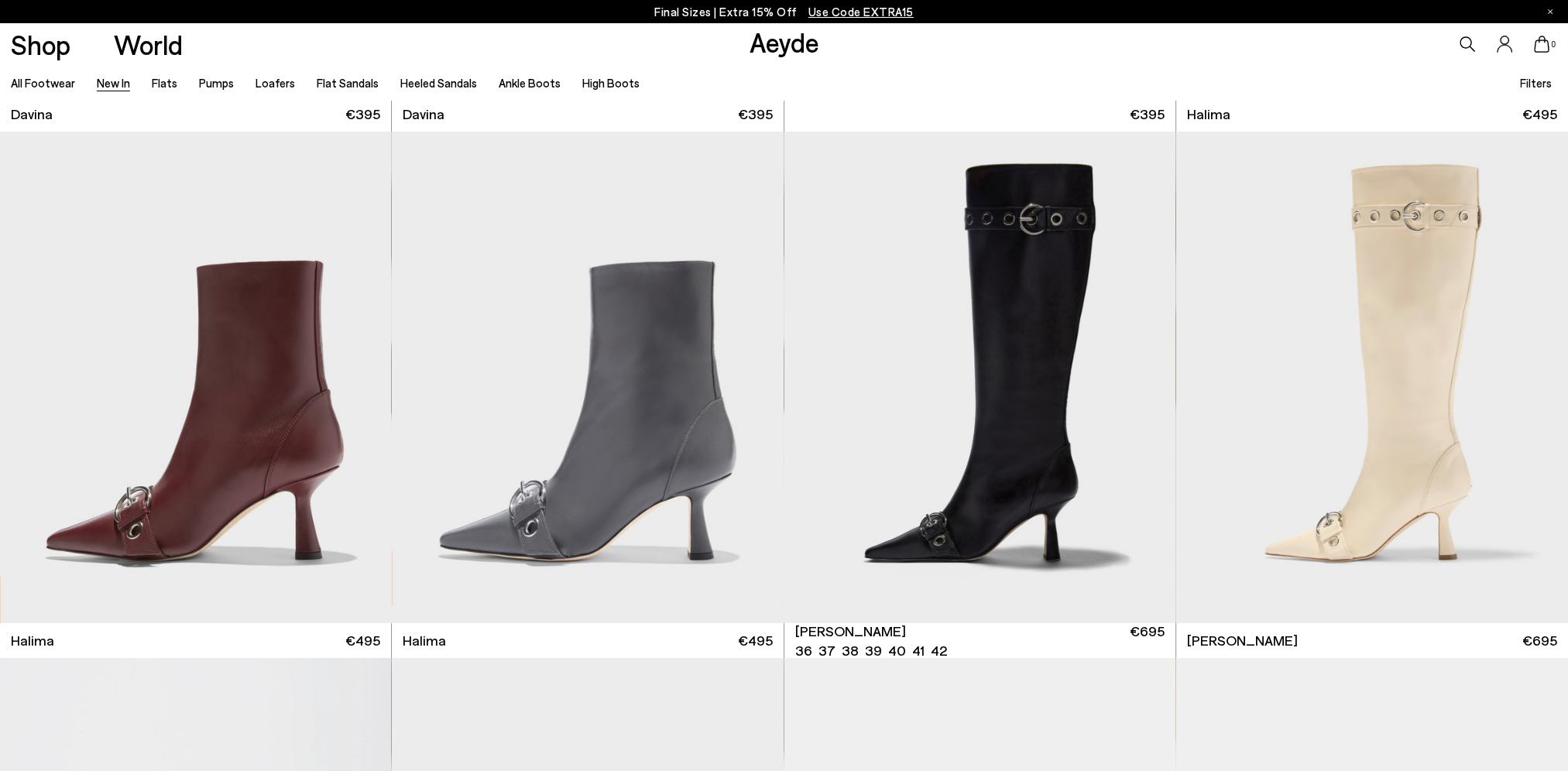
scroll to position [6813, 0]
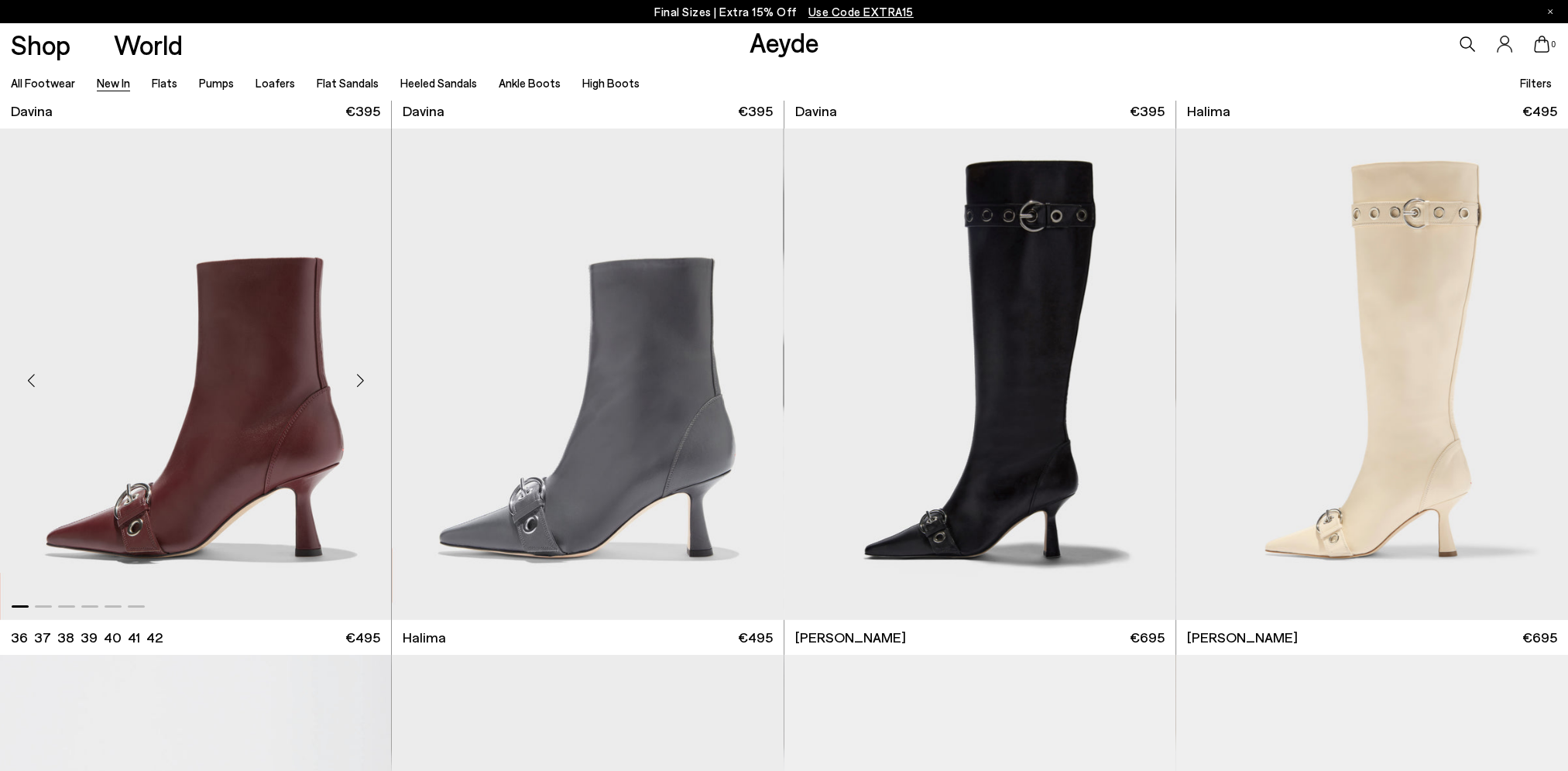
click at [360, 386] on div "Next slide" at bounding box center [360, 380] width 46 height 46
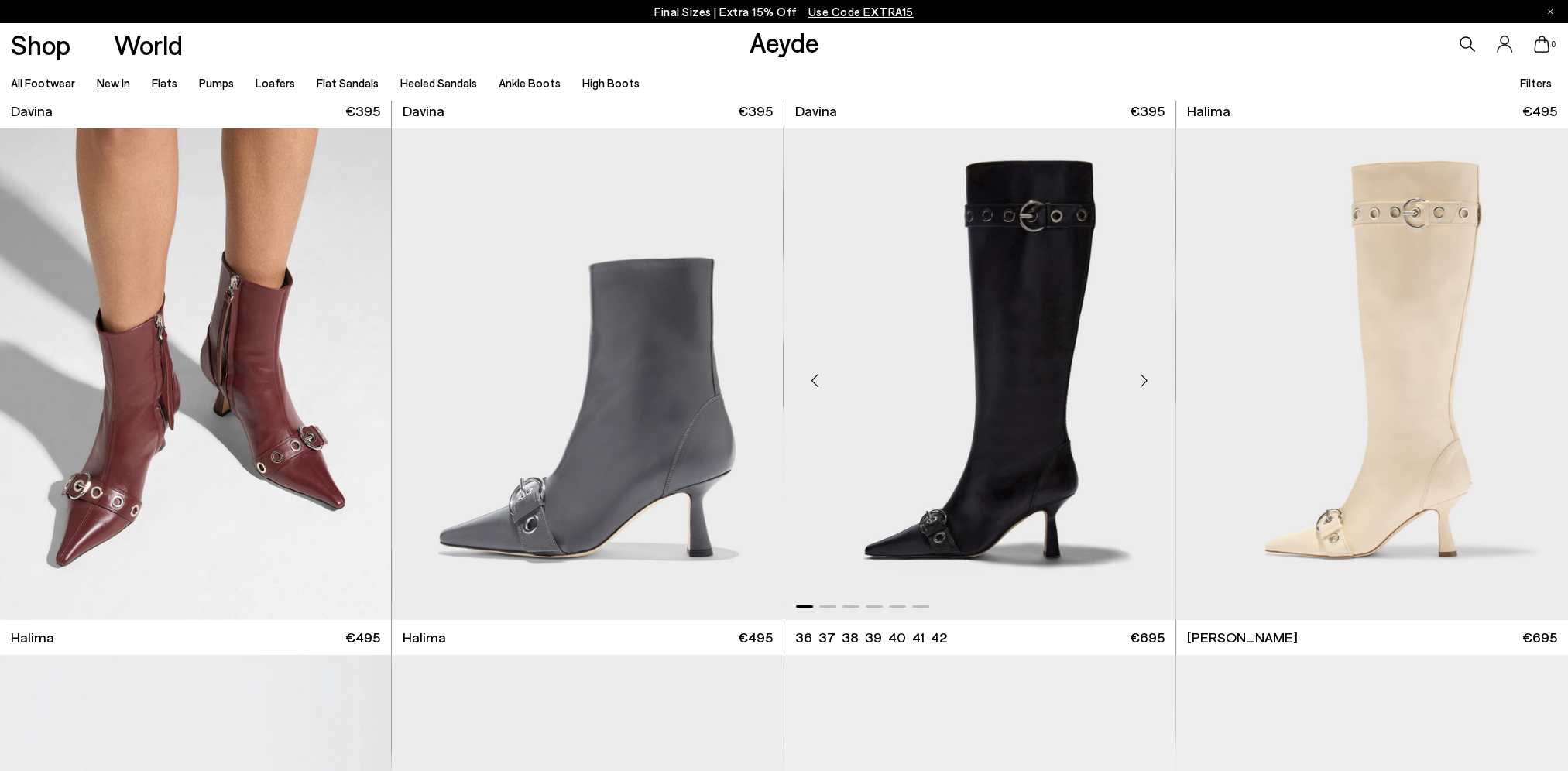
click at [1148, 379] on div "Next slide" at bounding box center [1144, 380] width 46 height 46
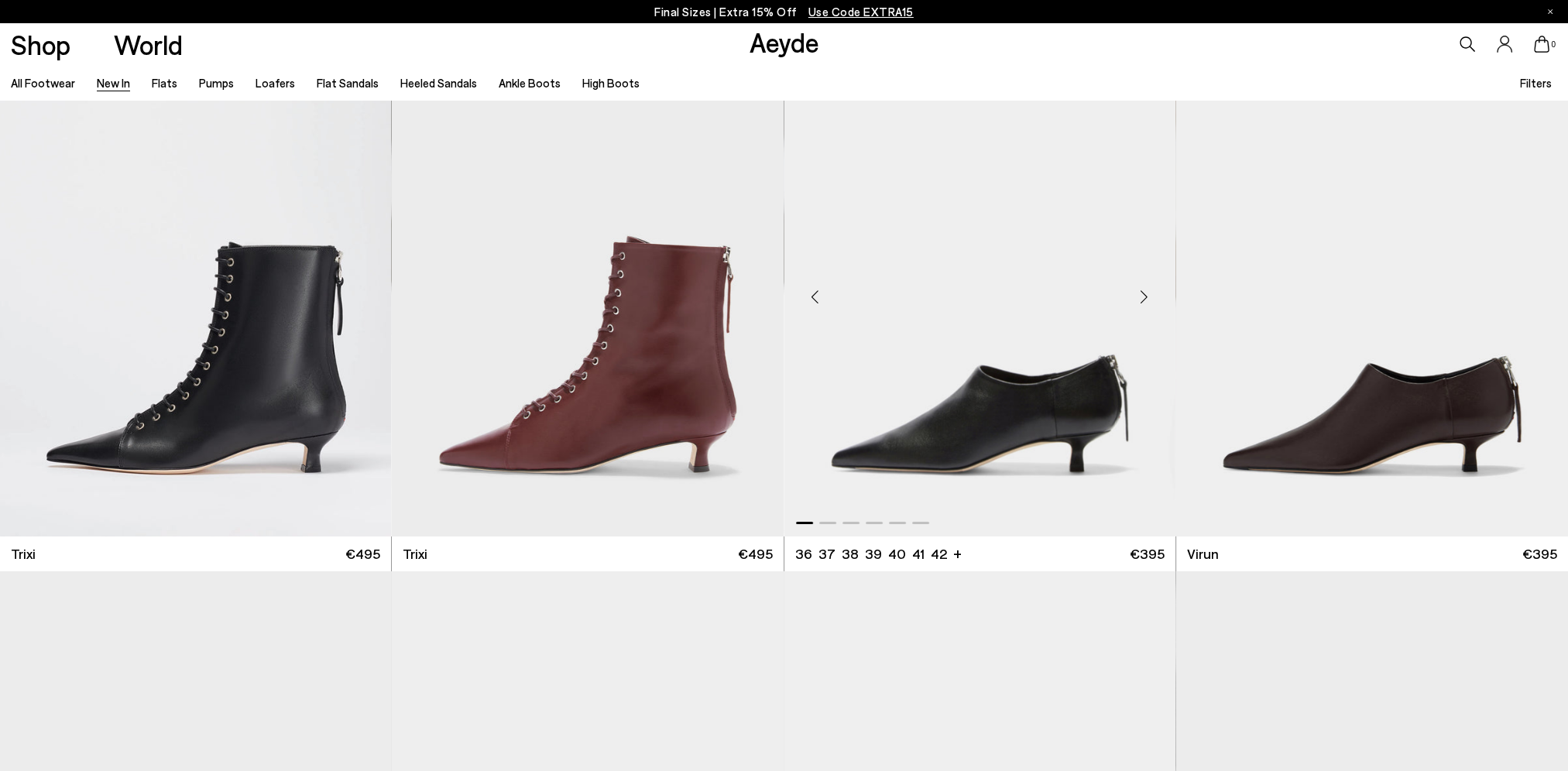
scroll to position [7432, 0]
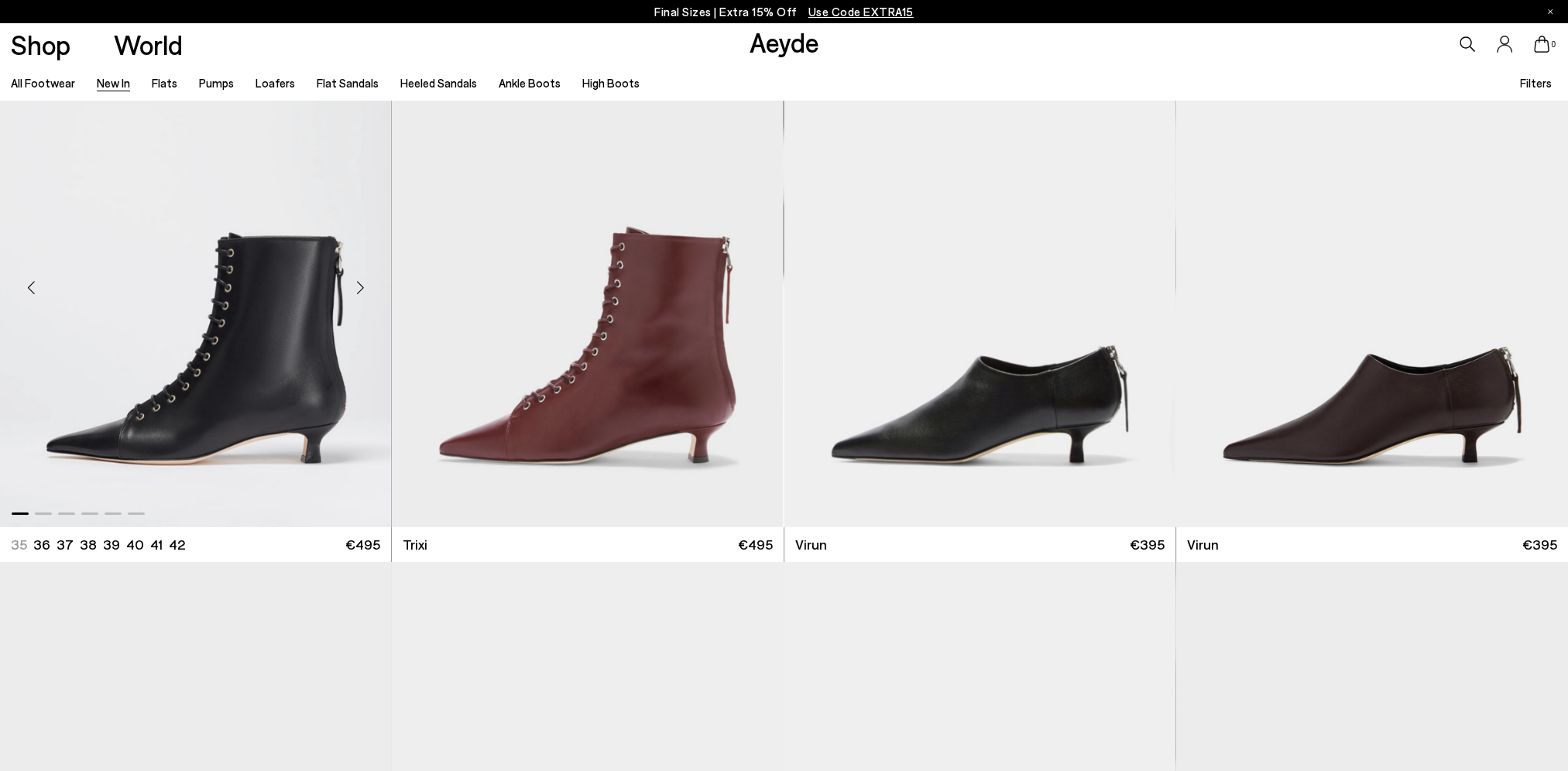
click at [361, 285] on div "Next slide" at bounding box center [360, 287] width 46 height 46
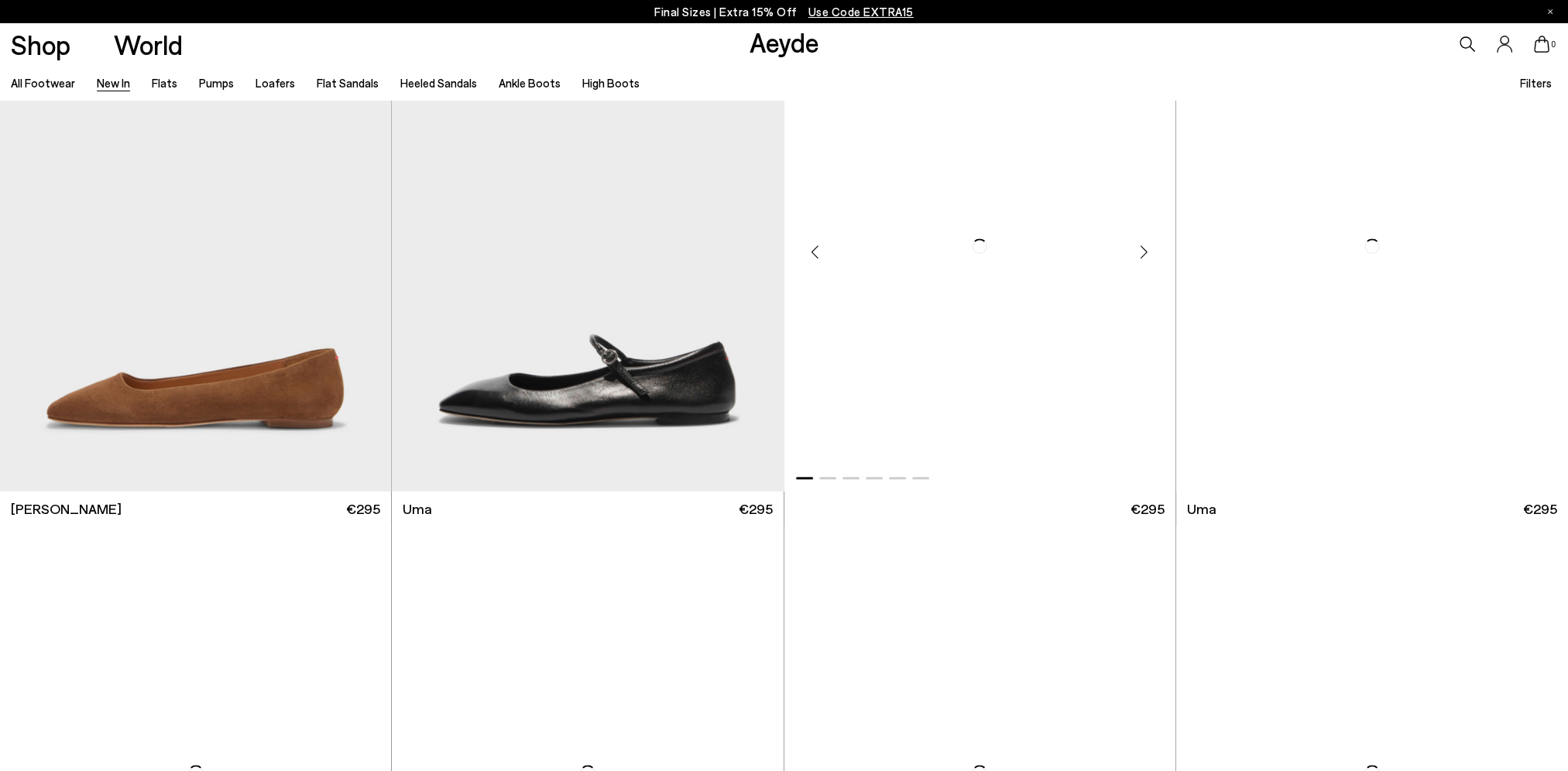
scroll to position [9599, 0]
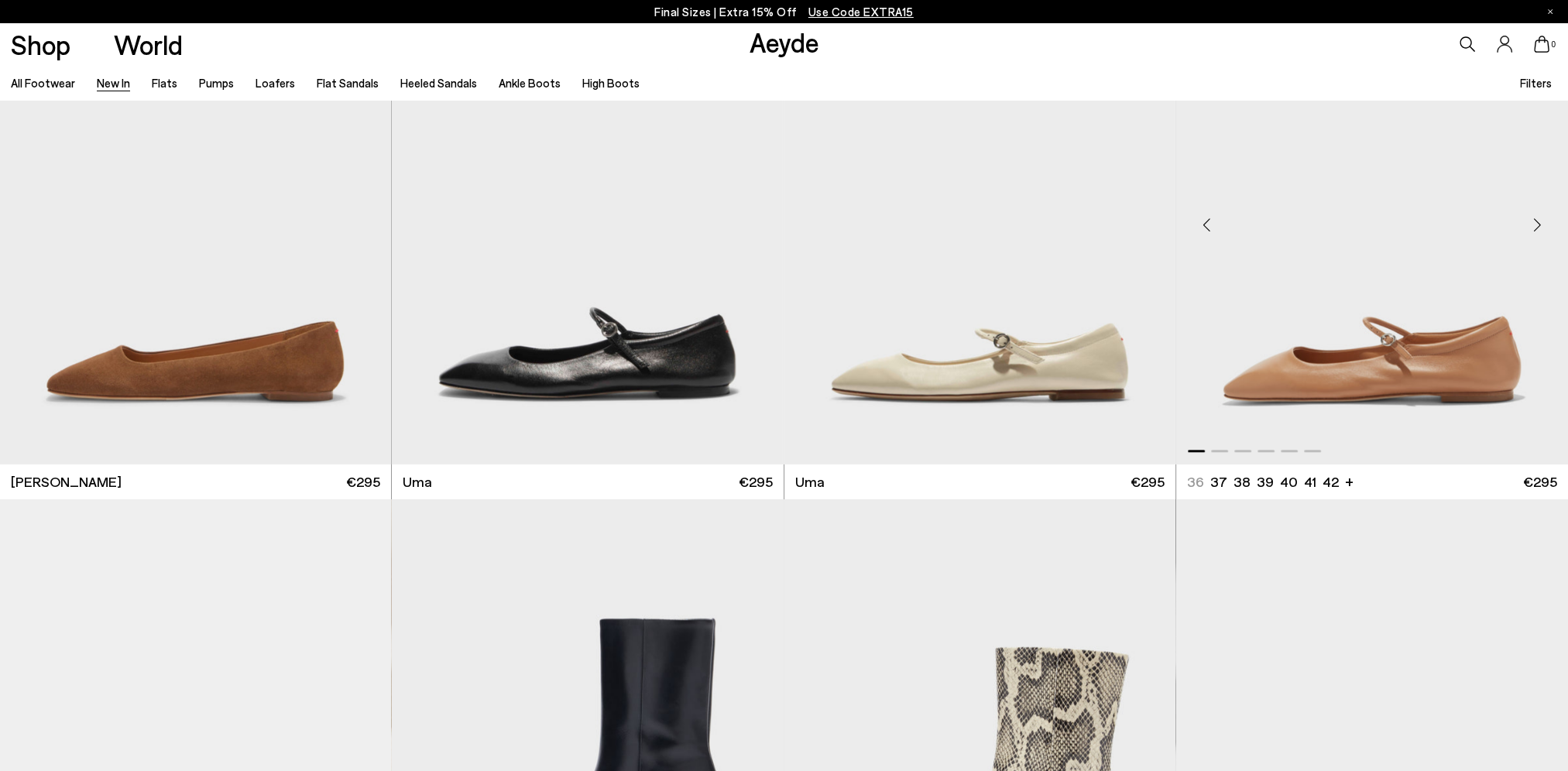
click at [1537, 232] on div "Next slide" at bounding box center [1537, 225] width 46 height 46
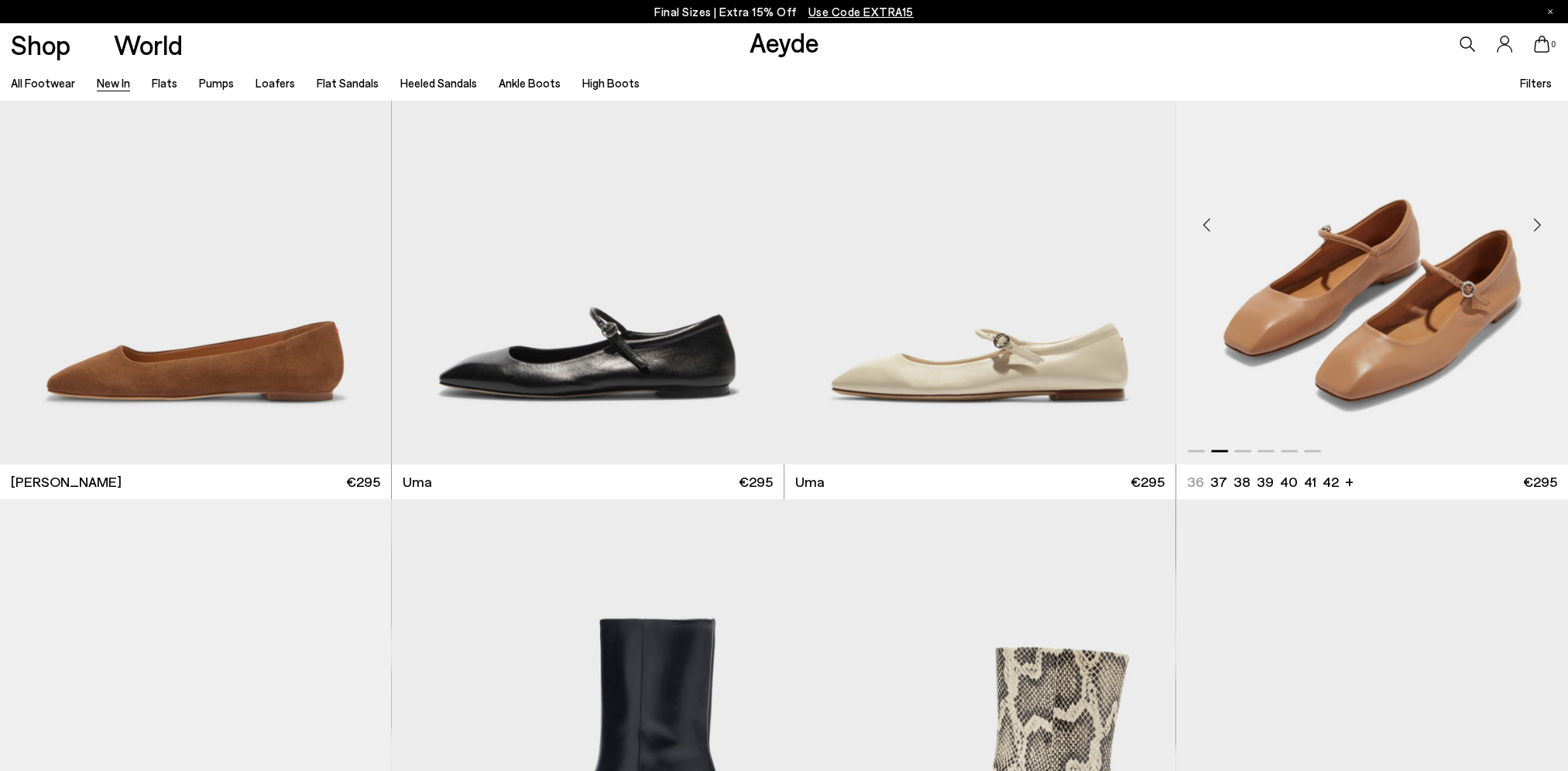
click at [1537, 232] on div "Next slide" at bounding box center [1537, 225] width 46 height 46
